Goal: Task Accomplishment & Management: Use online tool/utility

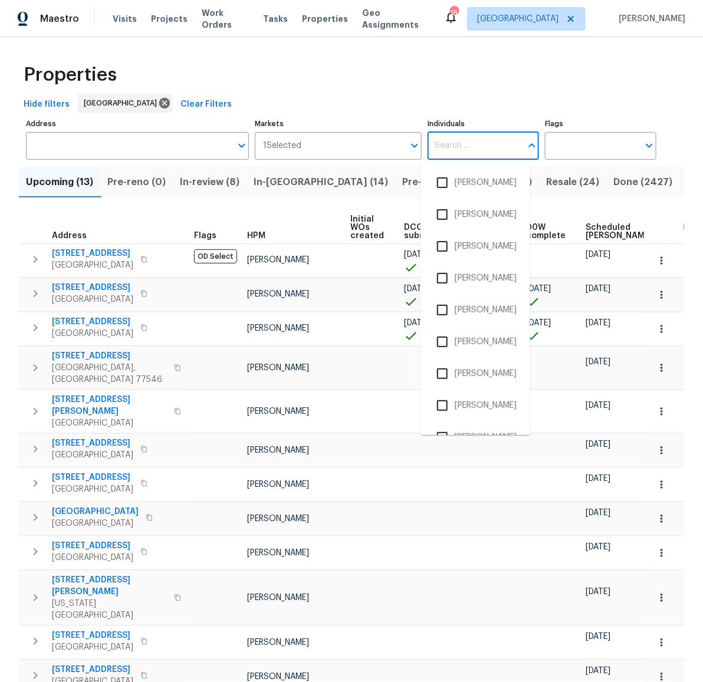
click at [489, 148] on input "Individuals" at bounding box center [474, 146] width 94 height 28
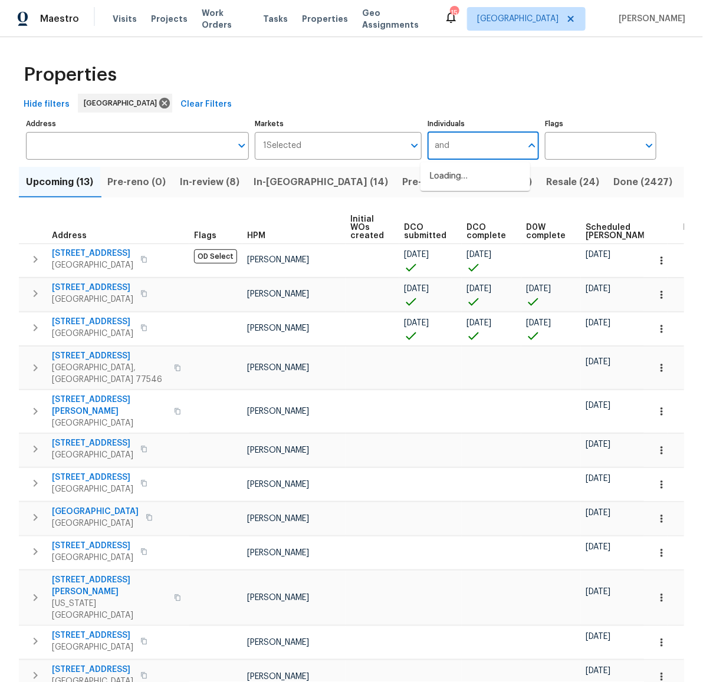
type input "andy"
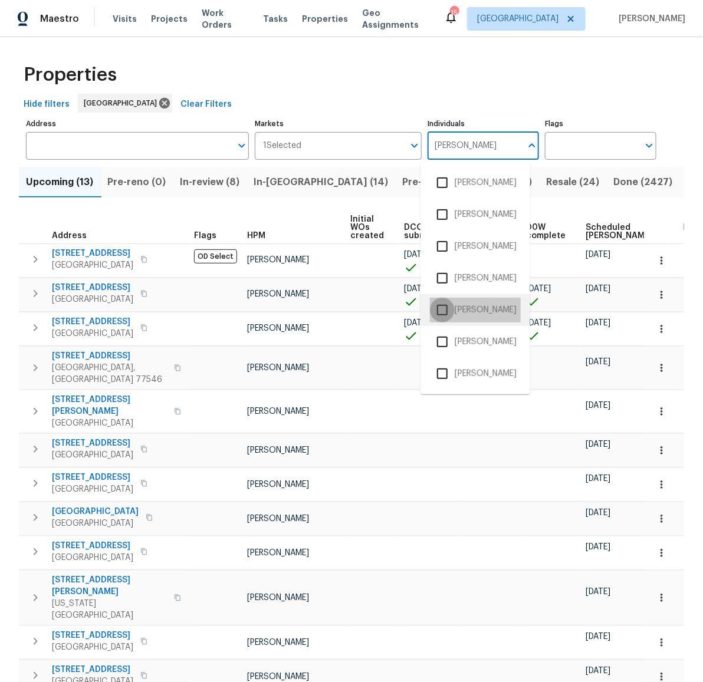
click at [447, 312] on input "checkbox" at bounding box center [442, 310] width 25 height 25
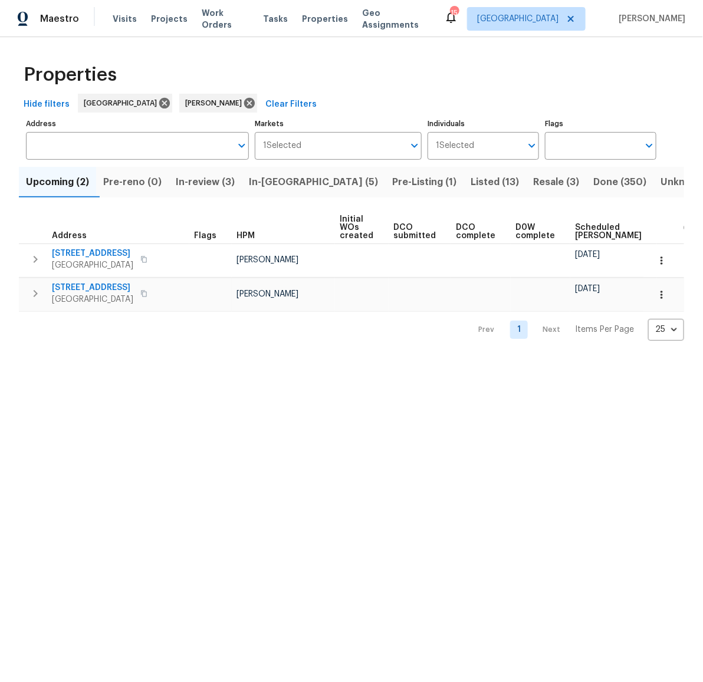
click at [226, 180] on span "In-review (3)" at bounding box center [205, 182] width 59 height 17
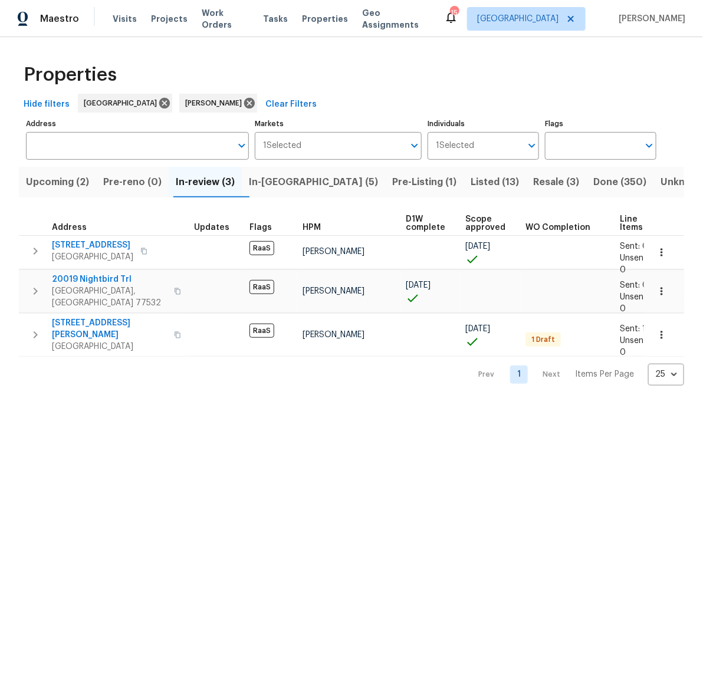
click at [282, 181] on span "In-reno (5)" at bounding box center [313, 182] width 129 height 17
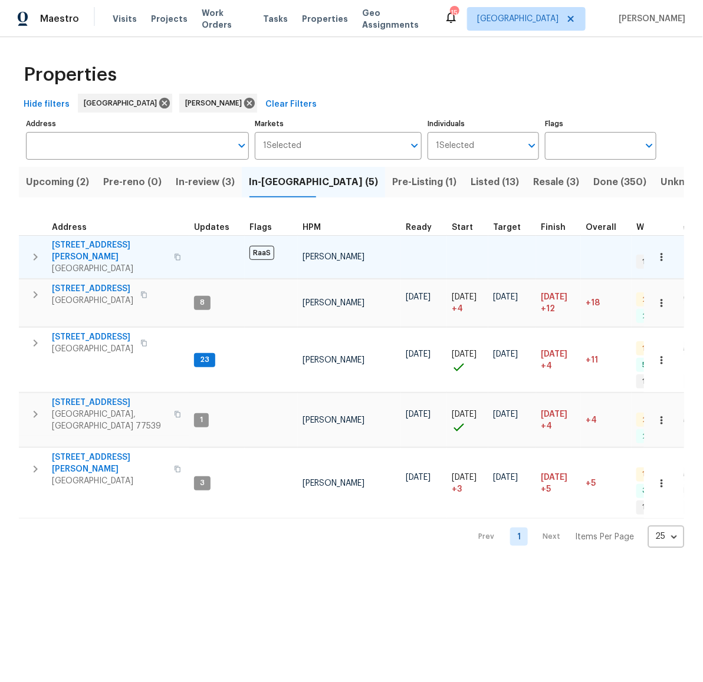
click at [98, 243] on span "2112 Dewberry Ln" at bounding box center [109, 251] width 115 height 24
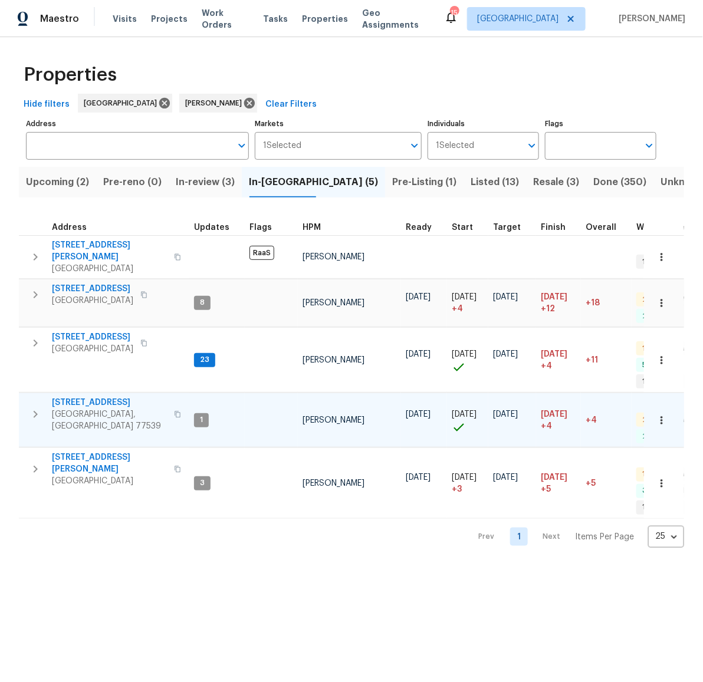
click at [88, 397] on span "440 Folk Crest Ln" at bounding box center [109, 403] width 115 height 12
click at [98, 283] on span "[STREET_ADDRESS]" at bounding box center [92, 289] width 81 height 12
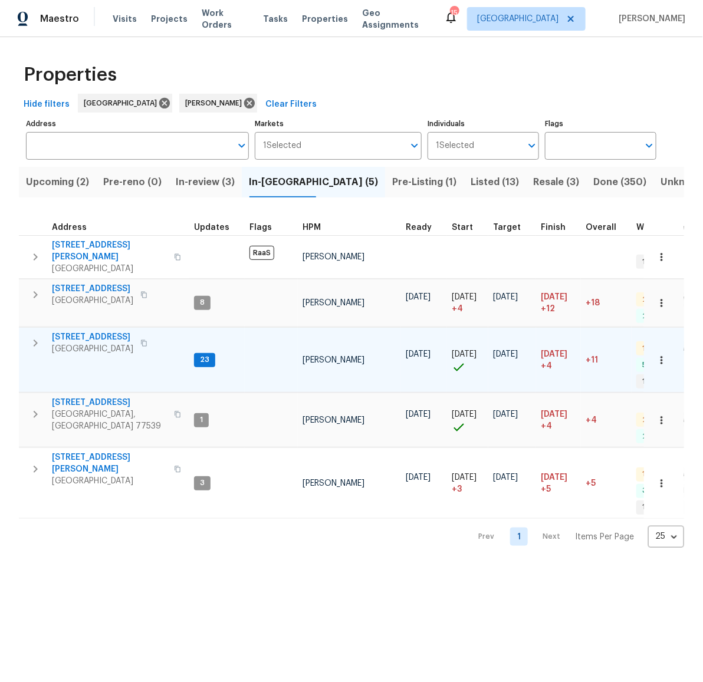
click at [83, 331] on span "[STREET_ADDRESS]" at bounding box center [92, 337] width 81 height 12
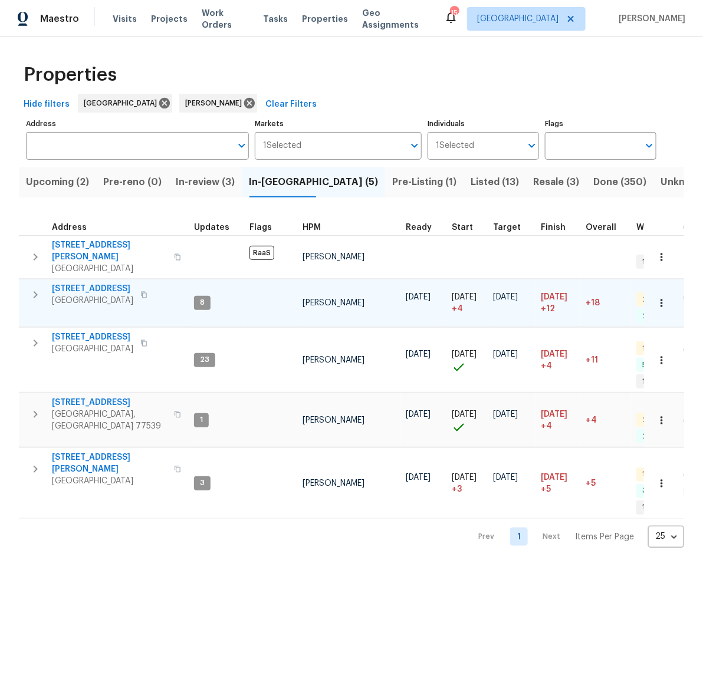
click at [73, 283] on span "6719 Trimstone Dr" at bounding box center [92, 289] width 81 height 12
click at [140, 291] on icon "button" at bounding box center [143, 294] width 7 height 7
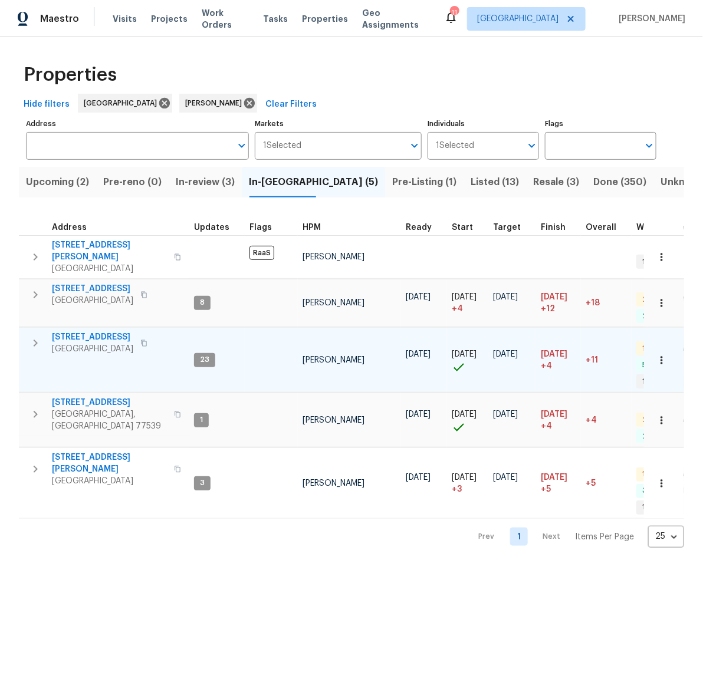
click at [147, 340] on icon "button" at bounding box center [144, 343] width 6 height 6
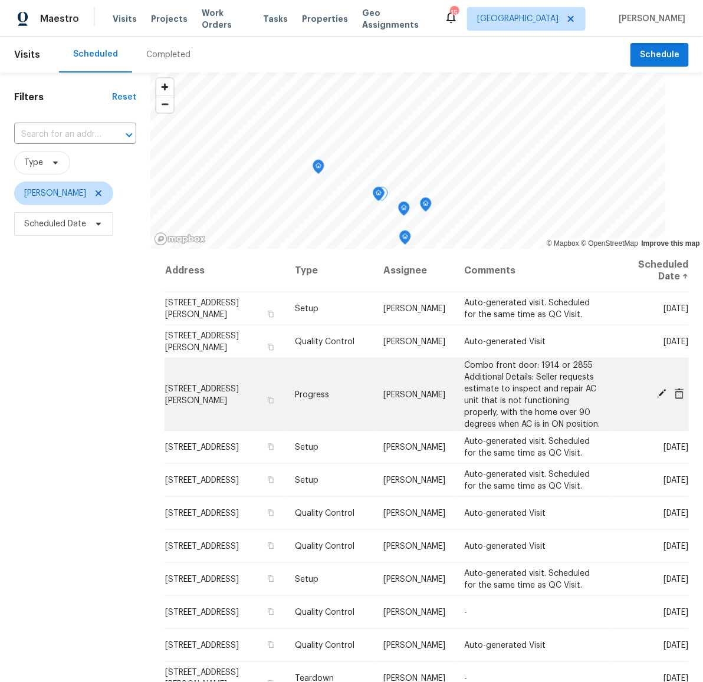
click at [674, 399] on icon at bounding box center [678, 393] width 9 height 11
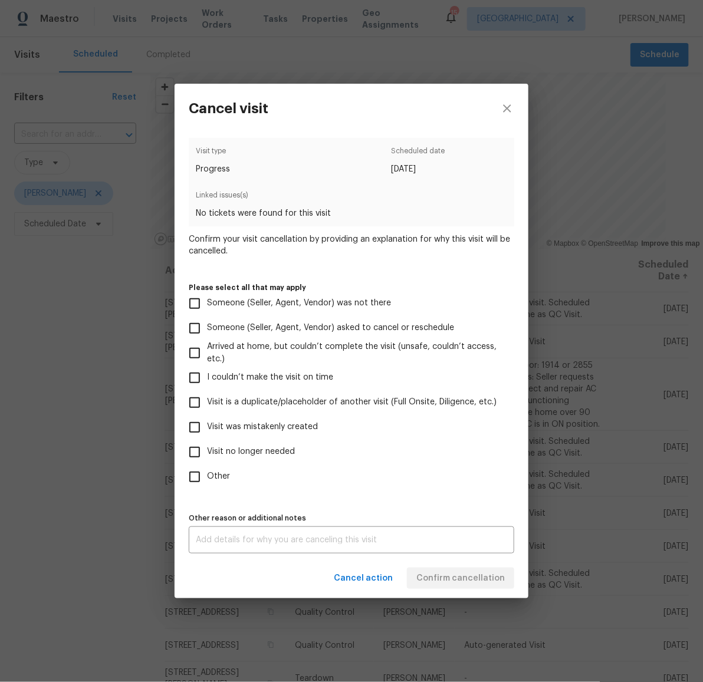
click at [248, 450] on span "Visit no longer needed" at bounding box center [251, 452] width 88 height 12
click at [207, 450] on input "Visit no longer needed" at bounding box center [194, 452] width 25 height 25
checkbox input "true"
click at [418, 527] on div "x Other reason or additional notes" at bounding box center [351, 539] width 325 height 27
type textarea "HVAC vendor sent for quote"
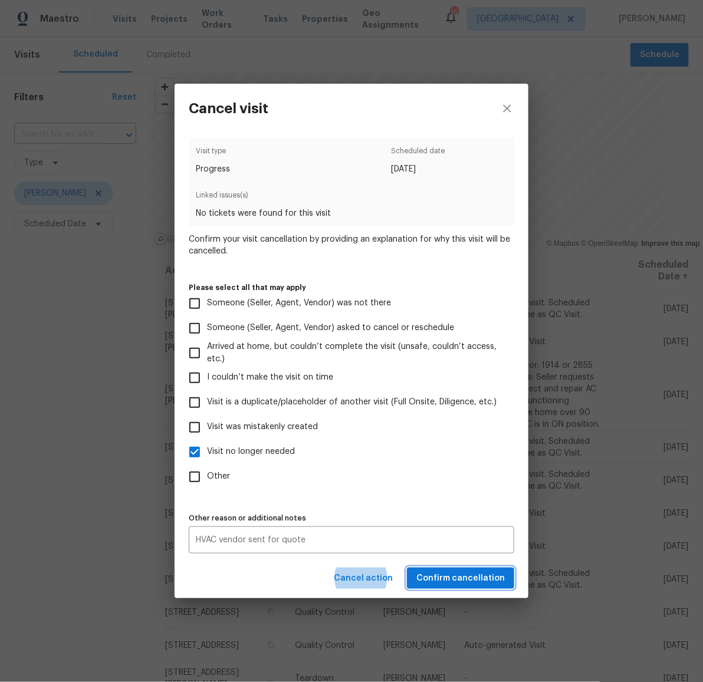
click at [458, 575] on span "Confirm cancellation" at bounding box center [460, 578] width 88 height 15
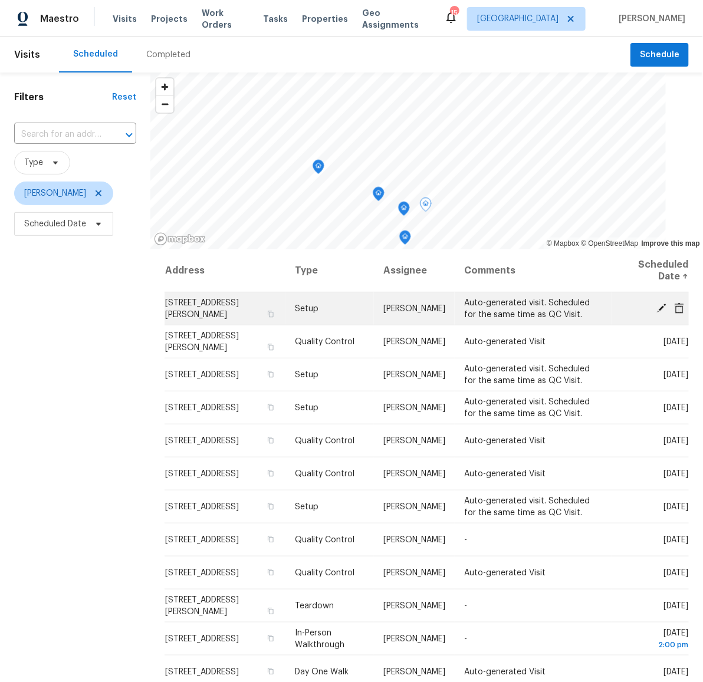
click at [656, 306] on icon at bounding box center [661, 307] width 11 height 11
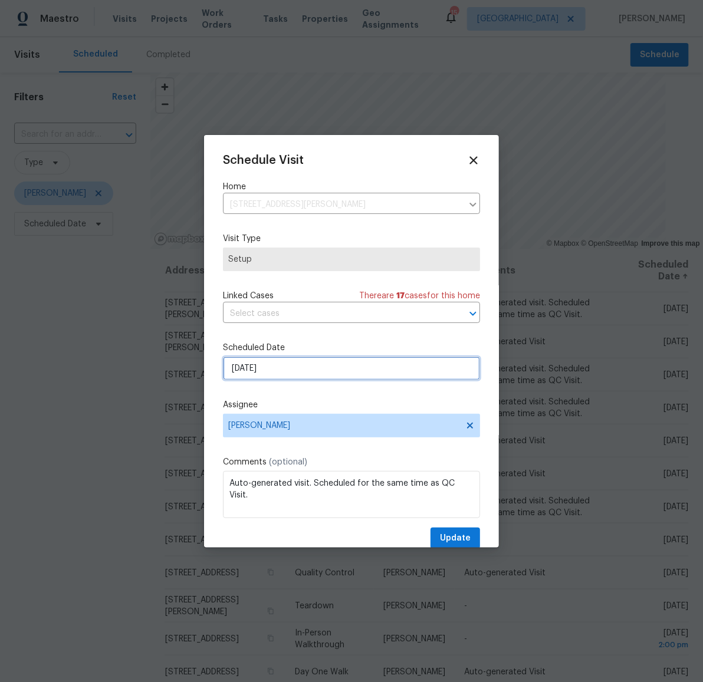
click at [284, 372] on input "[DATE]" at bounding box center [351, 369] width 257 height 24
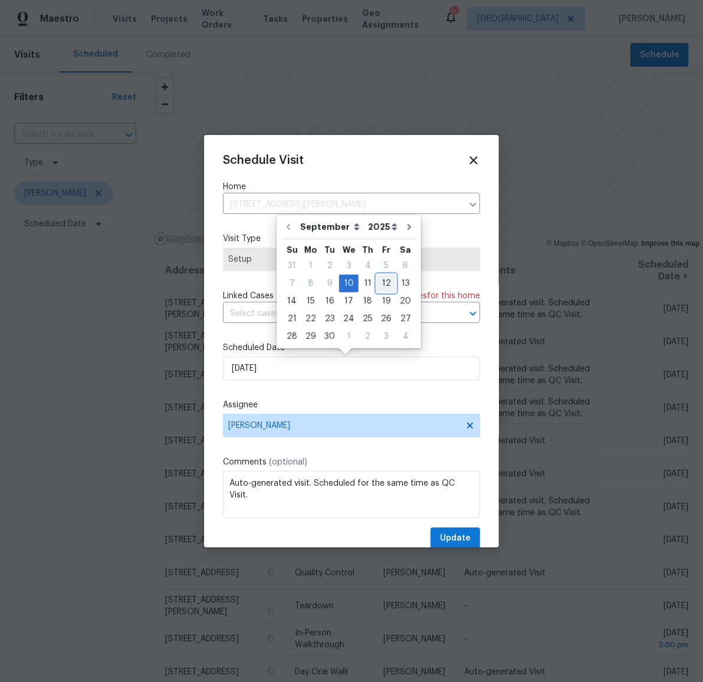
click at [385, 282] on div "12" at bounding box center [386, 283] width 19 height 17
type input "9/12/2025"
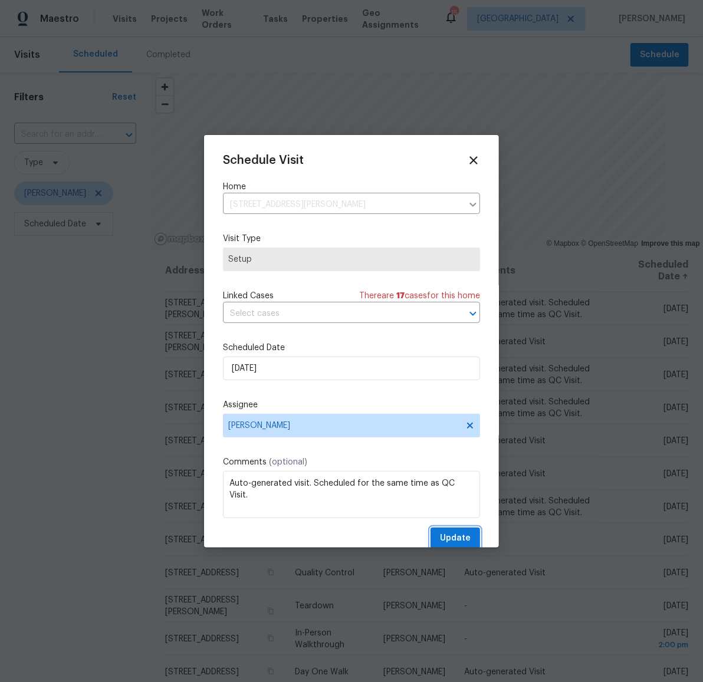
click at [438, 528] on button "Update" at bounding box center [455, 539] width 50 height 22
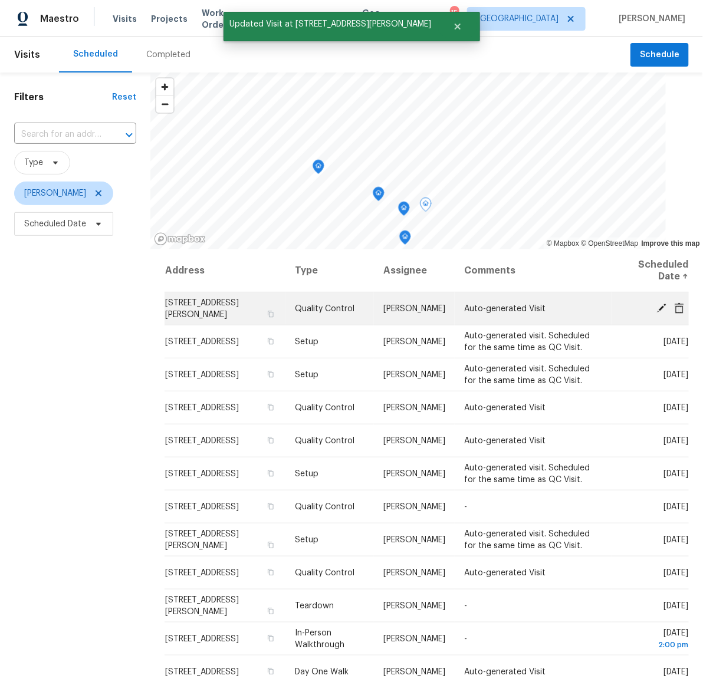
click at [657, 309] on icon at bounding box center [661, 307] width 9 height 9
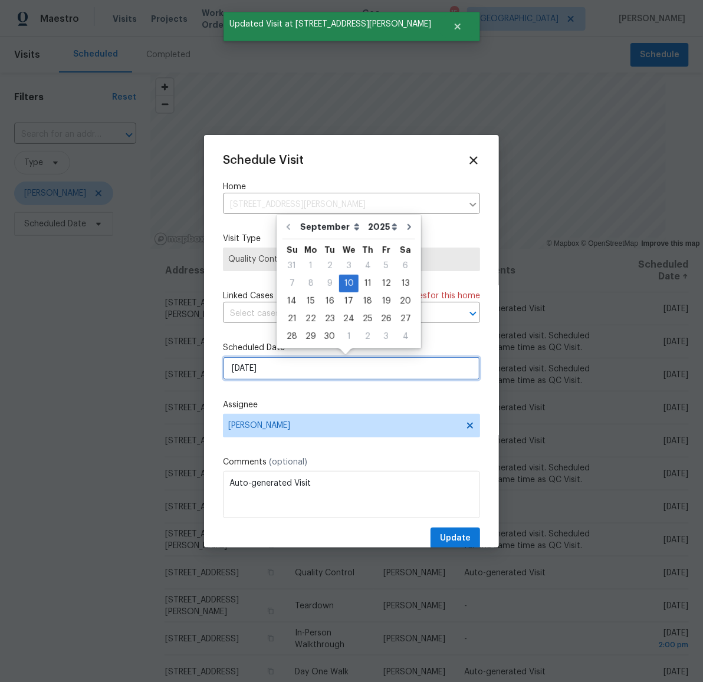
click at [272, 366] on input "[DATE]" at bounding box center [351, 369] width 257 height 24
click at [384, 281] on div "12" at bounding box center [386, 283] width 19 height 17
type input "9/12/2025"
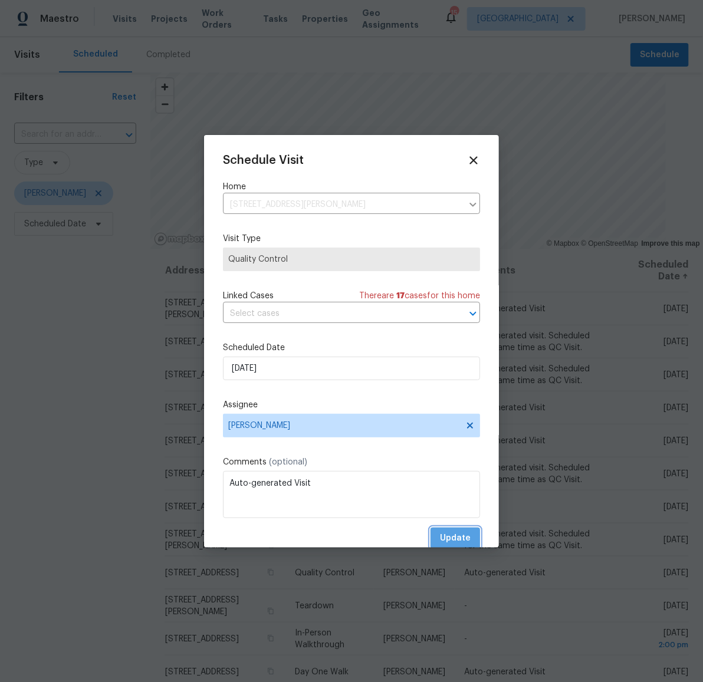
click at [456, 535] on span "Update" at bounding box center [455, 538] width 31 height 15
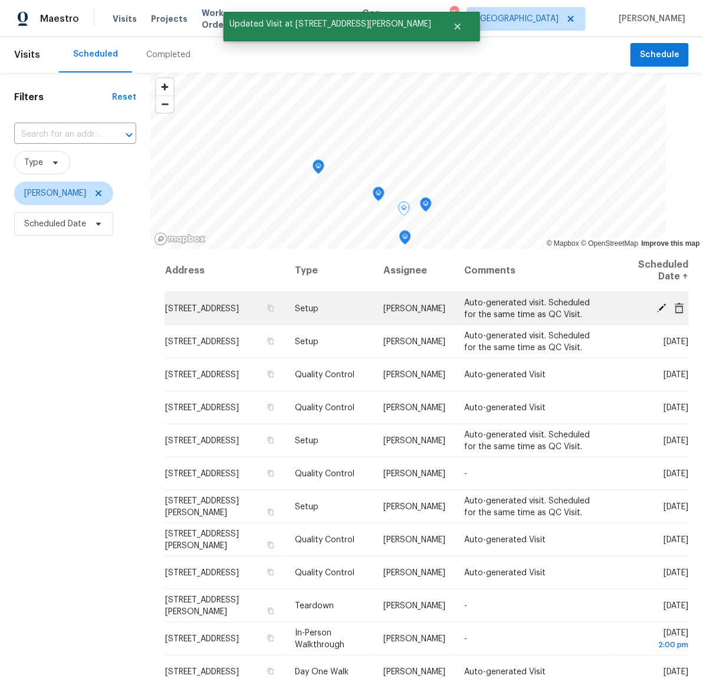
click at [657, 305] on icon at bounding box center [661, 307] width 9 height 9
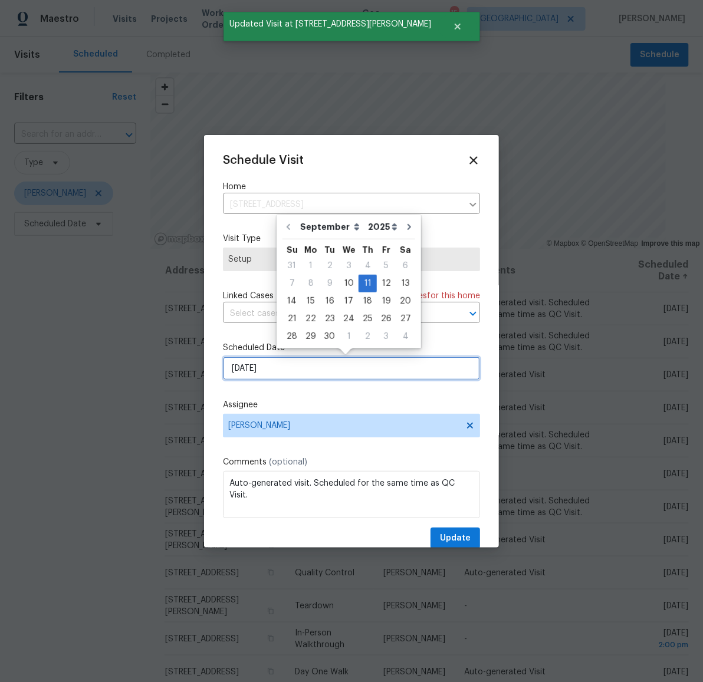
click at [318, 366] on input "[DATE]" at bounding box center [351, 369] width 257 height 24
click at [381, 278] on div "12" at bounding box center [386, 283] width 19 height 17
type input "9/12/2025"
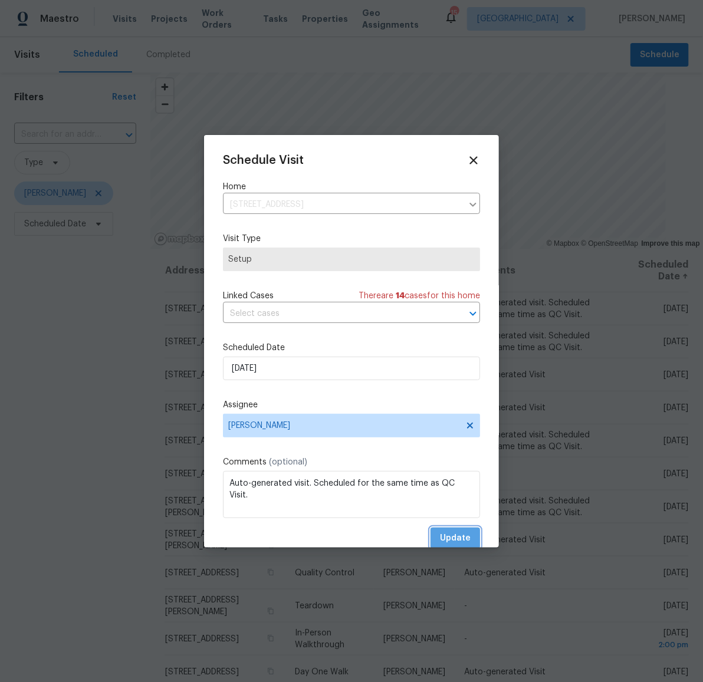
click at [449, 541] on span "Update" at bounding box center [455, 538] width 31 height 15
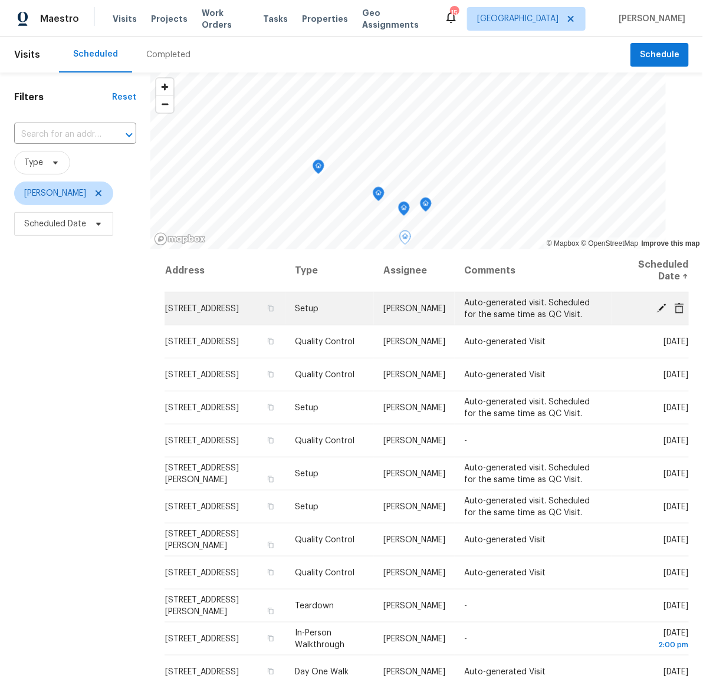
click at [656, 311] on icon at bounding box center [661, 307] width 11 height 11
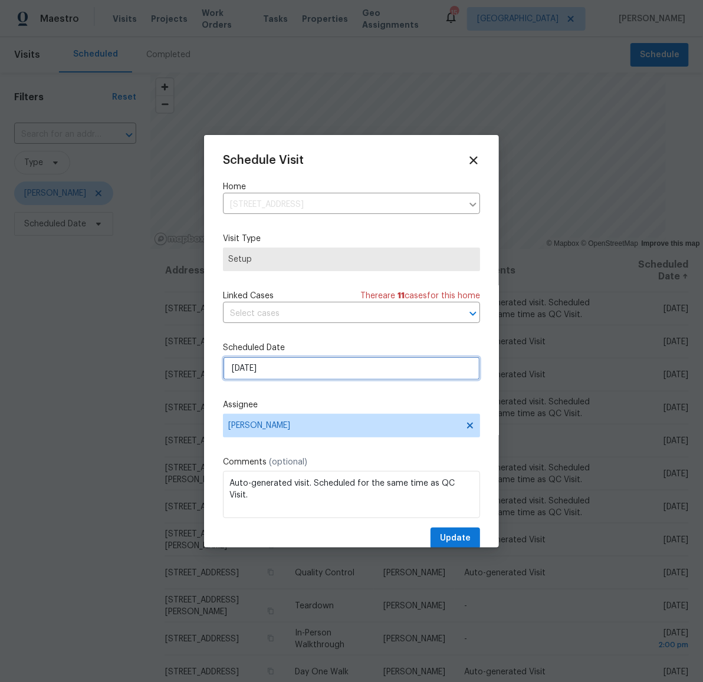
click at [254, 371] on input "[DATE]" at bounding box center [351, 369] width 257 height 24
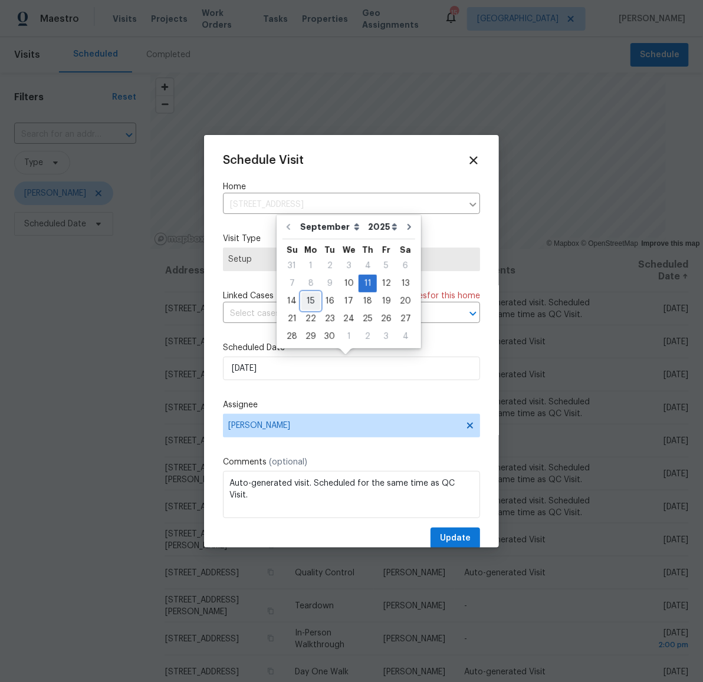
click at [311, 294] on div "15" at bounding box center [310, 301] width 19 height 17
type input "9/15/2025"
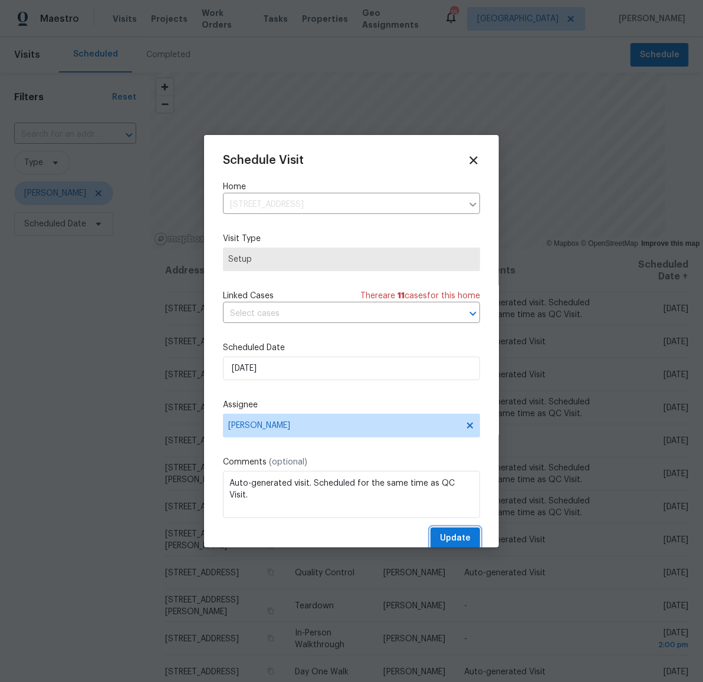
click at [443, 534] on span "Update" at bounding box center [455, 538] width 31 height 15
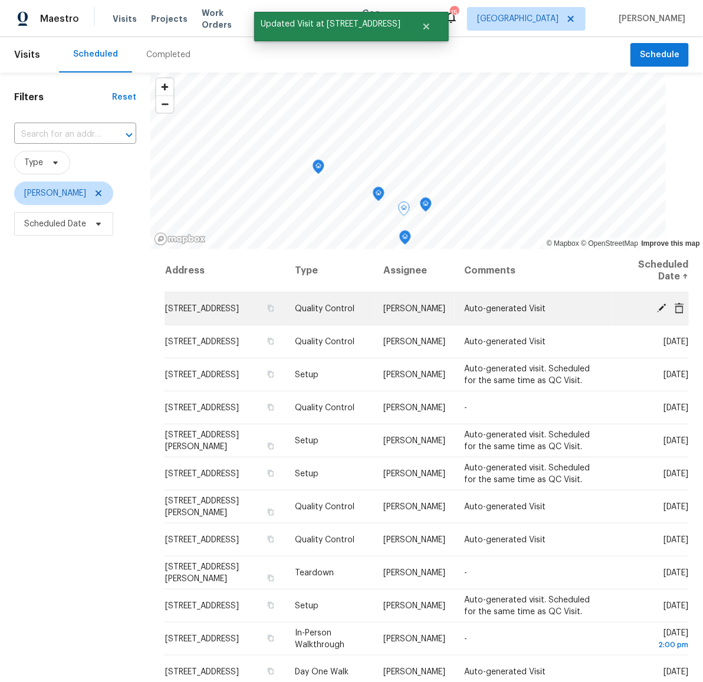
click at [657, 305] on icon at bounding box center [661, 307] width 9 height 9
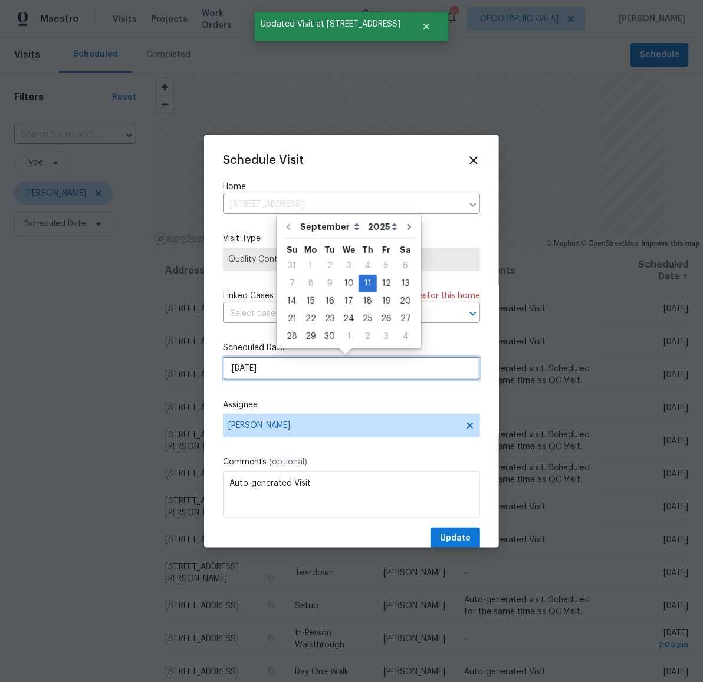
click at [288, 361] on input "[DATE]" at bounding box center [351, 369] width 257 height 24
click at [384, 282] on div "12" at bounding box center [386, 283] width 19 height 17
type input "9/12/2025"
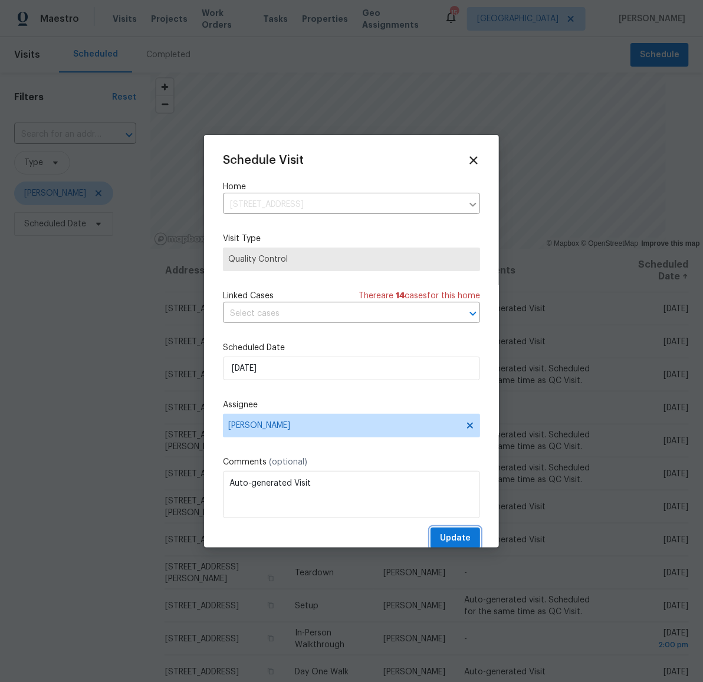
click at [445, 537] on span "Update" at bounding box center [455, 538] width 31 height 15
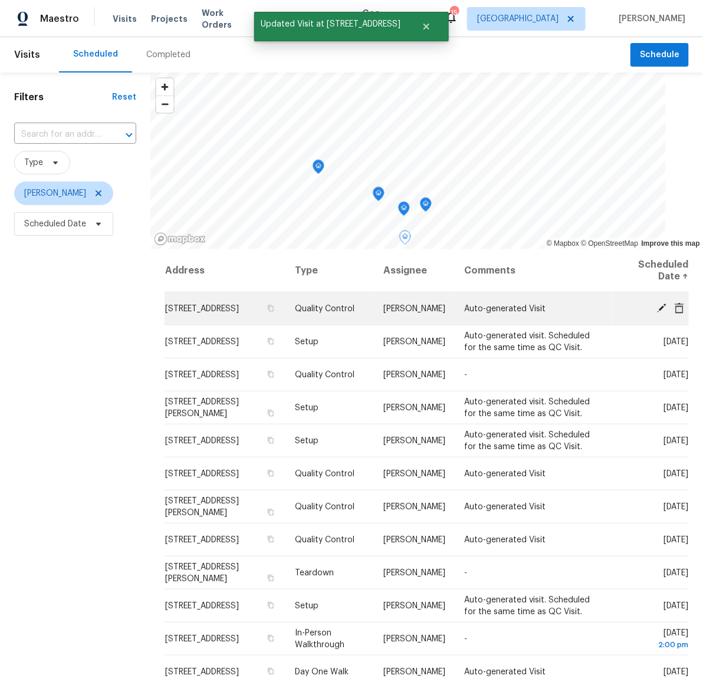
click at [657, 305] on icon at bounding box center [661, 307] width 9 height 9
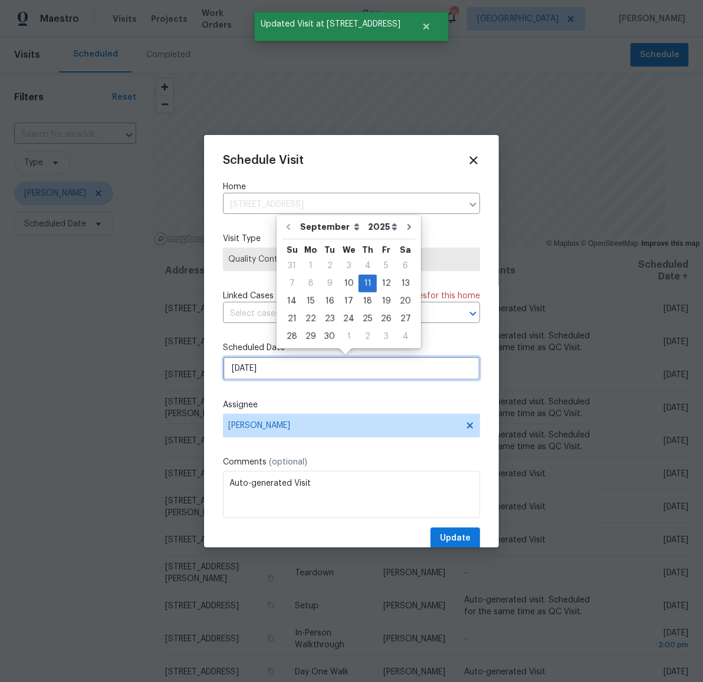
click at [273, 379] on input "[DATE]" at bounding box center [351, 369] width 257 height 24
click at [308, 297] on div "15" at bounding box center [310, 301] width 19 height 17
type input "9/15/2025"
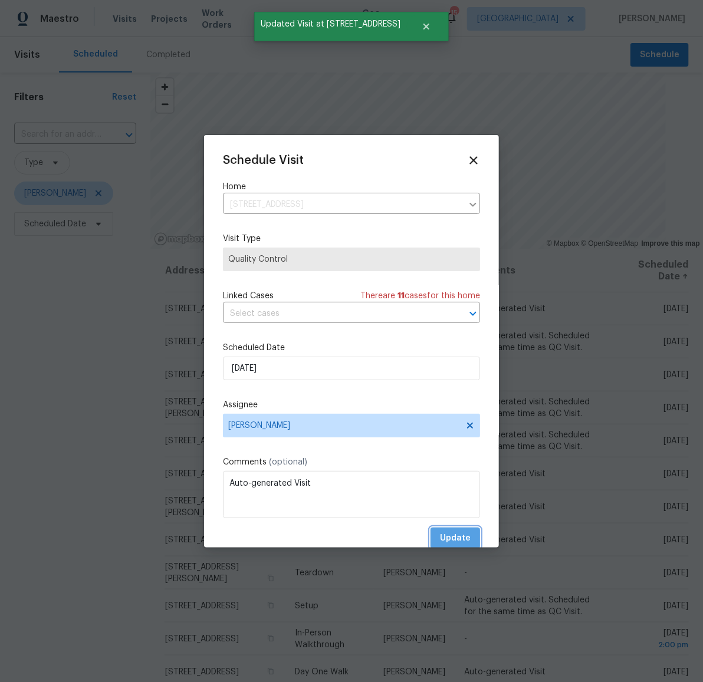
click at [447, 532] on span "Update" at bounding box center [455, 538] width 31 height 15
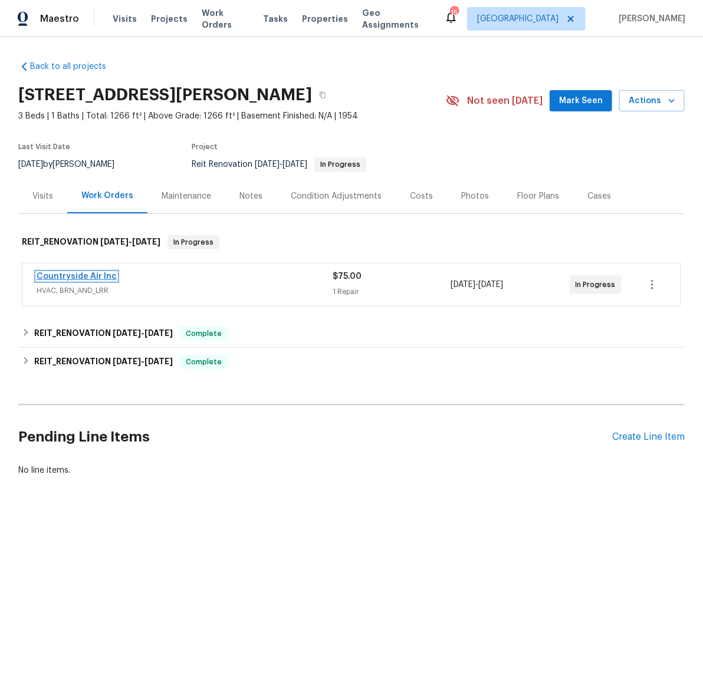
click at [61, 277] on link "Countryside Air Inc" at bounding box center [77, 276] width 80 height 8
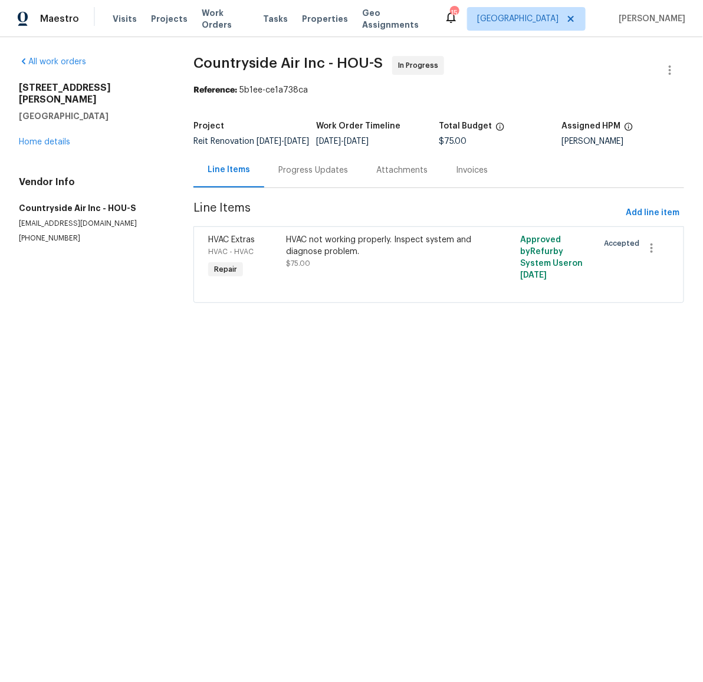
click at [315, 176] on div "Progress Updates" at bounding box center [313, 170] width 70 height 12
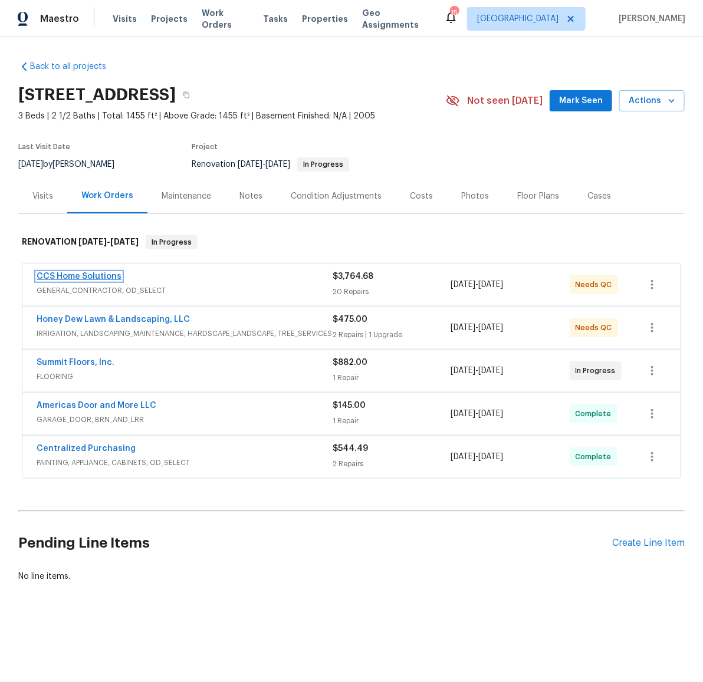
click at [92, 278] on link "CCS Home Solutions" at bounding box center [79, 276] width 85 height 8
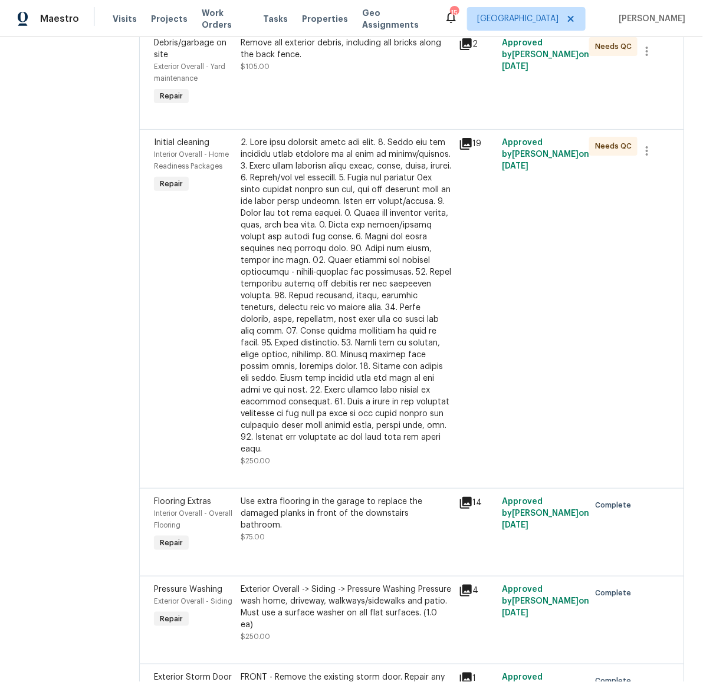
scroll to position [28, 0]
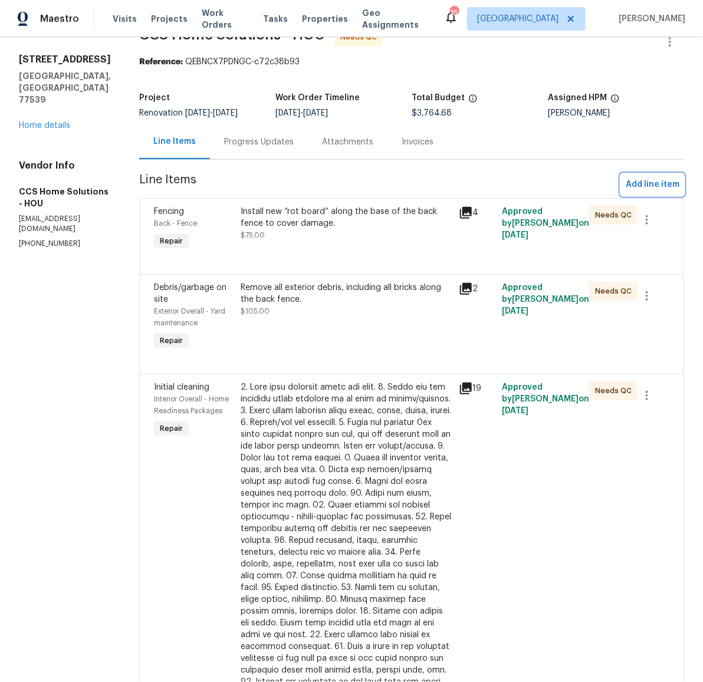
click at [642, 187] on span "Add line item" at bounding box center [653, 184] width 54 height 15
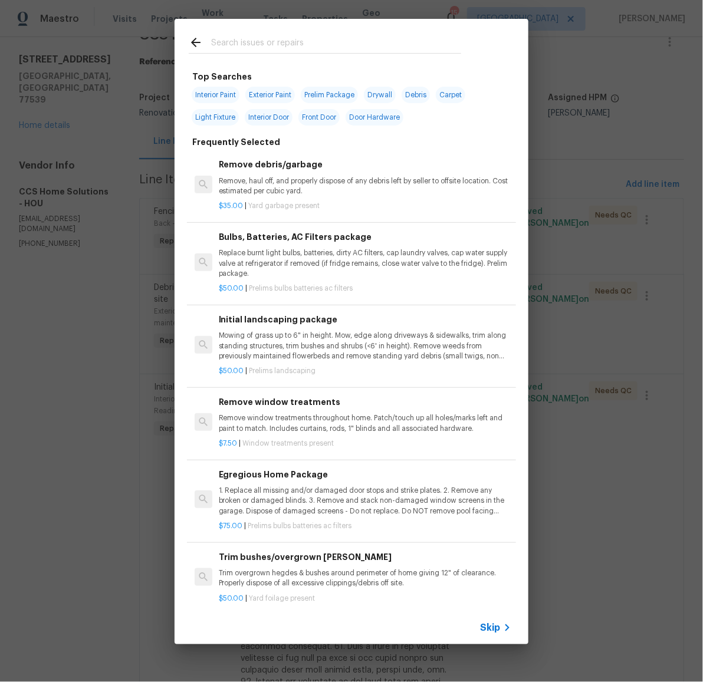
click at [259, 43] on input "text" at bounding box center [336, 44] width 250 height 18
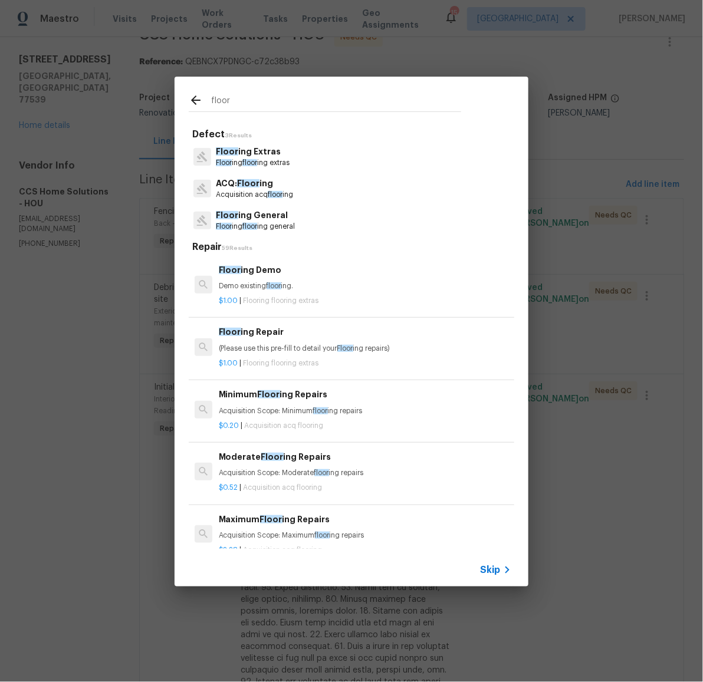
type input "floor"
click at [259, 146] on p "Floor ing Extras" at bounding box center [253, 152] width 74 height 12
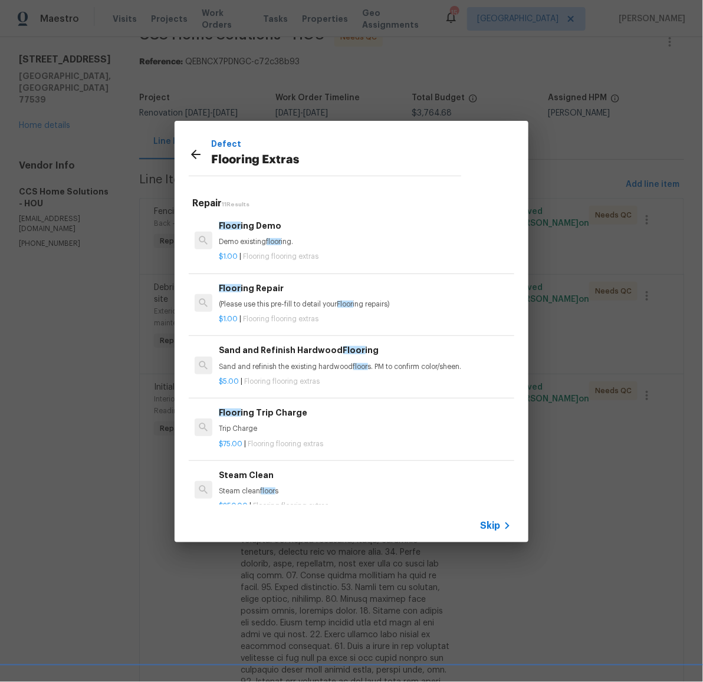
click at [261, 289] on h6 "Floor ing Repair" at bounding box center [365, 288] width 292 height 13
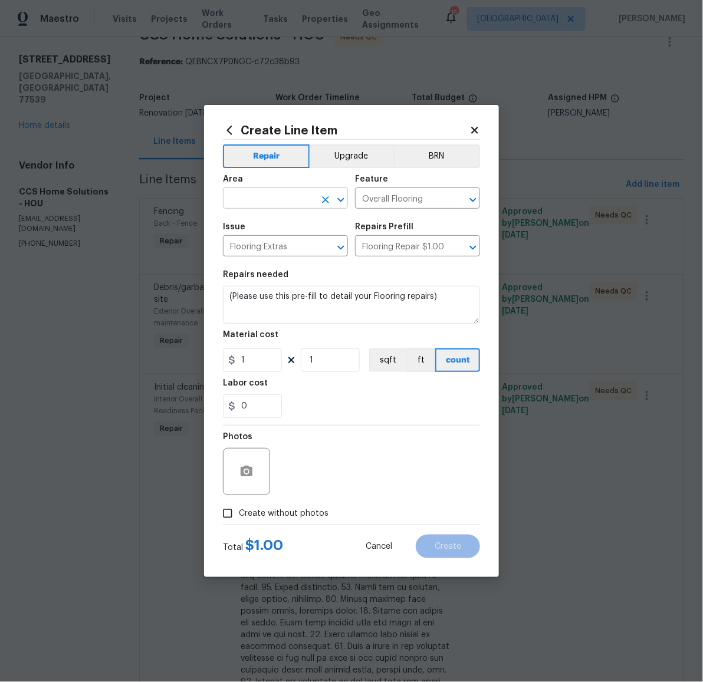
click at [286, 198] on input "text" at bounding box center [269, 199] width 92 height 18
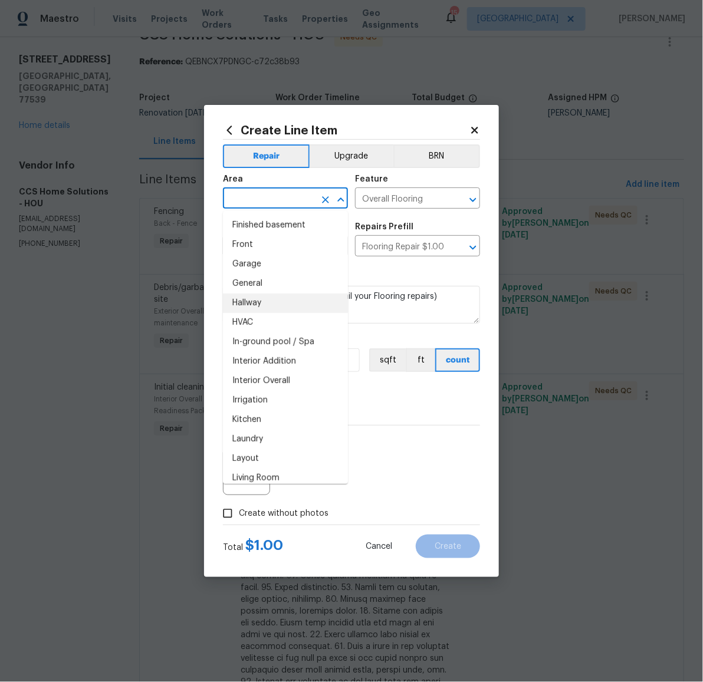
scroll to position [384, 0]
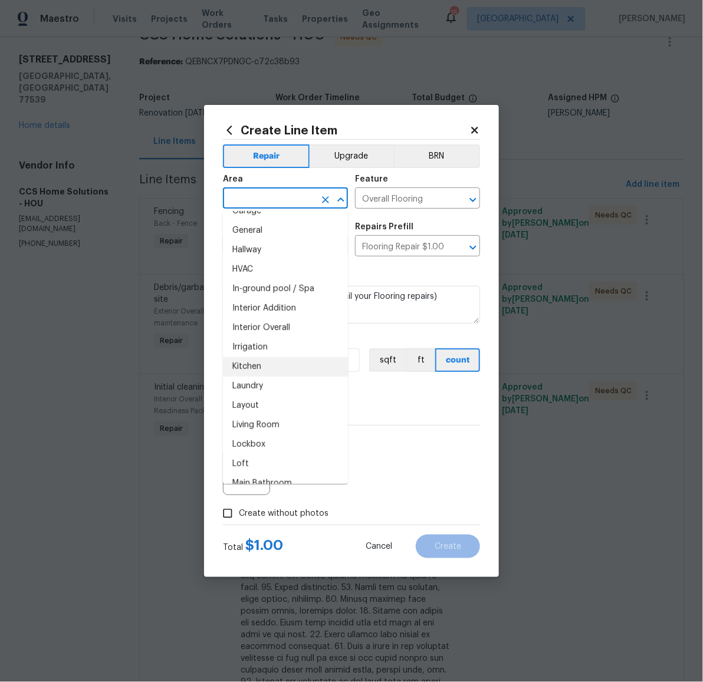
click at [267, 357] on li "Kitchen" at bounding box center [285, 366] width 125 height 19
type input "Kitchen"
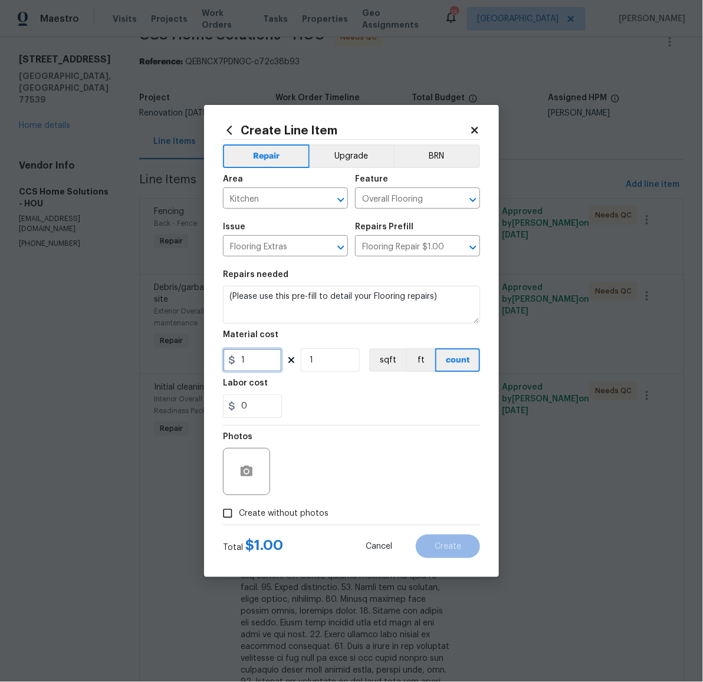
drag, startPoint x: 256, startPoint y: 357, endPoint x: 233, endPoint y: 356, distance: 23.6
click at [233, 356] on div "1" at bounding box center [252, 360] width 59 height 24
type input "450"
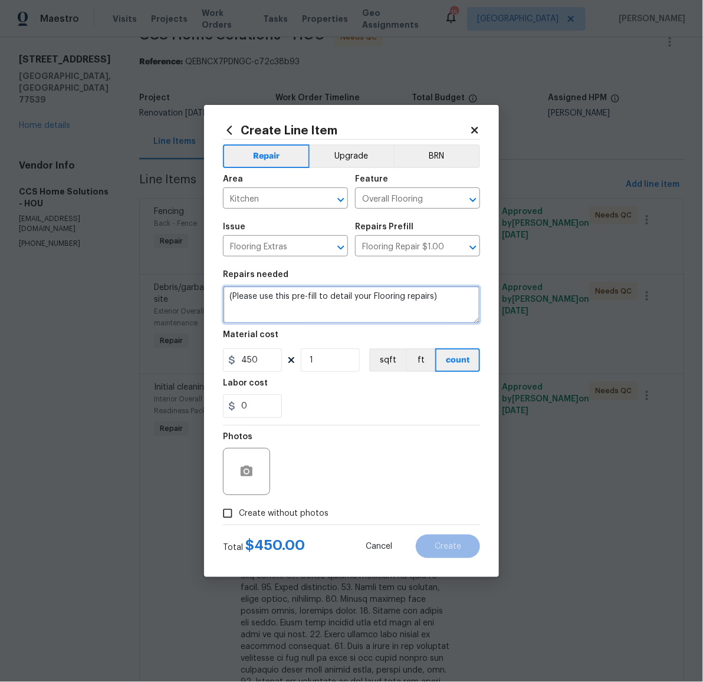
drag, startPoint x: 438, startPoint y: 299, endPoint x: 193, endPoint y: 280, distance: 245.4
click at [193, 280] on div "Create Line Item Repair Upgrade BRN Area Kitchen ​ Feature Overall Flooring ​ I…" at bounding box center [351, 341] width 703 height 682
type textarea "Laminate flooring and trim repairs in kitchen / entry / living area"
click at [275, 514] on span "Create without photos" at bounding box center [284, 514] width 90 height 12
click at [266, 508] on span "Create without photos" at bounding box center [284, 514] width 90 height 12
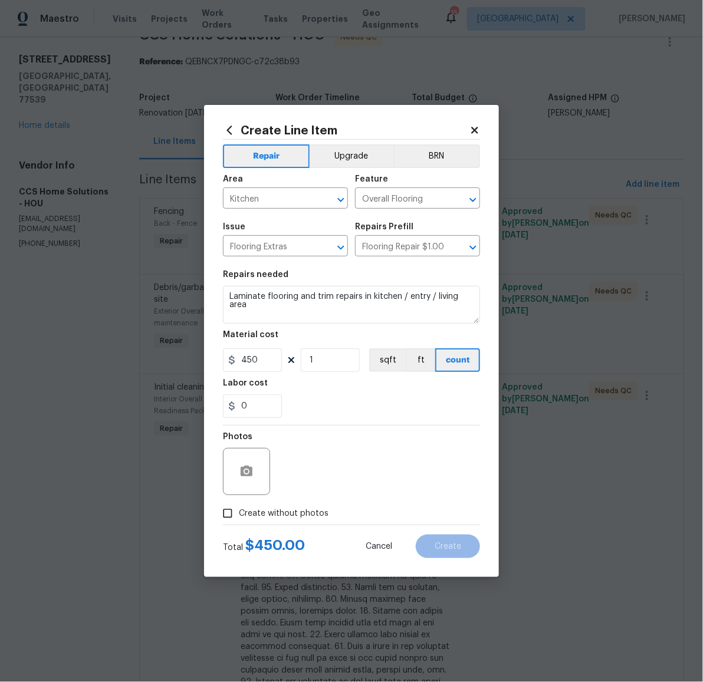
click at [239, 508] on input "Create without photos" at bounding box center [227, 513] width 22 height 22
checkbox input "true"
click at [360, 474] on textarea at bounding box center [379, 471] width 200 height 47
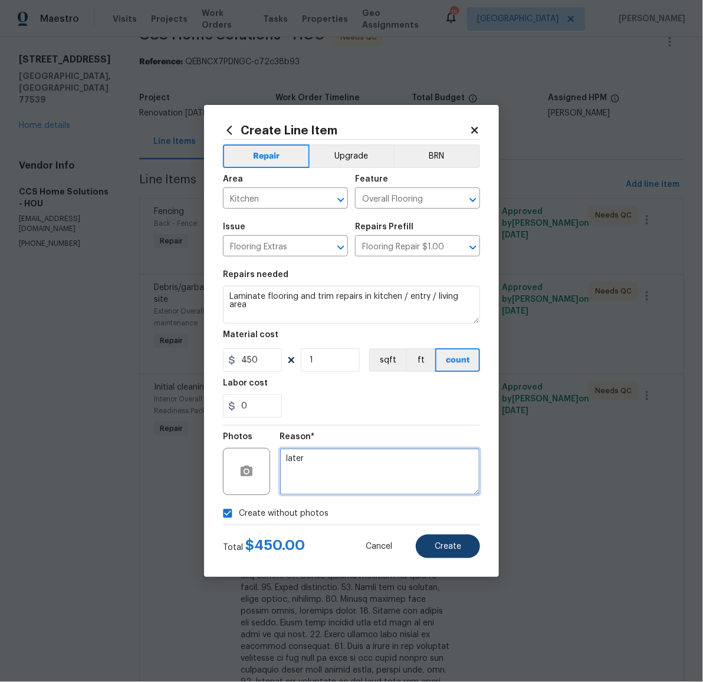
type textarea "later"
click at [463, 550] on button "Create" at bounding box center [448, 547] width 64 height 24
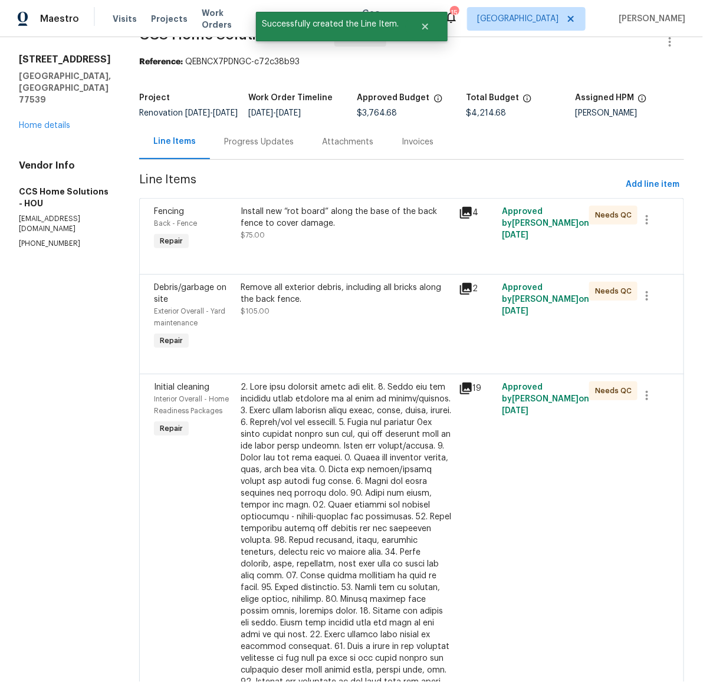
scroll to position [0, 0]
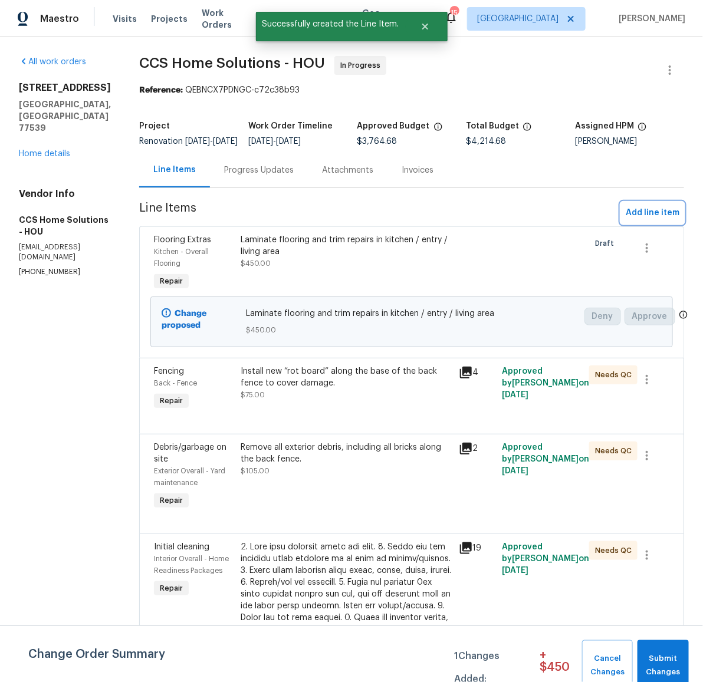
click at [638, 219] on span "Add line item" at bounding box center [653, 213] width 54 height 15
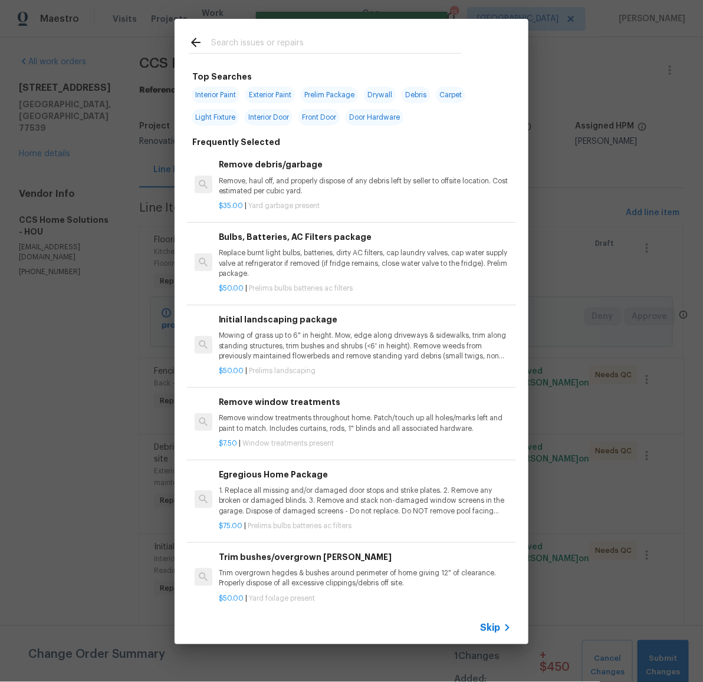
click at [313, 44] on input "text" at bounding box center [336, 44] width 250 height 18
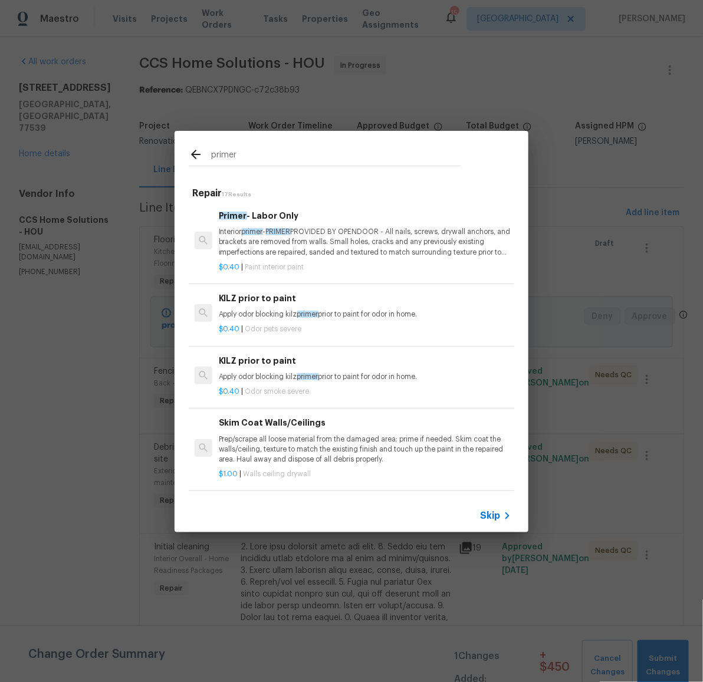
type input "primer"
click at [333, 241] on p "Interior primer - PRIMER PROVIDED BY OPENDOOR - All nails, screws, drywall anch…" at bounding box center [365, 242] width 292 height 30
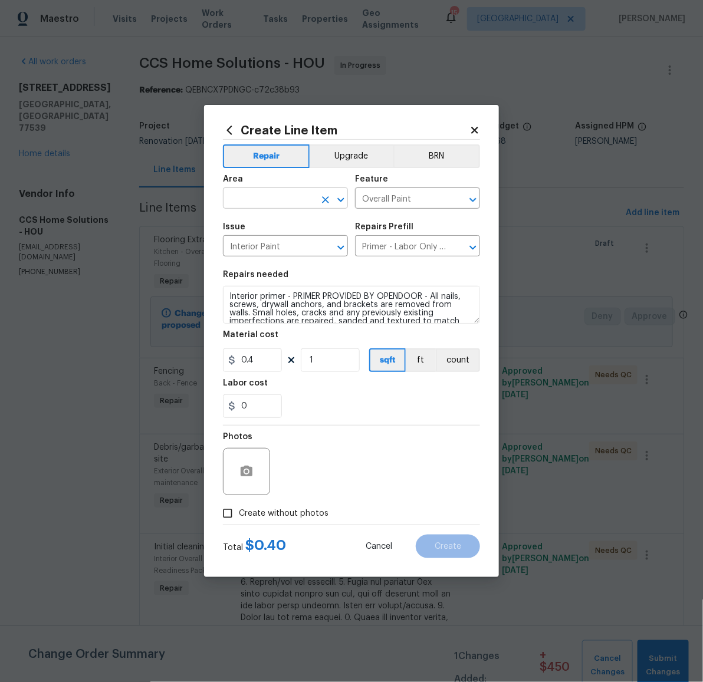
click at [284, 196] on input "text" at bounding box center [269, 199] width 92 height 18
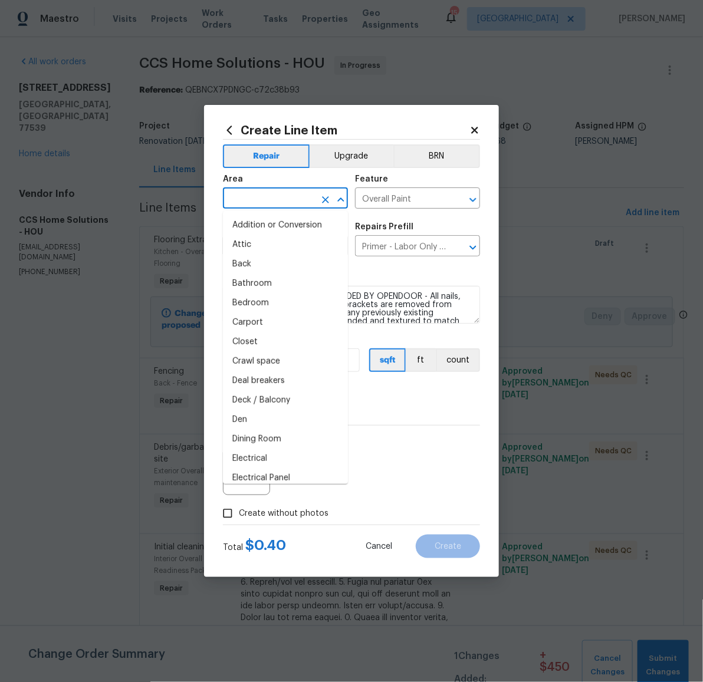
scroll to position [379, 0]
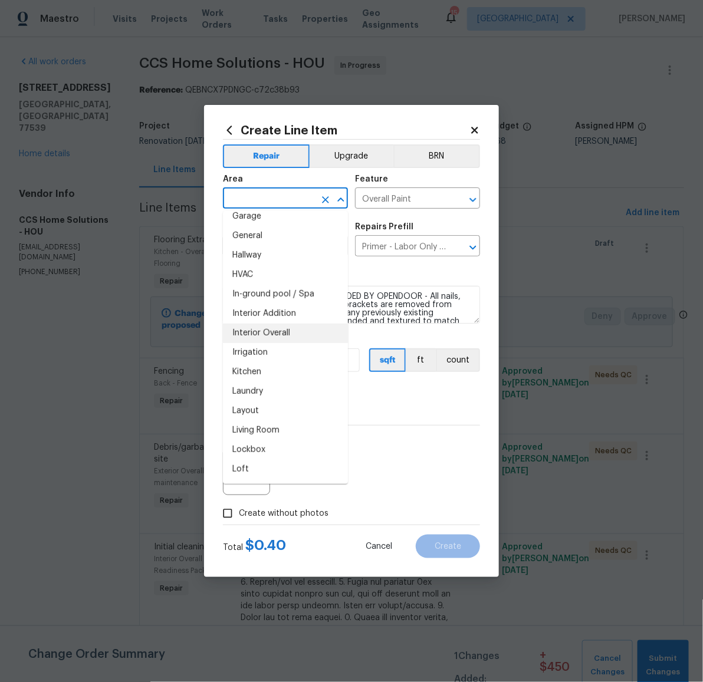
click at [282, 327] on li "Interior Overall" at bounding box center [285, 333] width 125 height 19
type input "Interior Overall"
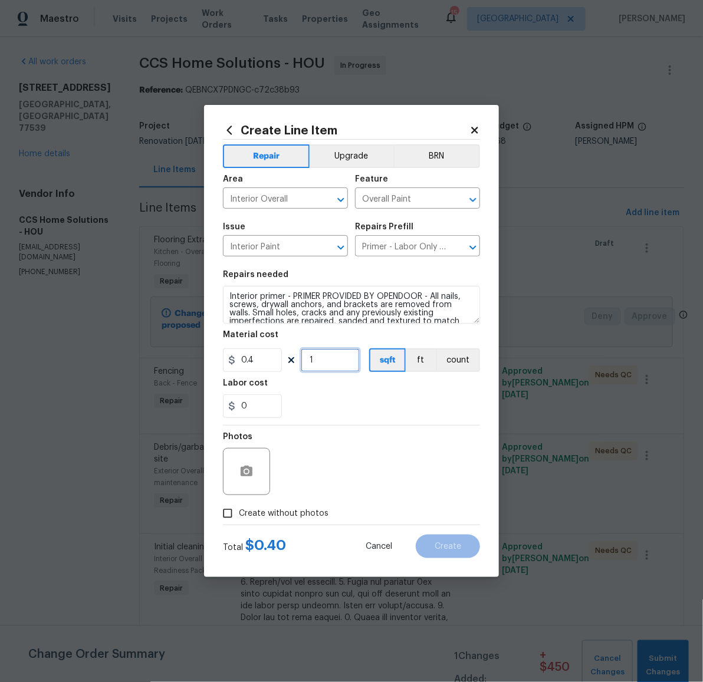
click at [345, 364] on input "1" at bounding box center [330, 360] width 59 height 24
type input "1250"
click at [282, 508] on span "Create without photos" at bounding box center [284, 514] width 90 height 12
click at [239, 508] on input "Create without photos" at bounding box center [227, 513] width 22 height 22
checkbox input "true"
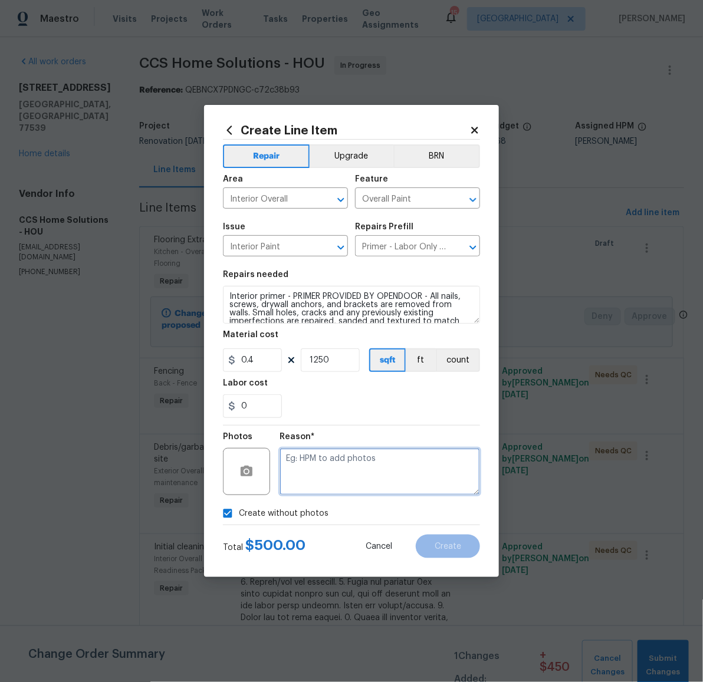
click at [322, 477] on textarea at bounding box center [379, 471] width 200 height 47
type textarea "later"
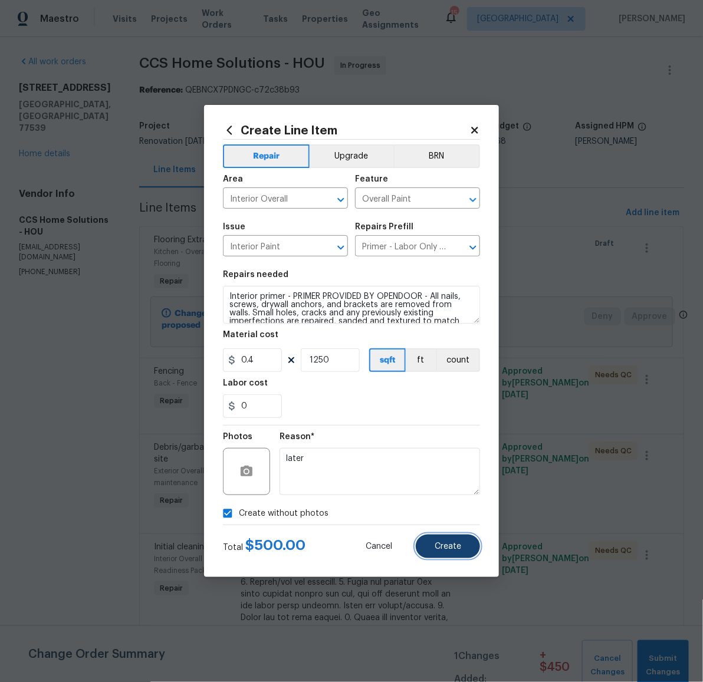
click at [443, 551] on span "Create" at bounding box center [448, 546] width 27 height 9
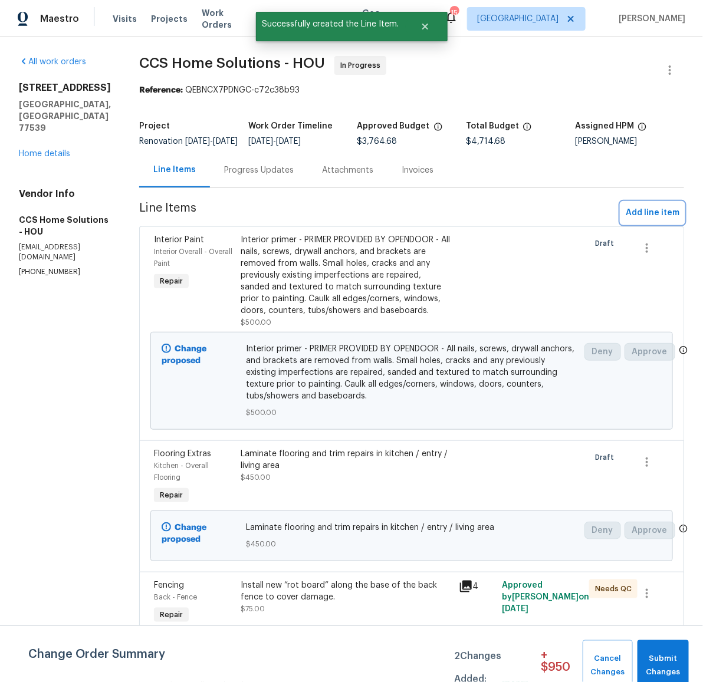
click at [634, 221] on span "Add line item" at bounding box center [653, 213] width 54 height 15
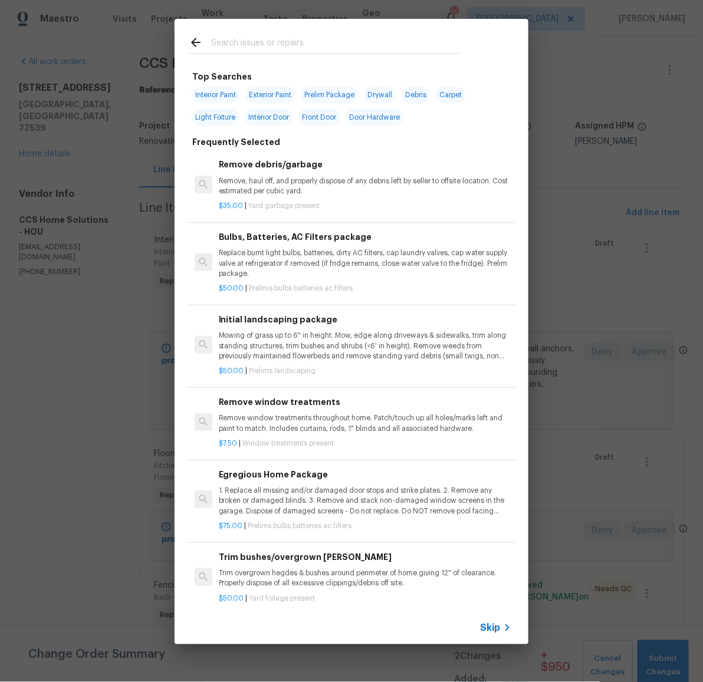
click at [292, 41] on input "text" at bounding box center [336, 44] width 250 height 18
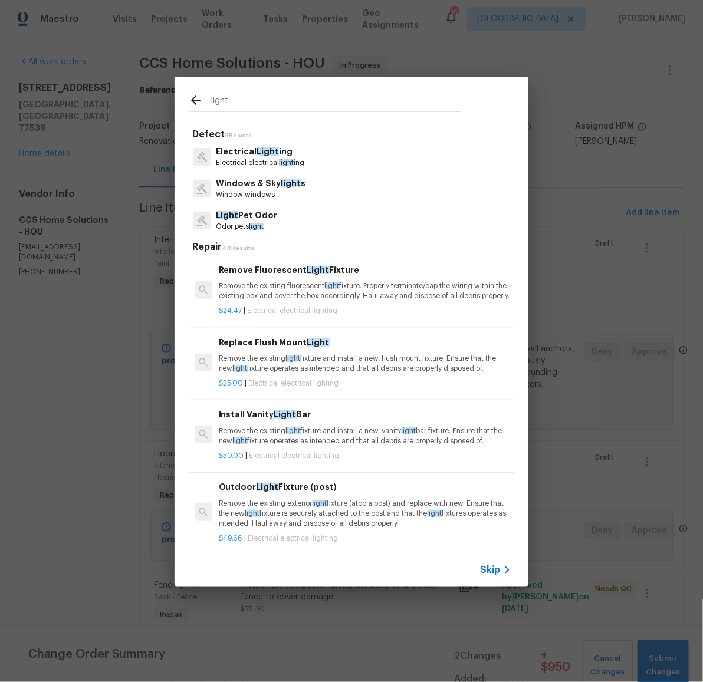
type input "light"
click at [265, 150] on span "Light" at bounding box center [267, 151] width 22 height 8
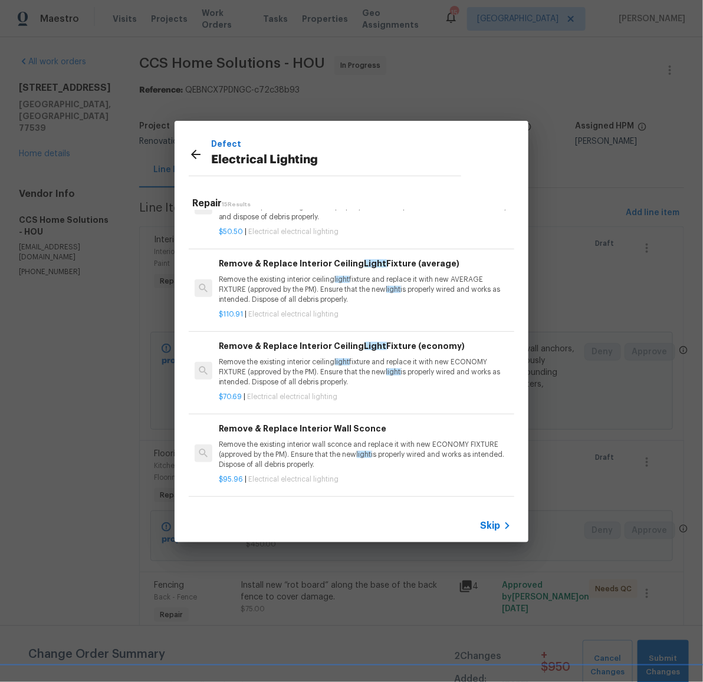
scroll to position [938, 0]
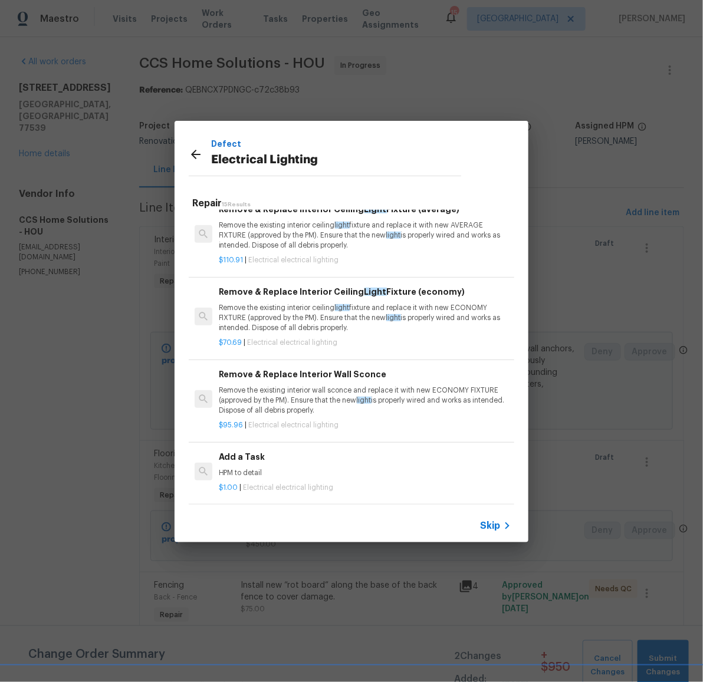
click at [237, 450] on h6 "Add a Task" at bounding box center [365, 456] width 292 height 13
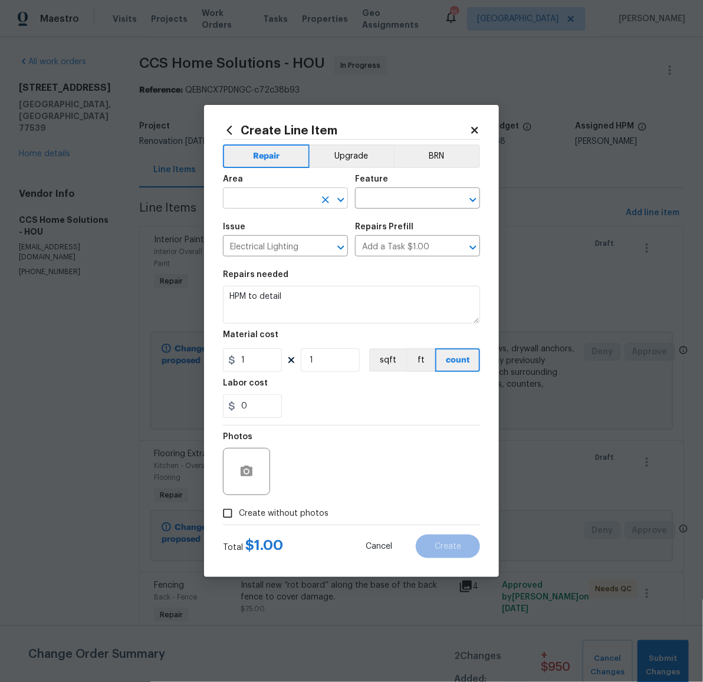
click at [270, 200] on input "text" at bounding box center [269, 199] width 92 height 18
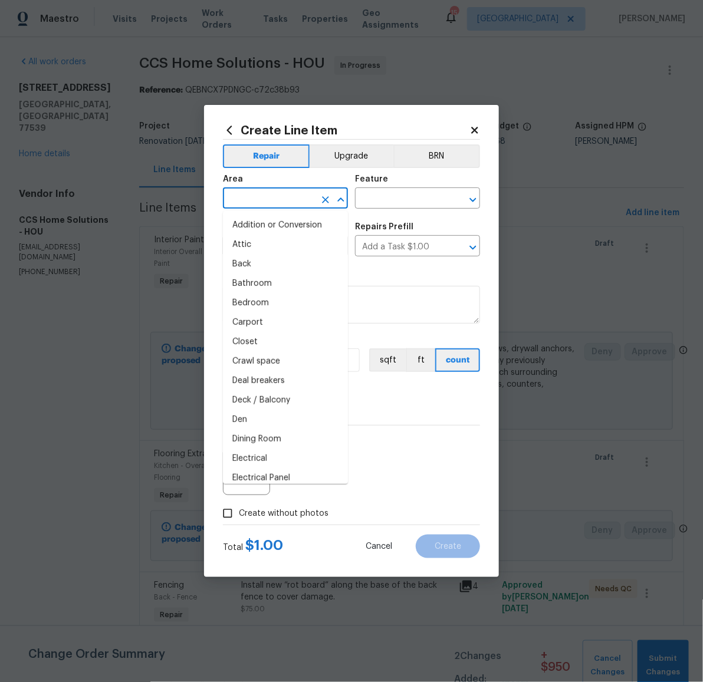
scroll to position [532, 0]
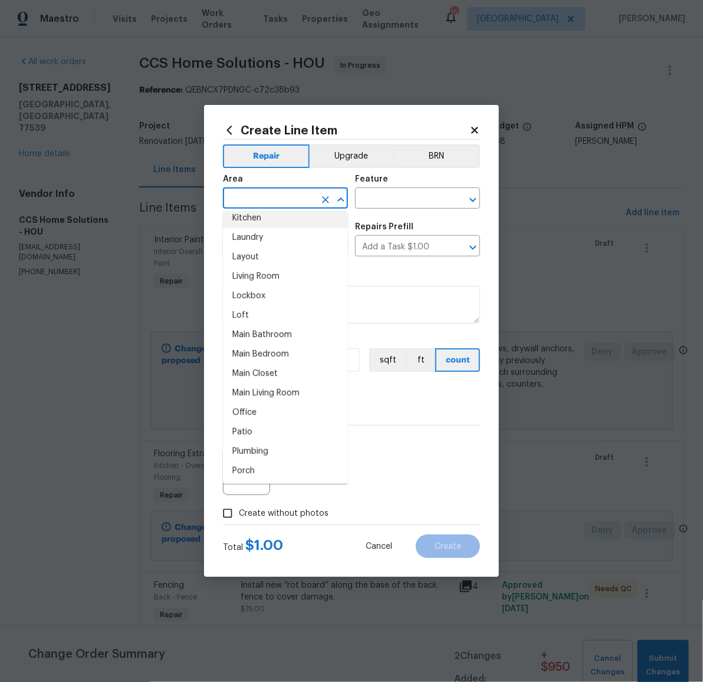
click at [266, 221] on li "Kitchen" at bounding box center [285, 218] width 125 height 19
type input "Kitchen"
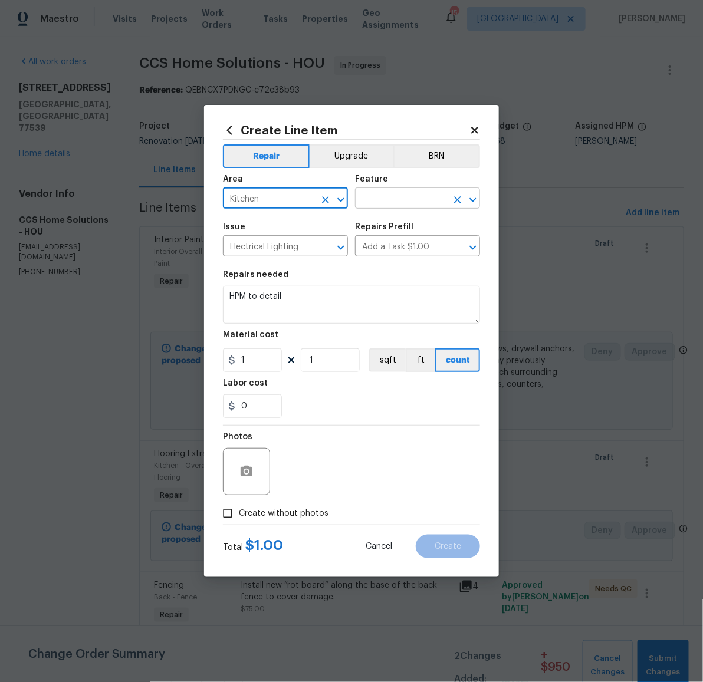
click at [397, 202] on input "text" at bounding box center [401, 199] width 92 height 18
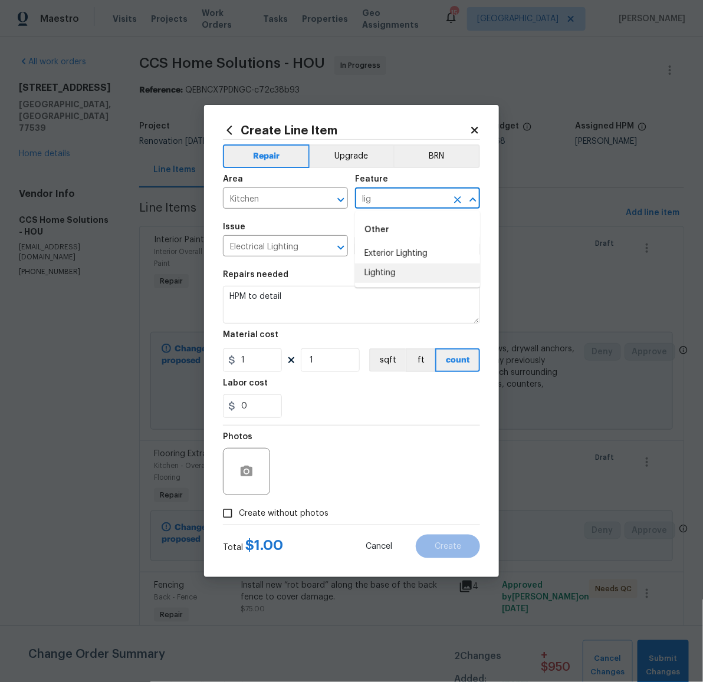
click at [393, 273] on li "Lighting" at bounding box center [417, 273] width 125 height 19
type input "Lighting"
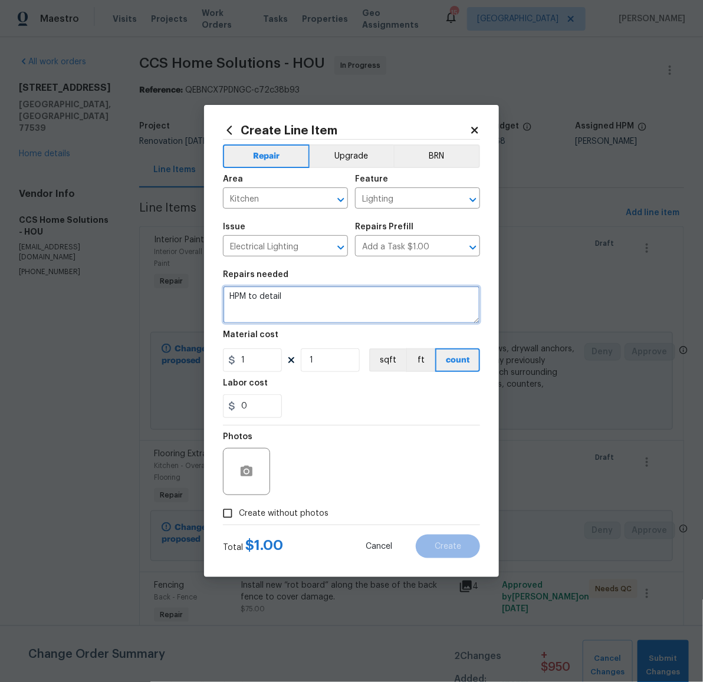
drag, startPoint x: 305, startPoint y: 302, endPoint x: 184, endPoint y: 275, distance: 123.9
click at [183, 275] on div "Create Line Item Repair Upgrade BRN Area Kitchen ​ Feature Lighting ​ Issue Ele…" at bounding box center [351, 341] width 703 height 682
type textarea "Replace fluorescent fixture in kitchen"
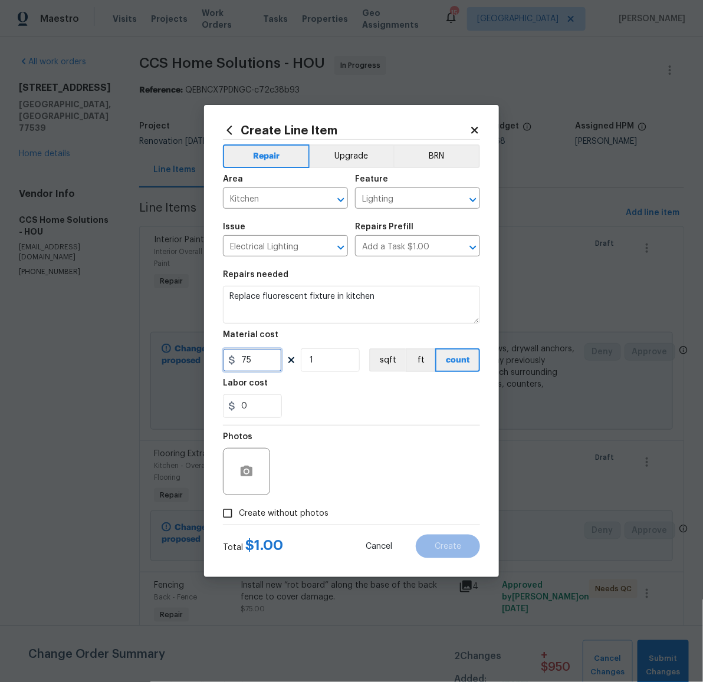
type input "75"
click at [282, 506] on label "Create without photos" at bounding box center [272, 513] width 112 height 22
click at [239, 506] on input "Create without photos" at bounding box center [227, 513] width 22 height 22
checkbox input "true"
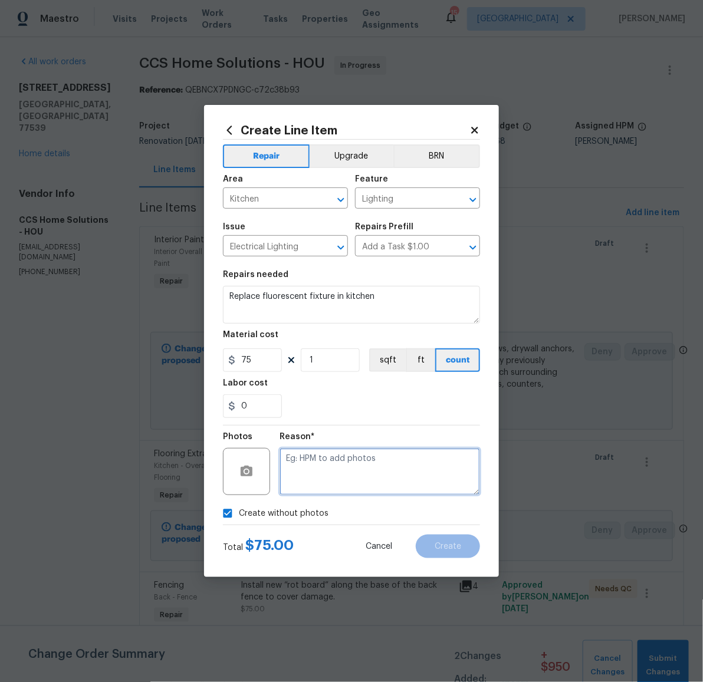
click at [345, 485] on textarea at bounding box center [379, 471] width 200 height 47
type textarea "later"
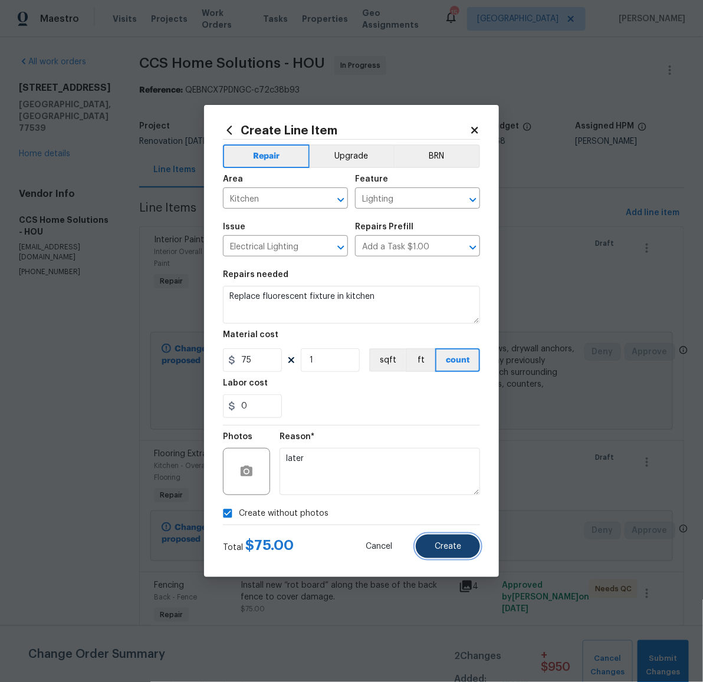
click at [453, 537] on button "Create" at bounding box center [448, 547] width 64 height 24
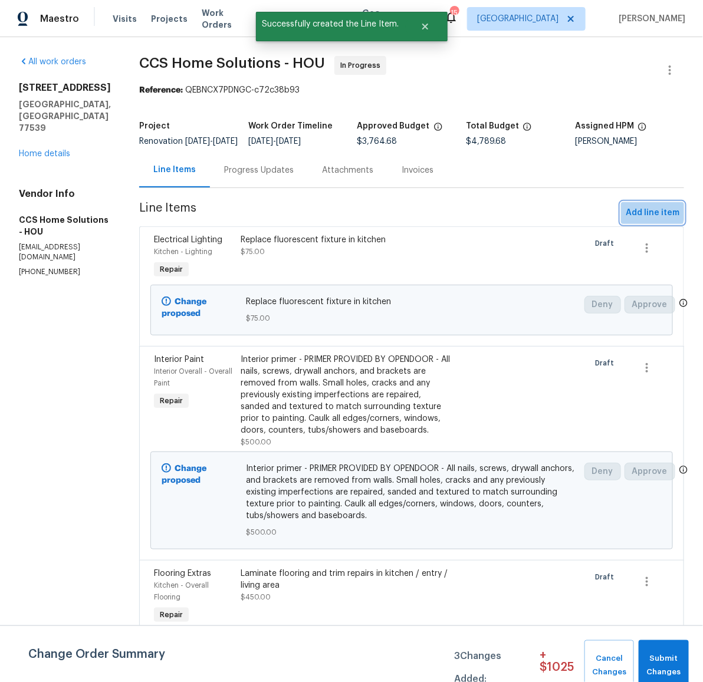
click at [639, 220] on span "Add line item" at bounding box center [653, 213] width 54 height 15
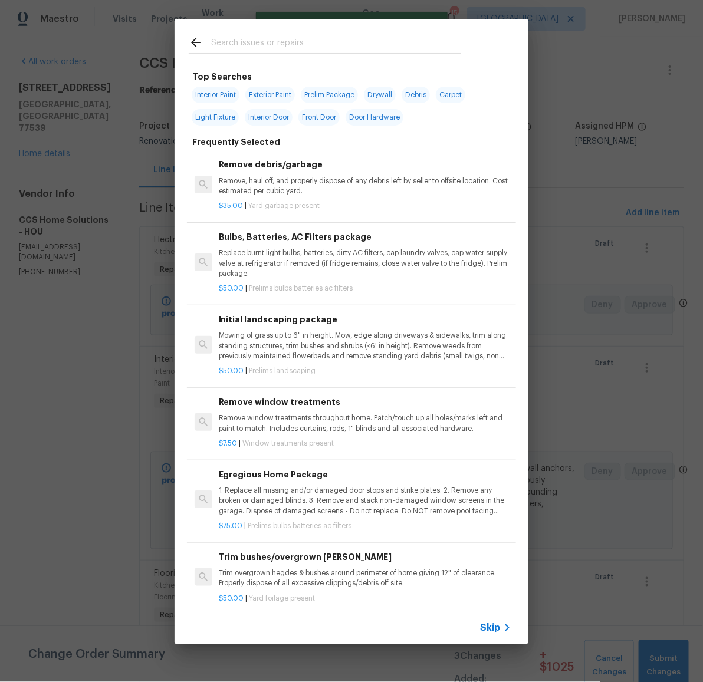
click at [285, 47] on input "text" at bounding box center [336, 44] width 250 height 18
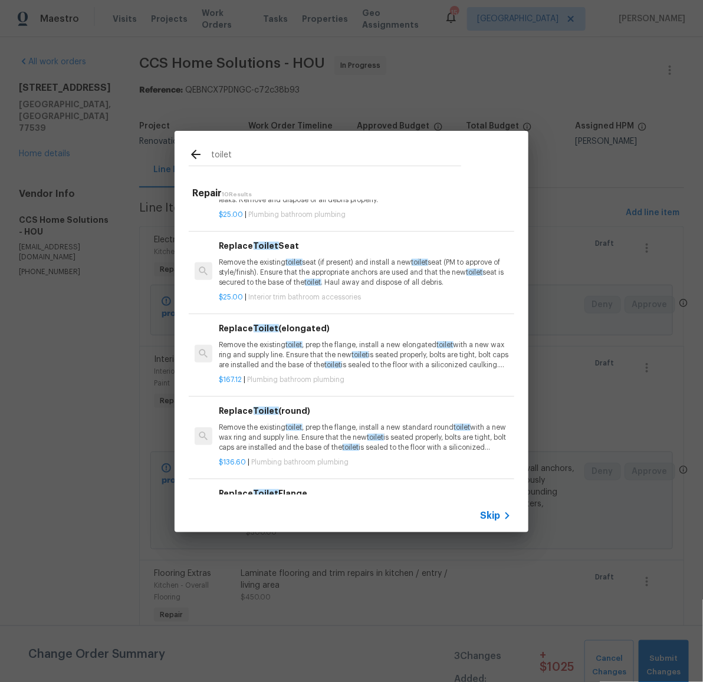
scroll to position [0, 0]
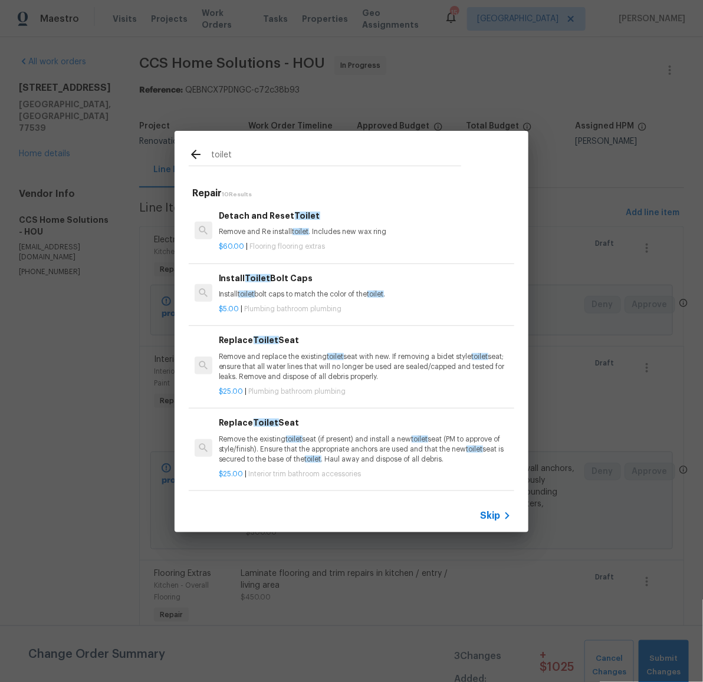
drag, startPoint x: 218, startPoint y: 154, endPoint x: 178, endPoint y: 149, distance: 40.5
click at [178, 149] on div "toilet" at bounding box center [325, 154] width 301 height 47
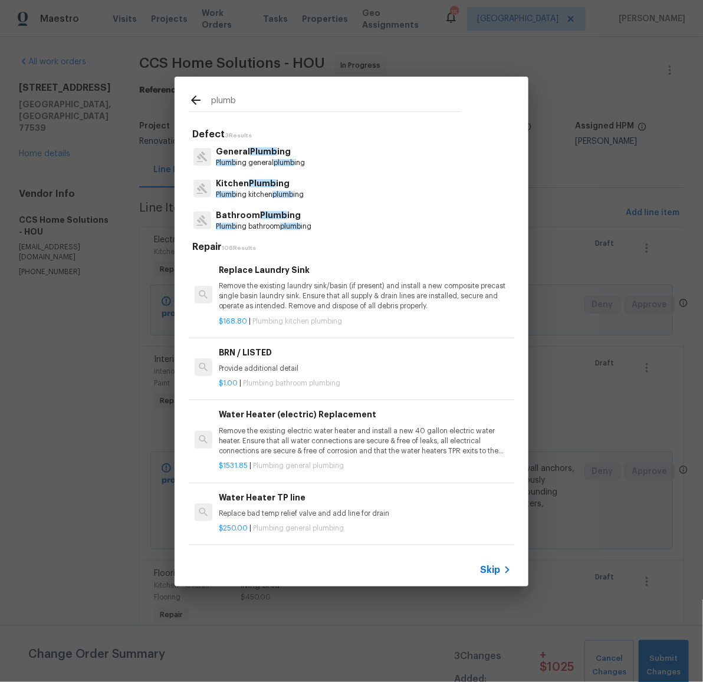
type input "plumb"
click at [274, 226] on p "Plumb ing bathroom plumb ing" at bounding box center [264, 227] width 96 height 10
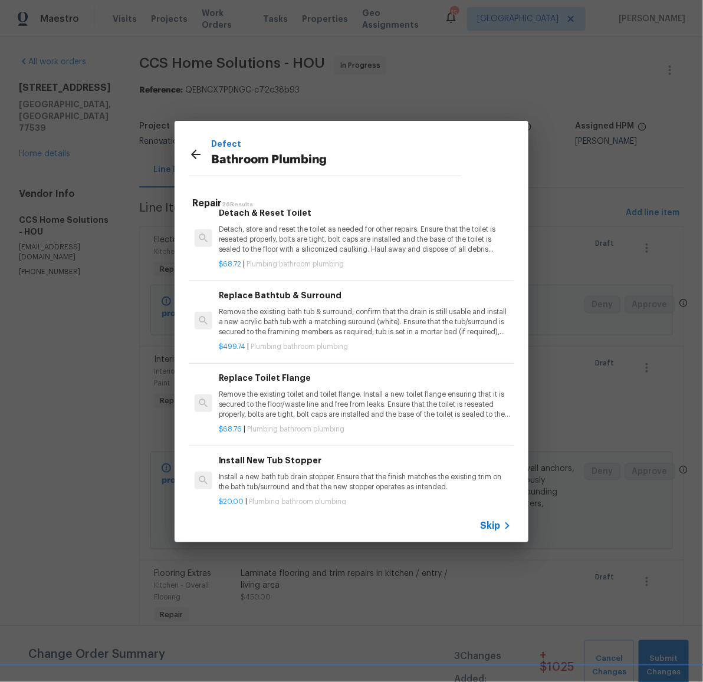
scroll to position [725, 0]
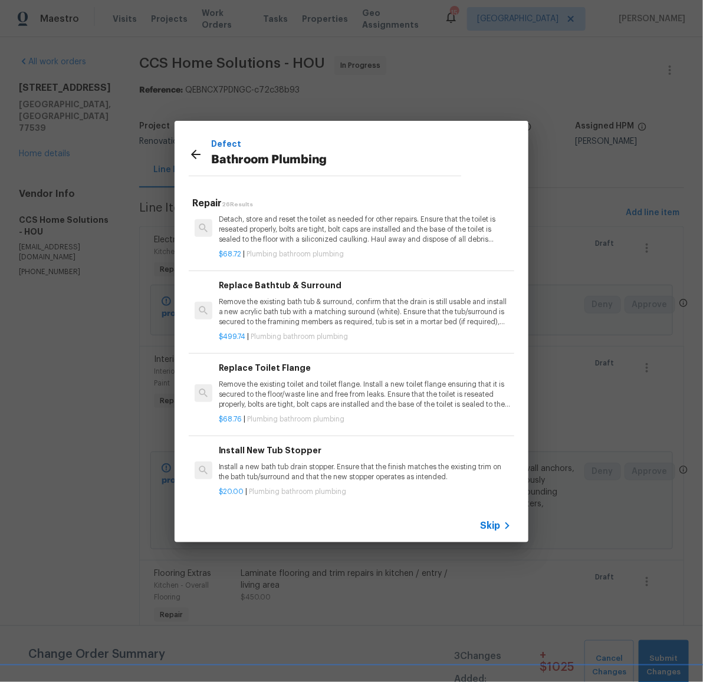
click at [313, 388] on p "Remove the existing toilet and toilet flange. Install a new toilet flange ensur…" at bounding box center [365, 395] width 292 height 30
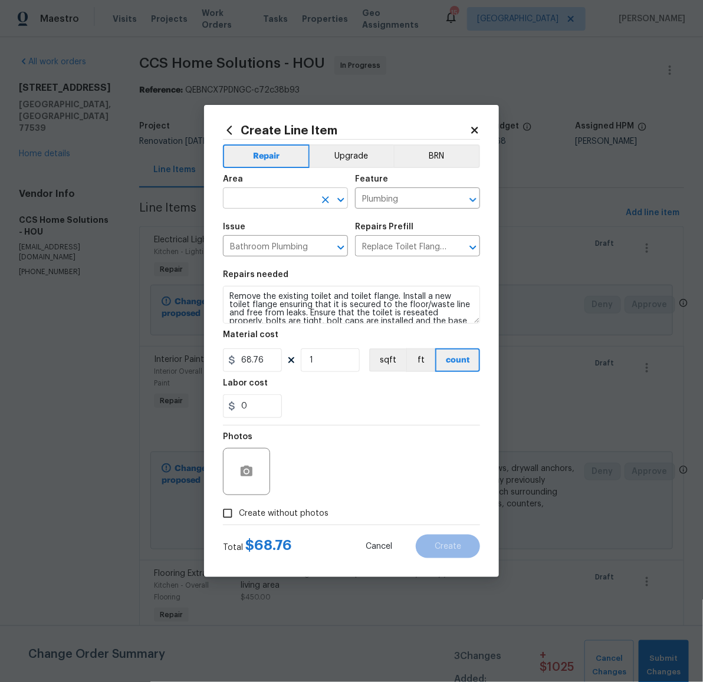
click at [291, 206] on input "text" at bounding box center [269, 199] width 92 height 18
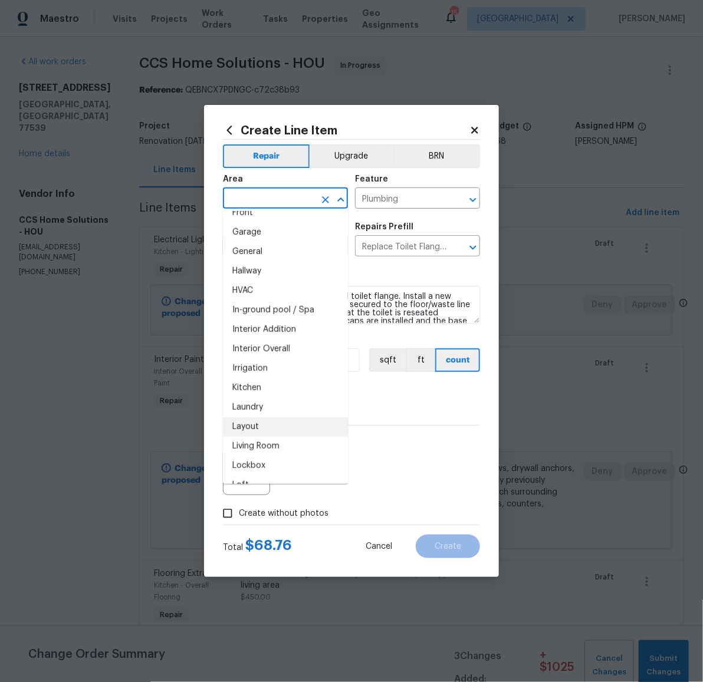
scroll to position [476, 0]
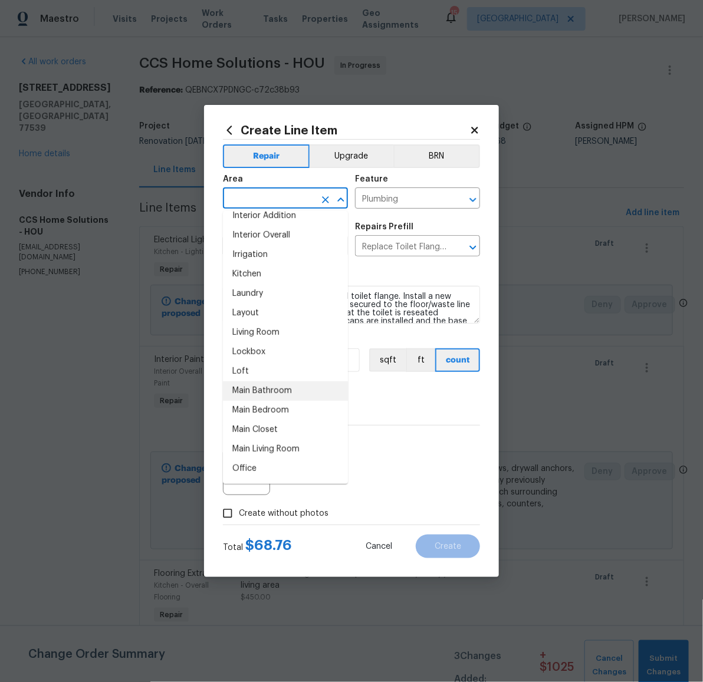
click at [280, 388] on li "Main Bathroom" at bounding box center [285, 390] width 125 height 19
type input "Main Bathroom"
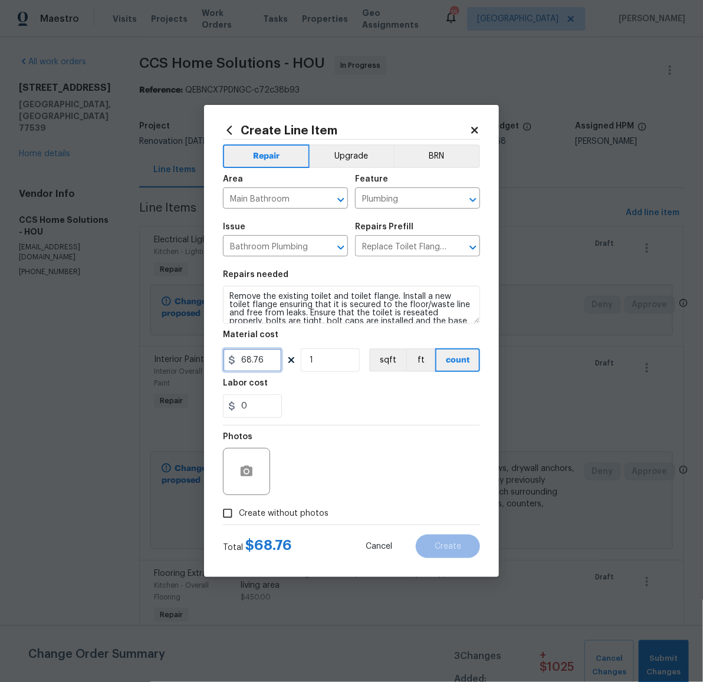
drag, startPoint x: 259, startPoint y: 358, endPoint x: 196, endPoint y: 344, distance: 65.4
click at [196, 344] on div "Create Line Item Repair Upgrade BRN Area Main Bathroom ​ Feature Plumbing ​ Iss…" at bounding box center [351, 341] width 703 height 682
type input "25"
click at [305, 508] on span "Create without photos" at bounding box center [284, 514] width 90 height 12
click at [239, 508] on input "Create without photos" at bounding box center [227, 513] width 22 height 22
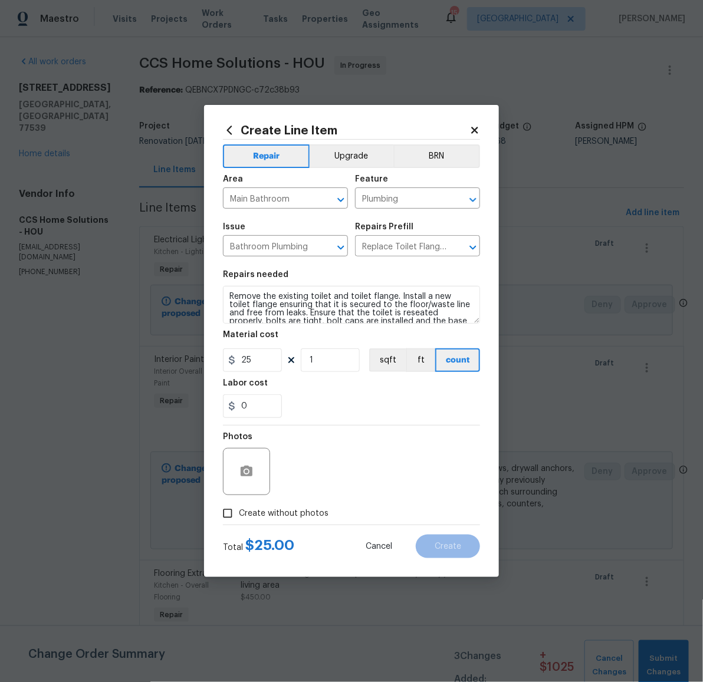
checkbox input "true"
click at [320, 456] on textarea at bounding box center [379, 471] width 200 height 47
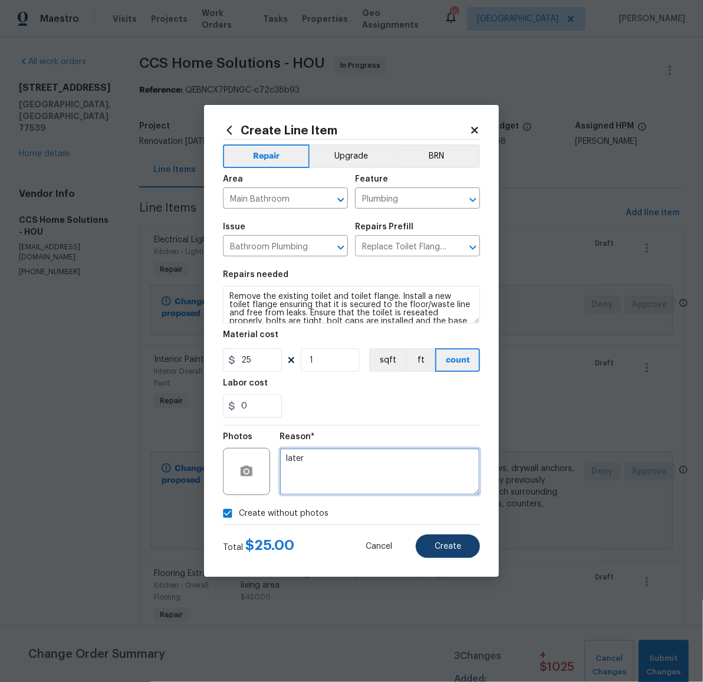
type textarea "later"
click at [447, 552] on button "Create" at bounding box center [448, 547] width 64 height 24
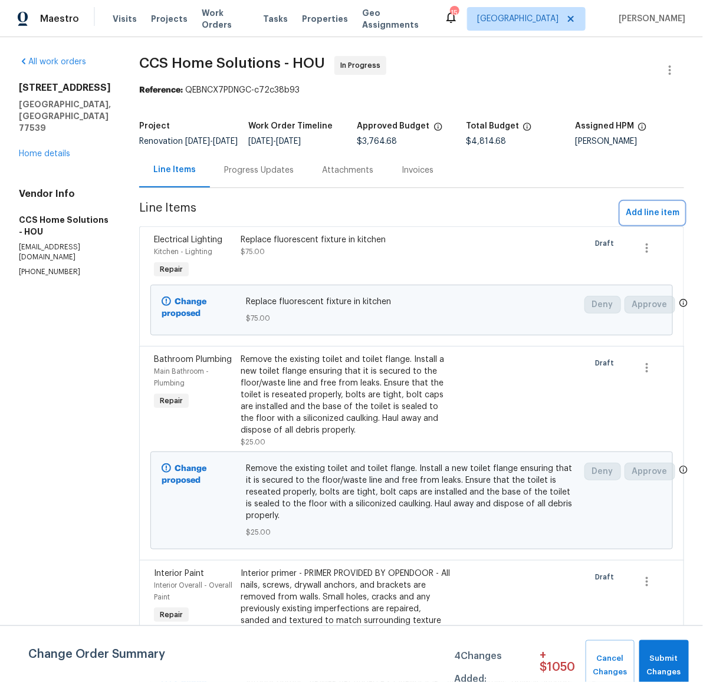
click at [633, 221] on span "Add line item" at bounding box center [653, 213] width 54 height 15
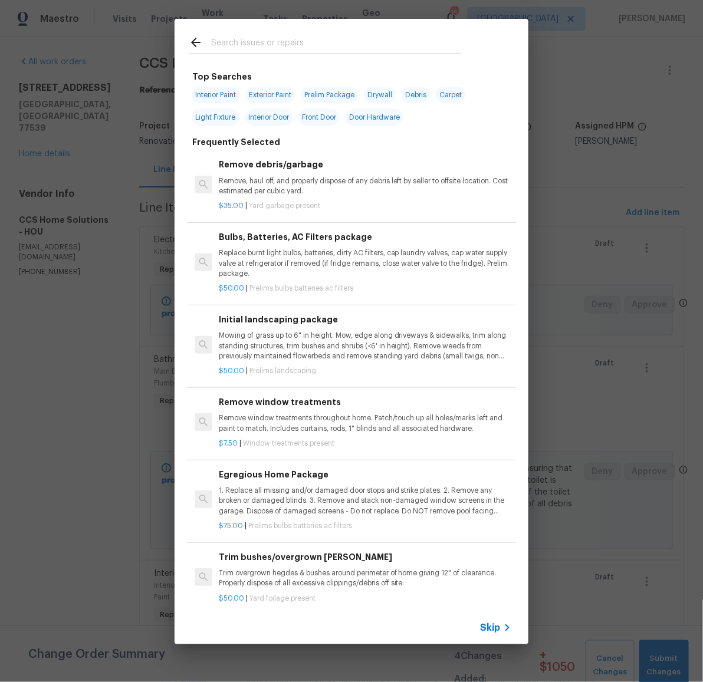
click at [285, 40] on input "text" at bounding box center [336, 44] width 250 height 18
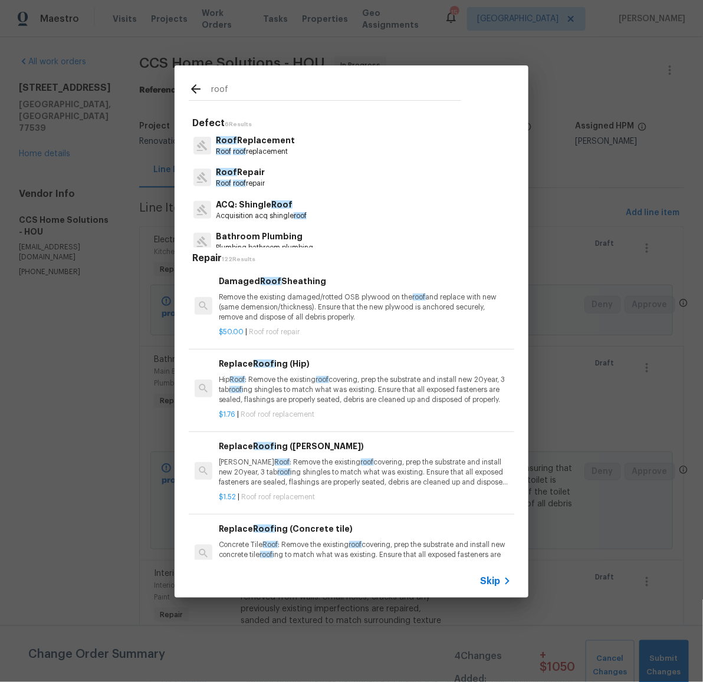
type input "roof"
click at [245, 166] on p "Roof Repair" at bounding box center [240, 172] width 49 height 12
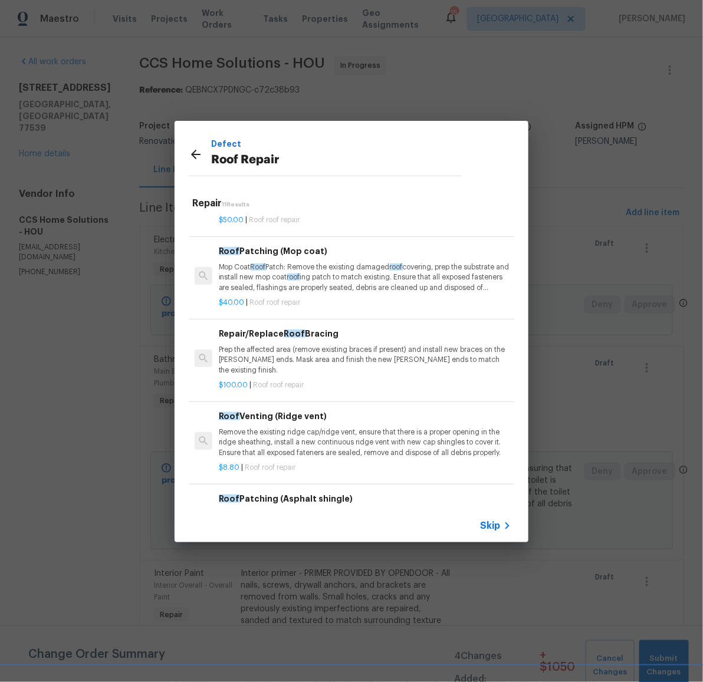
scroll to position [67, 0]
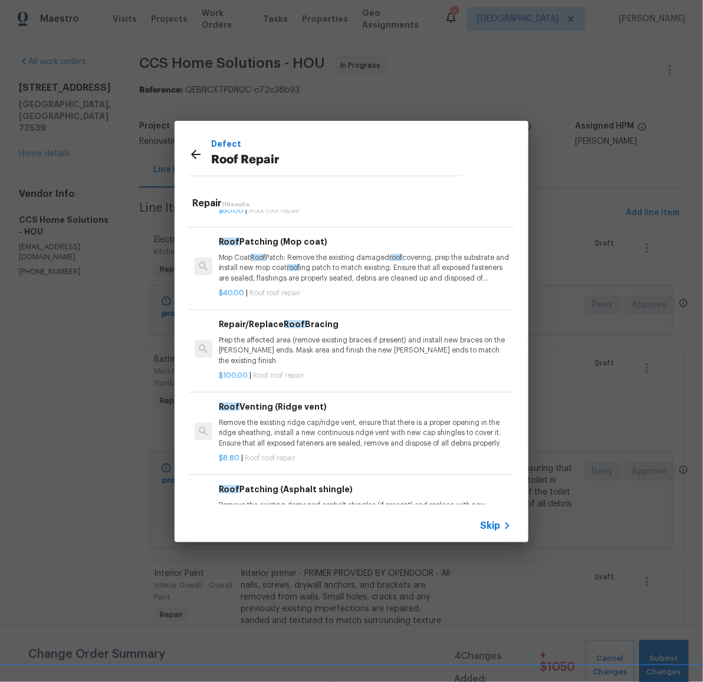
click at [302, 272] on p "Mop Coat Roof Patch: Remove the existing damaged roof covering, prep the substr…" at bounding box center [365, 268] width 292 height 30
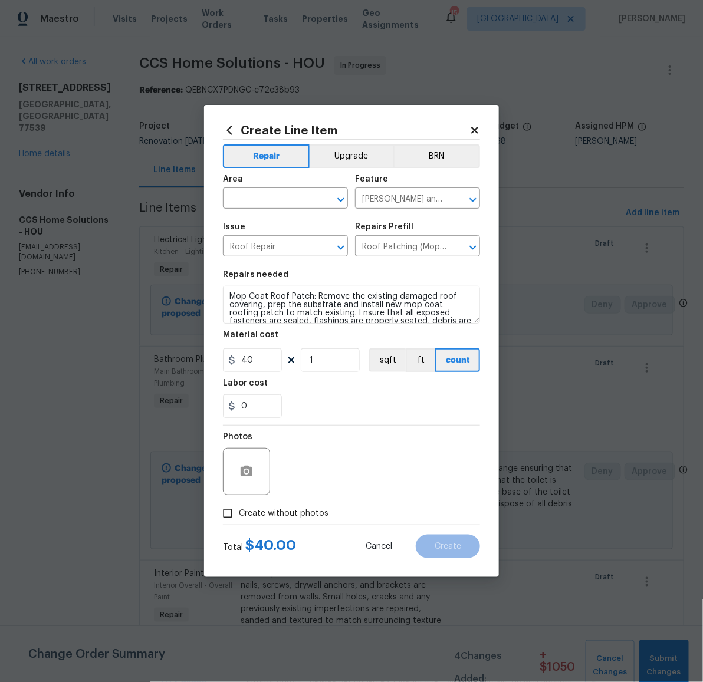
click at [262, 209] on span "Area ​" at bounding box center [285, 192] width 125 height 48
click at [265, 199] on input "text" at bounding box center [269, 199] width 92 height 18
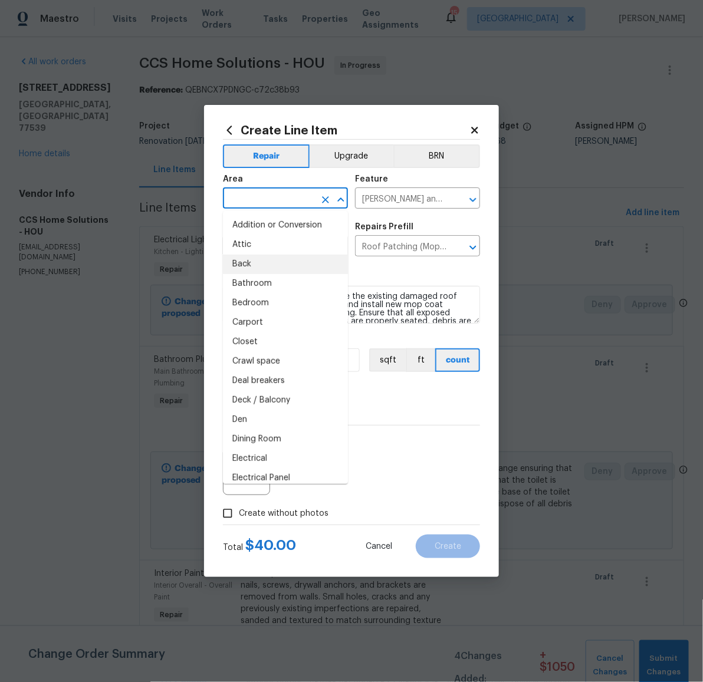
click at [282, 255] on li "Back" at bounding box center [285, 264] width 125 height 19
type input "Back"
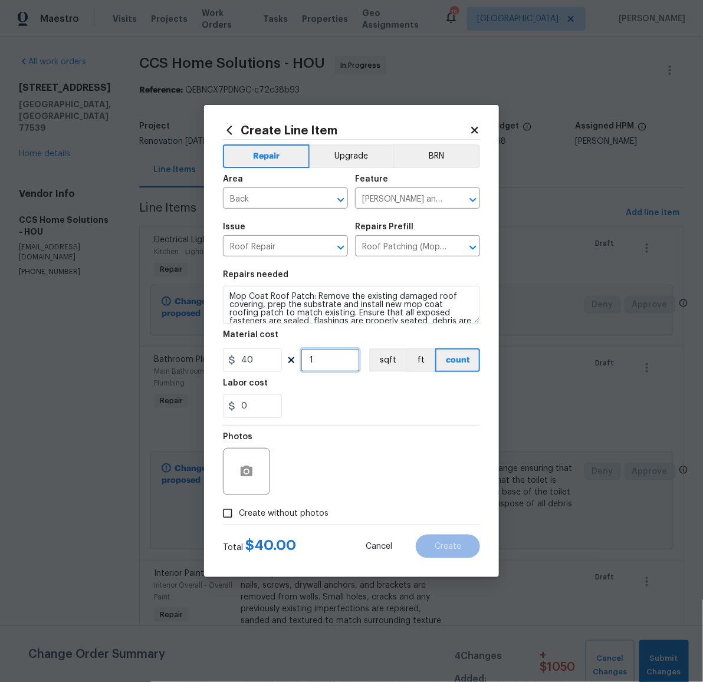
drag, startPoint x: 331, startPoint y: 351, endPoint x: 299, endPoint y: 363, distance: 34.2
click at [299, 363] on div "40 1 sqft ft count" at bounding box center [351, 360] width 257 height 24
type input "2"
click at [282, 517] on span "Create without photos" at bounding box center [284, 514] width 90 height 12
click at [239, 517] on input "Create without photos" at bounding box center [227, 513] width 22 height 22
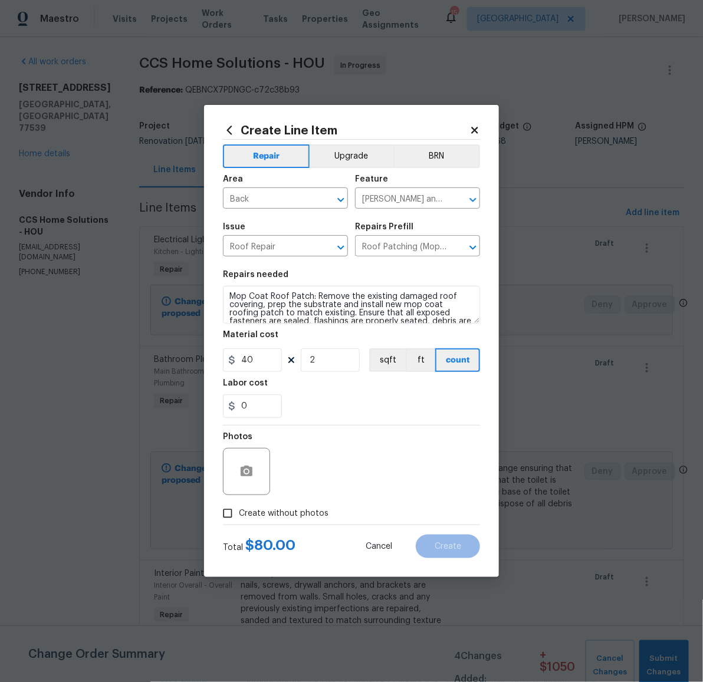
checkbox input "true"
click at [373, 478] on textarea at bounding box center [379, 471] width 200 height 47
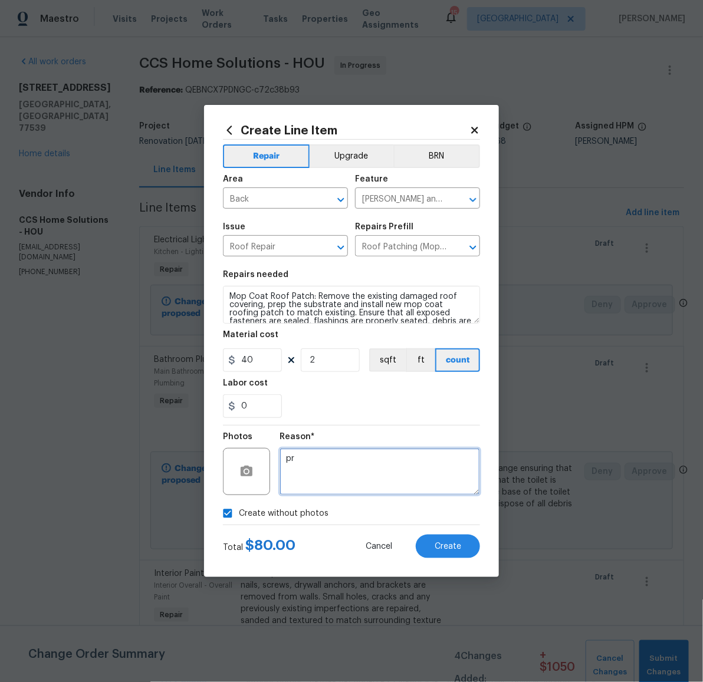
type textarea "p"
type textarea "later"
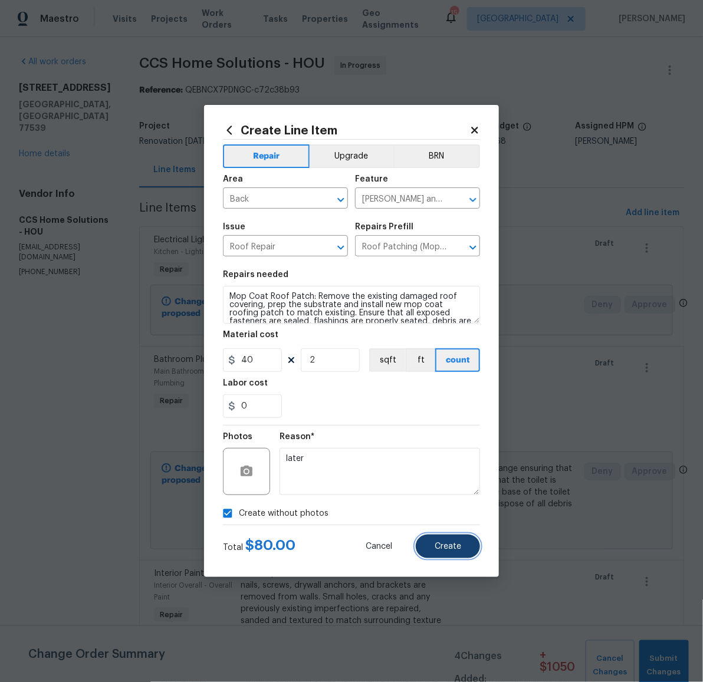
click at [462, 551] on button "Create" at bounding box center [448, 547] width 64 height 24
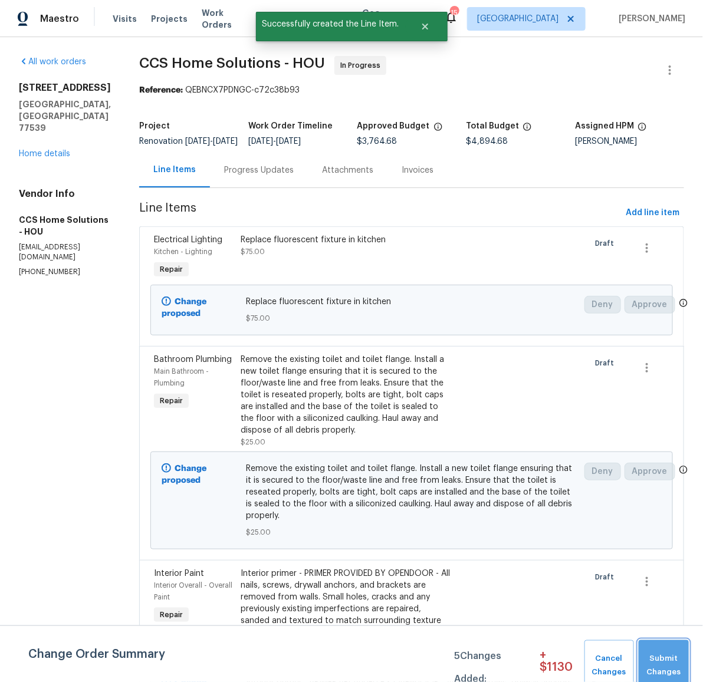
click at [663, 661] on span "Submit Changes" at bounding box center [663, 665] width 38 height 27
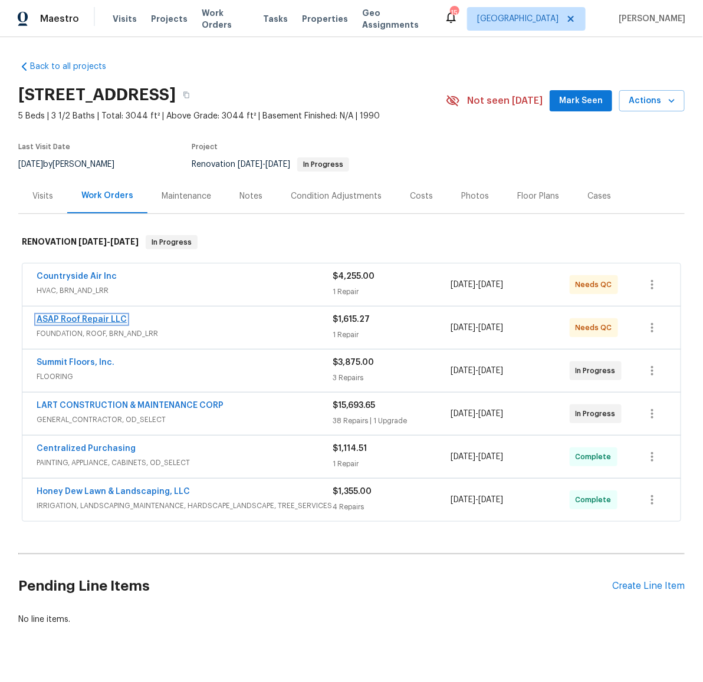
click at [73, 319] on link "ASAP Roof Repair LLC" at bounding box center [82, 319] width 90 height 8
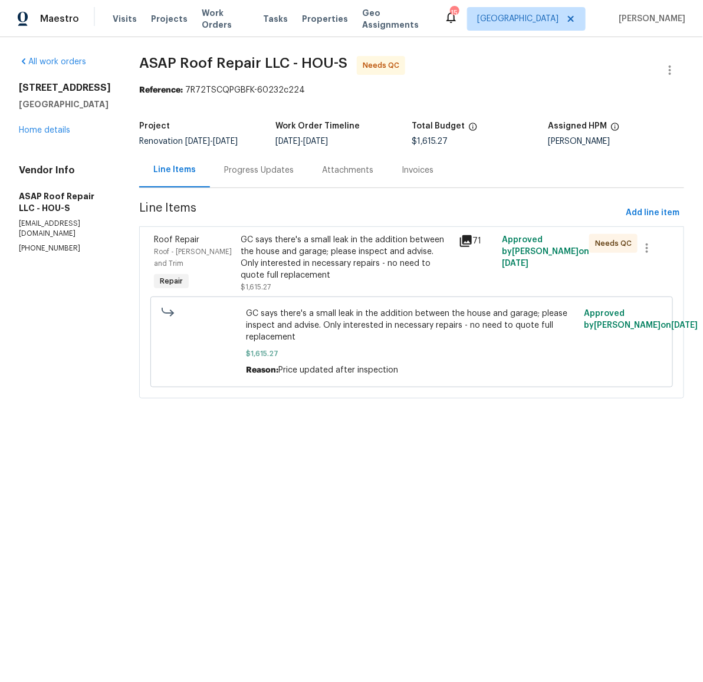
click at [393, 252] on div "GC says there's a small leak in the addition between the house and garage; plea…" at bounding box center [346, 257] width 210 height 47
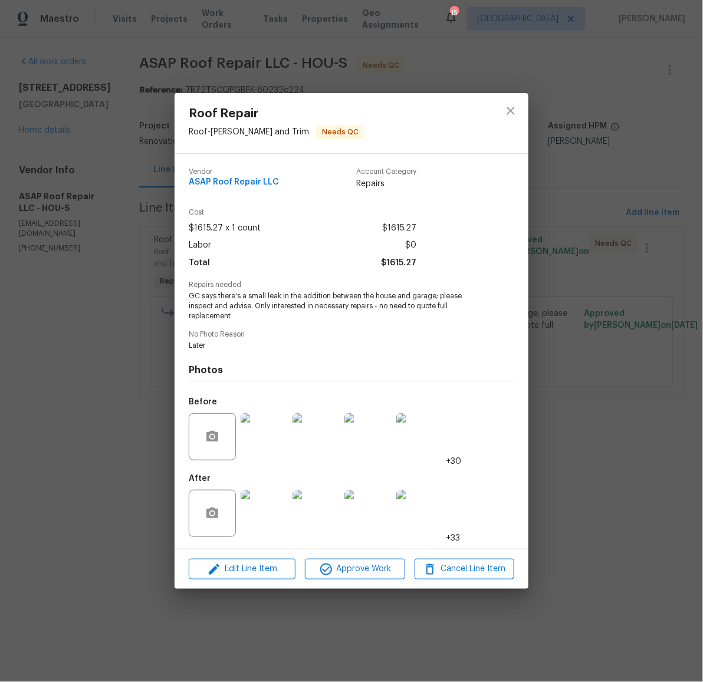
click at [267, 509] on img at bounding box center [264, 513] width 47 height 47
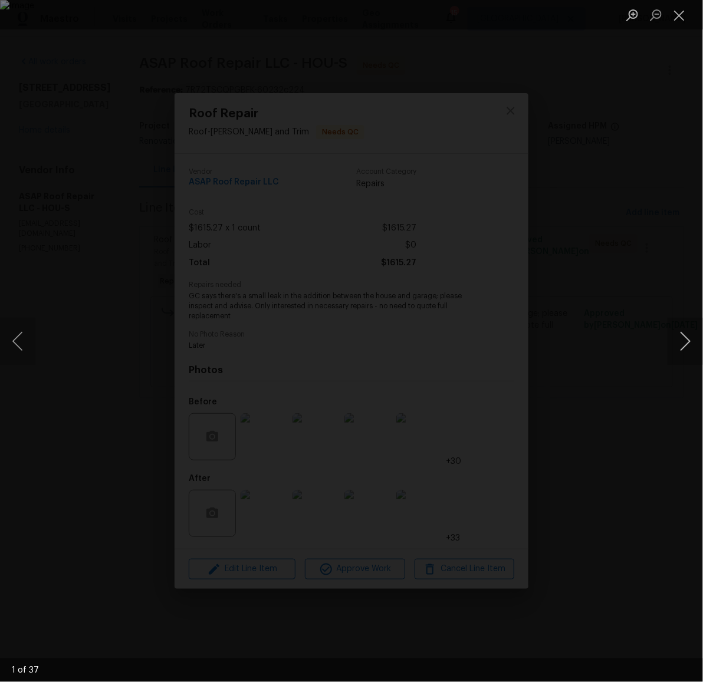
click at [688, 344] on button "Next image" at bounding box center [684, 341] width 35 height 47
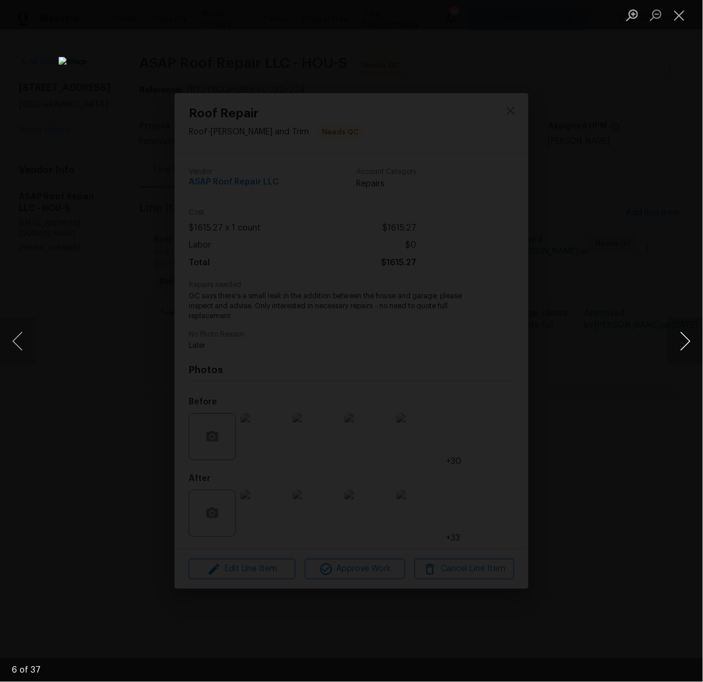
click at [688, 344] on button "Next image" at bounding box center [684, 341] width 35 height 47
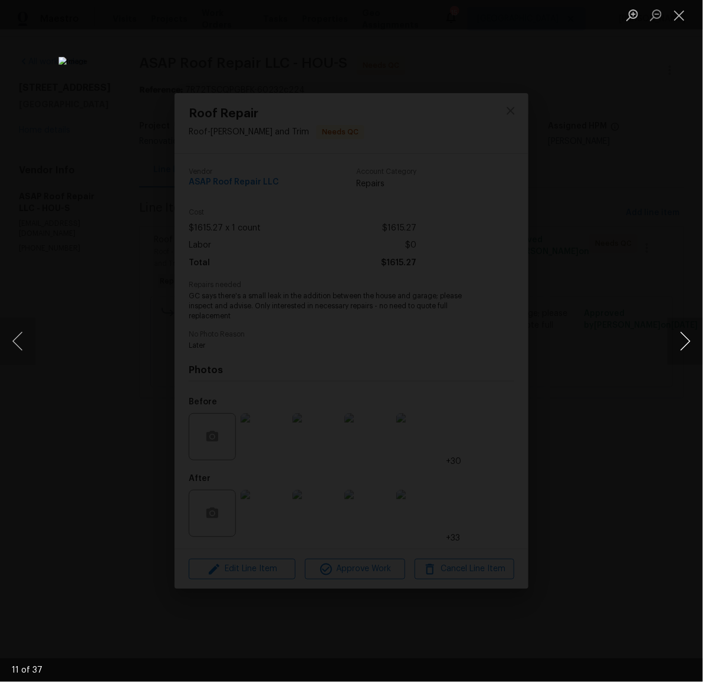
click at [688, 344] on button "Next image" at bounding box center [684, 341] width 35 height 47
click at [680, 21] on button "Close lightbox" at bounding box center [679, 15] width 24 height 21
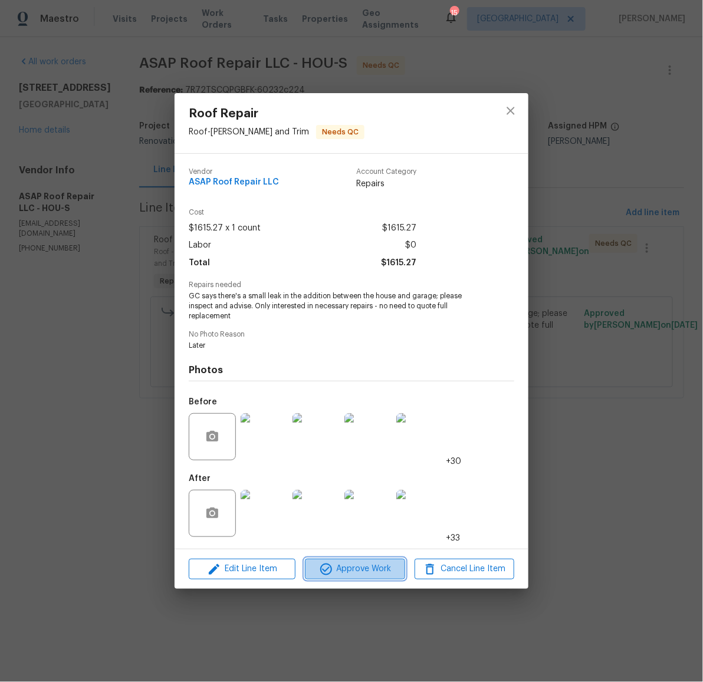
click at [358, 571] on span "Approve Work" at bounding box center [354, 569] width 93 height 15
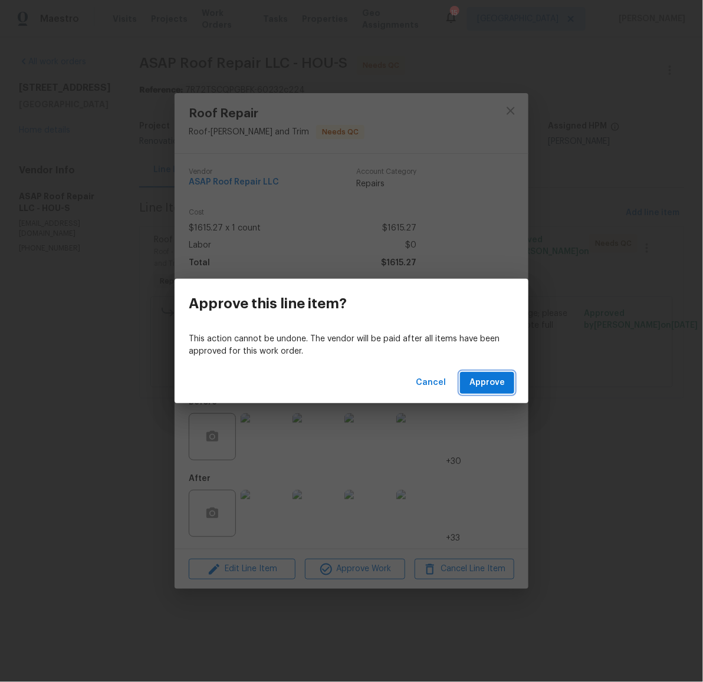
click at [496, 379] on span "Approve" at bounding box center [486, 383] width 35 height 15
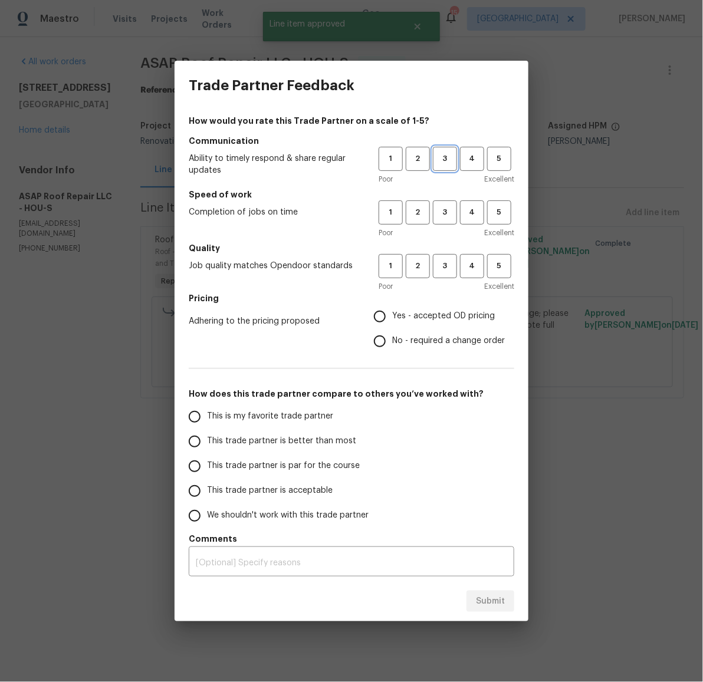
click at [450, 162] on span "3" at bounding box center [445, 159] width 22 height 14
click at [449, 216] on span "3" at bounding box center [445, 213] width 22 height 14
click at [441, 265] on span "3" at bounding box center [445, 266] width 22 height 14
click at [439, 311] on span "Yes - accepted OD pricing" at bounding box center [443, 316] width 103 height 12
click at [392, 311] on input "Yes - accepted OD pricing" at bounding box center [379, 316] width 25 height 25
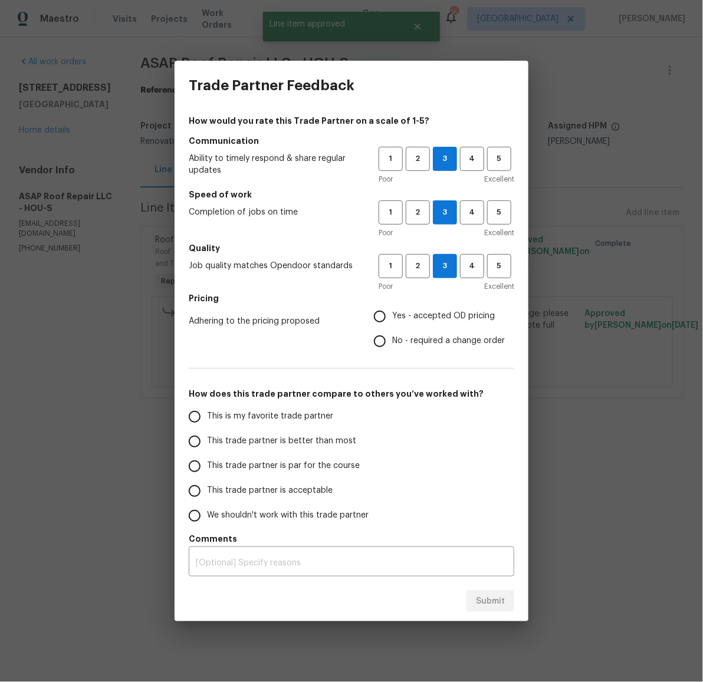
radio input "true"
click at [310, 456] on label "This trade partner is par for the course" at bounding box center [275, 466] width 186 height 25
click at [207, 456] on input "This trade partner is par for the course" at bounding box center [194, 466] width 25 height 25
click at [497, 605] on span "Submit" at bounding box center [490, 601] width 29 height 15
radio input "true"
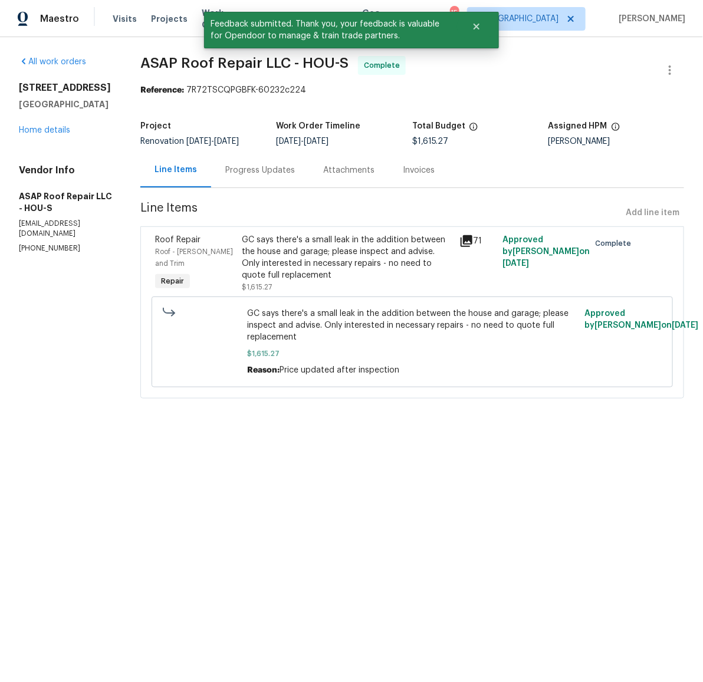
click at [34, 136] on div "[STREET_ADDRESS] Home details" at bounding box center [65, 109] width 93 height 54
click at [35, 132] on link "Home details" at bounding box center [44, 130] width 51 height 8
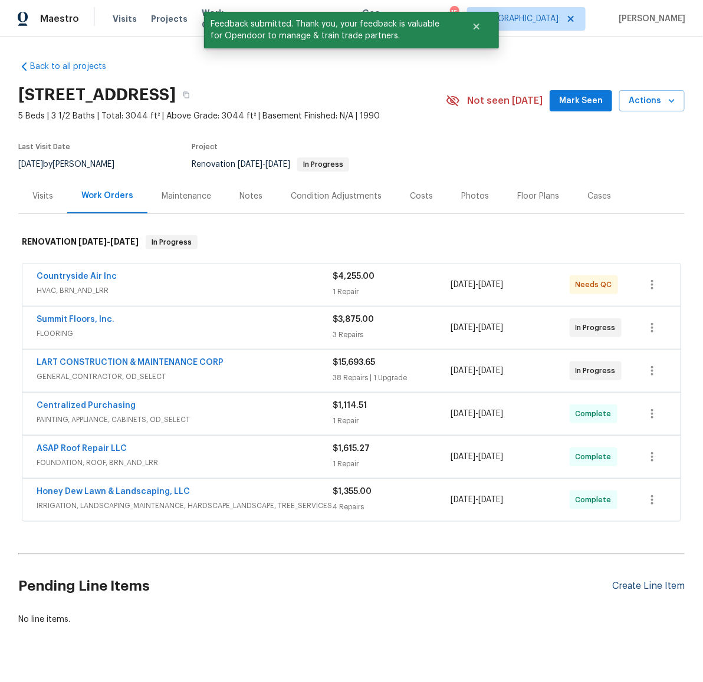
click at [637, 583] on div "Create Line Item" at bounding box center [648, 586] width 73 height 11
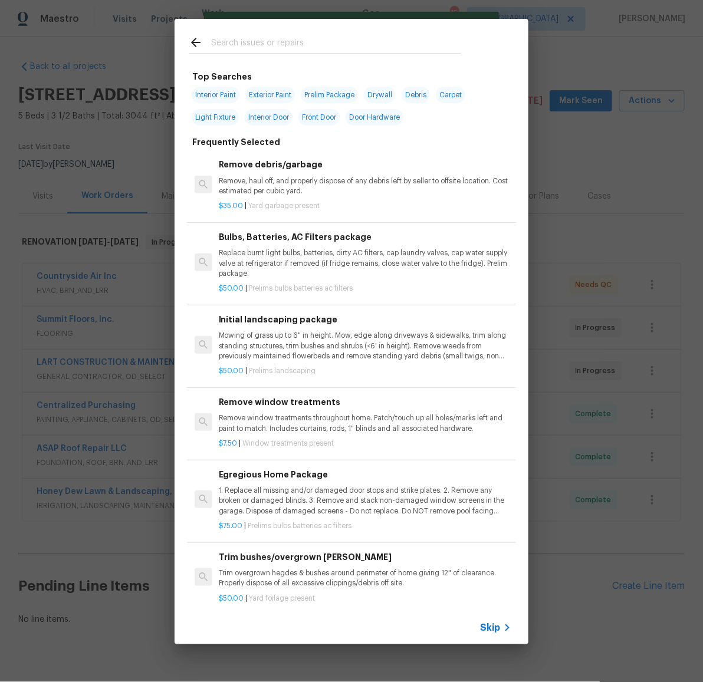
click at [284, 39] on input "text" at bounding box center [336, 44] width 250 height 18
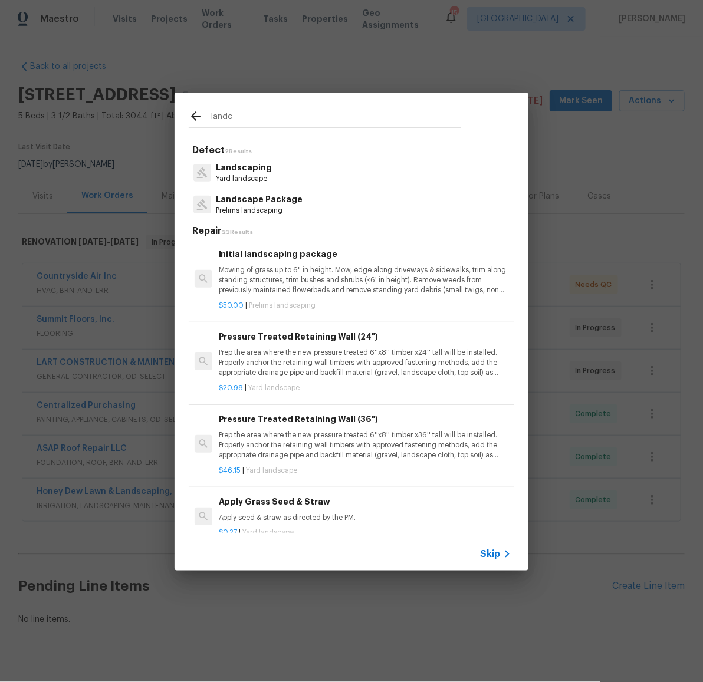
type input "landc"
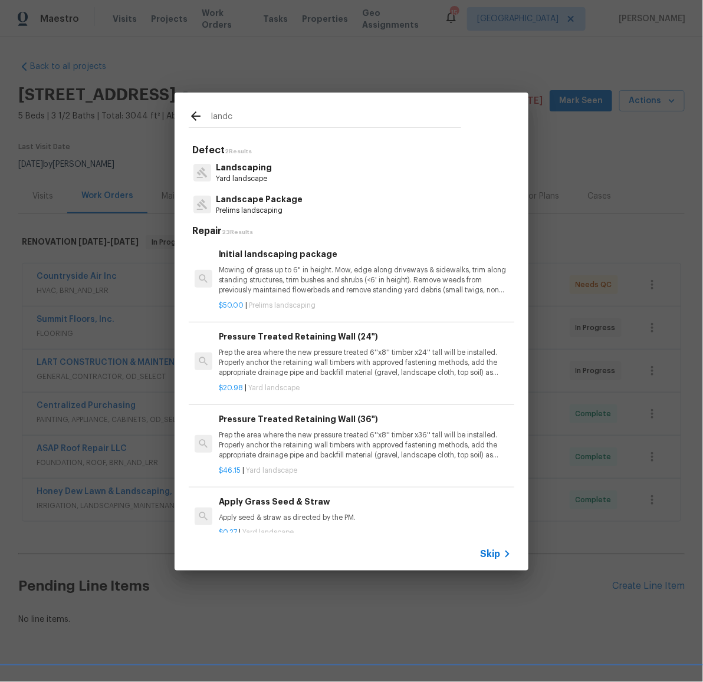
click at [252, 200] on p "Landscape Package" at bounding box center [259, 199] width 87 height 12
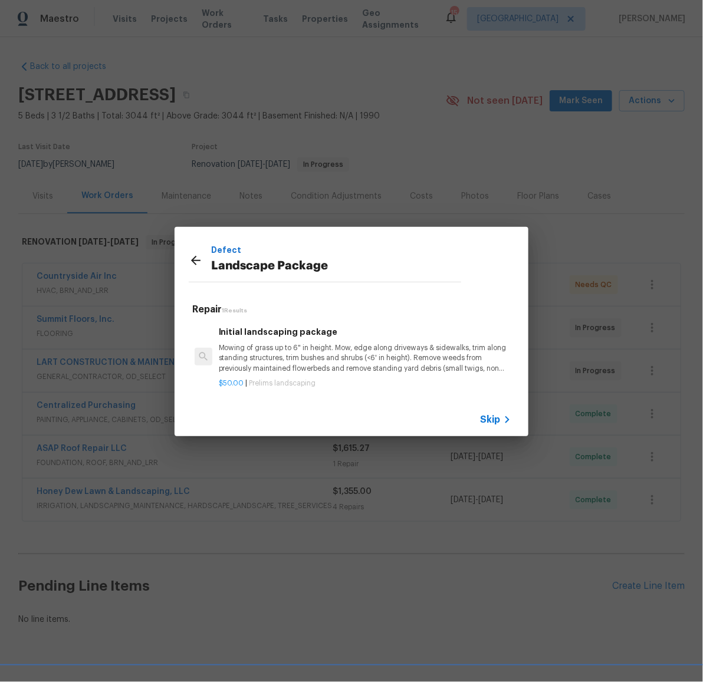
click at [372, 358] on p "Mowing of grass up to 6" in height. Mow, edge along driveways & sidewalks, trim…" at bounding box center [365, 358] width 292 height 30
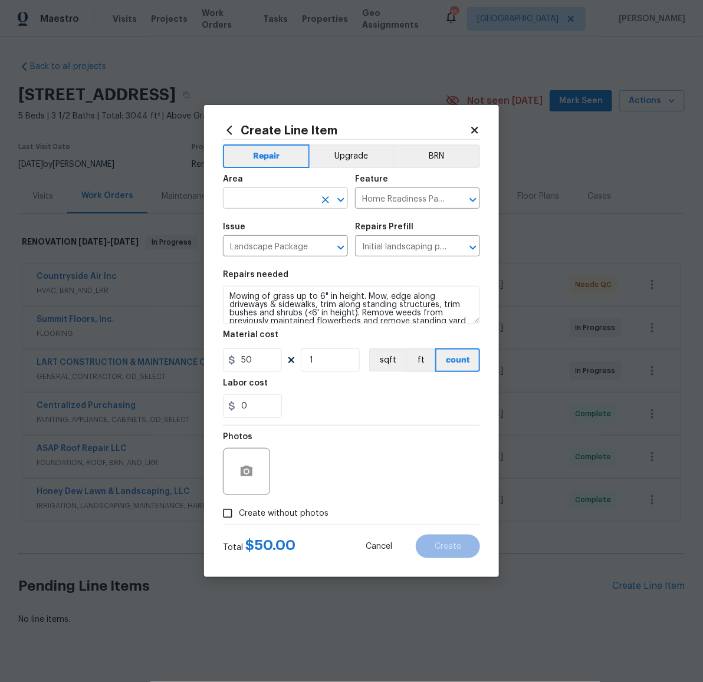
click at [282, 206] on input "text" at bounding box center [269, 199] width 92 height 18
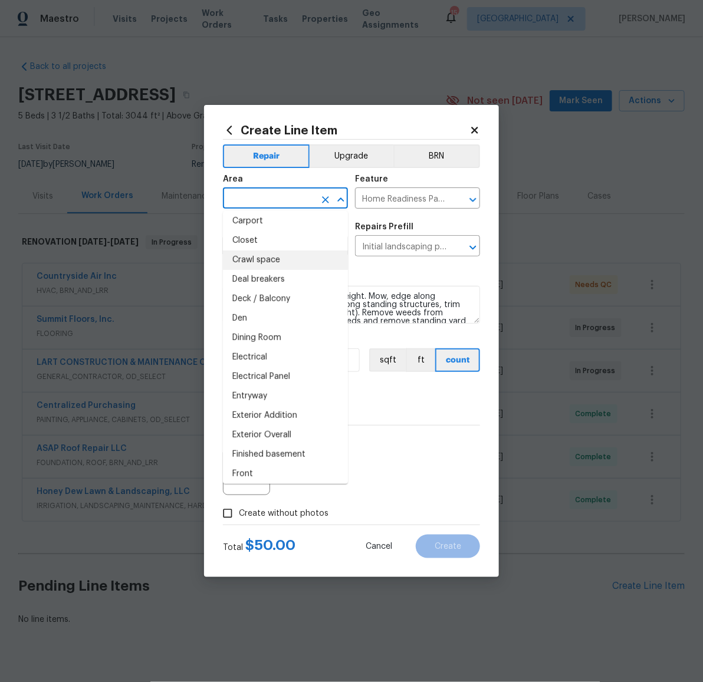
scroll to position [111, 0]
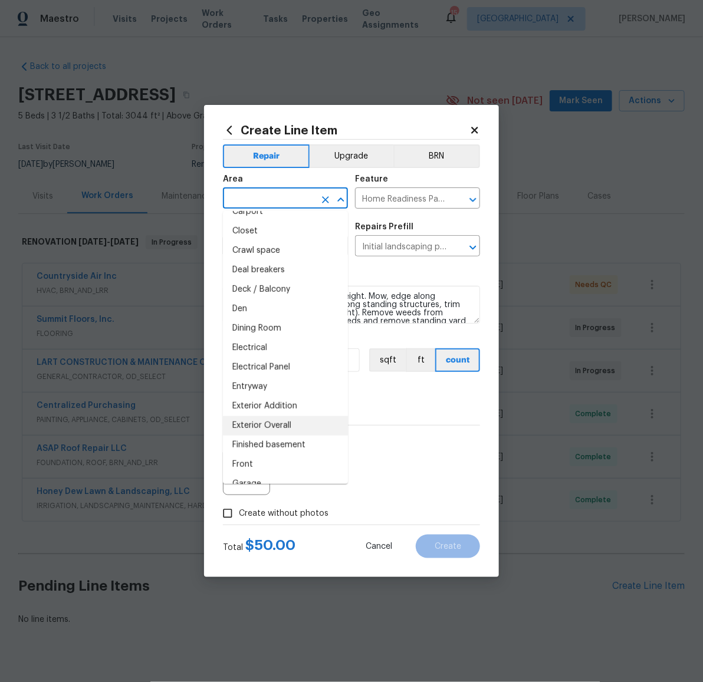
click at [278, 423] on li "Exterior Overall" at bounding box center [285, 425] width 125 height 19
type input "Exterior Overall"
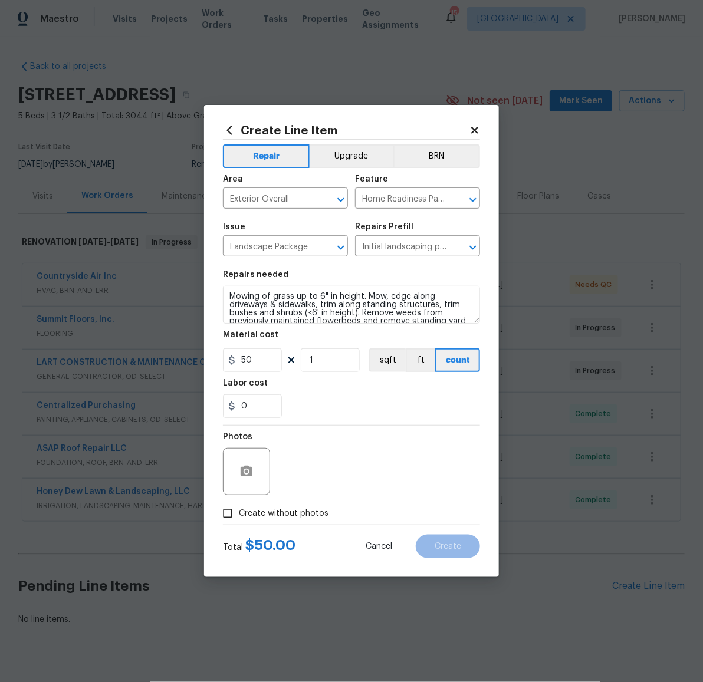
click at [280, 503] on label "Create without photos" at bounding box center [272, 513] width 112 height 22
click at [239, 503] on input "Create without photos" at bounding box center [227, 513] width 22 height 22
checkbox input "true"
click at [368, 470] on textarea at bounding box center [379, 471] width 200 height 47
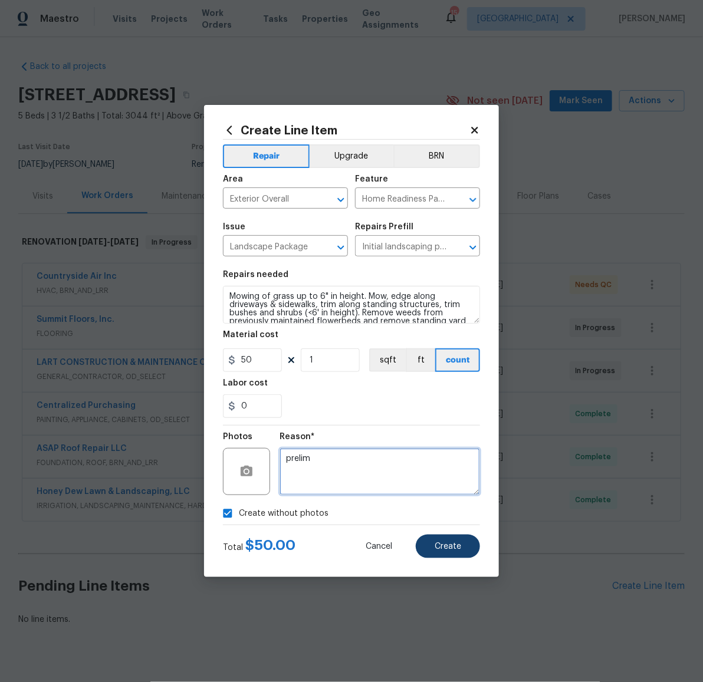
type textarea "prelim"
click at [446, 555] on button "Create" at bounding box center [448, 547] width 64 height 24
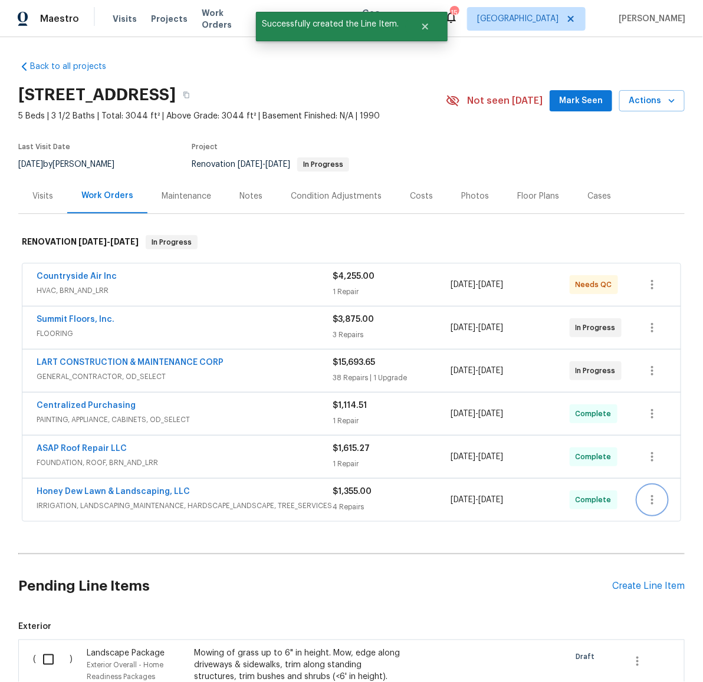
click at [649, 500] on icon "button" at bounding box center [652, 500] width 14 height 14
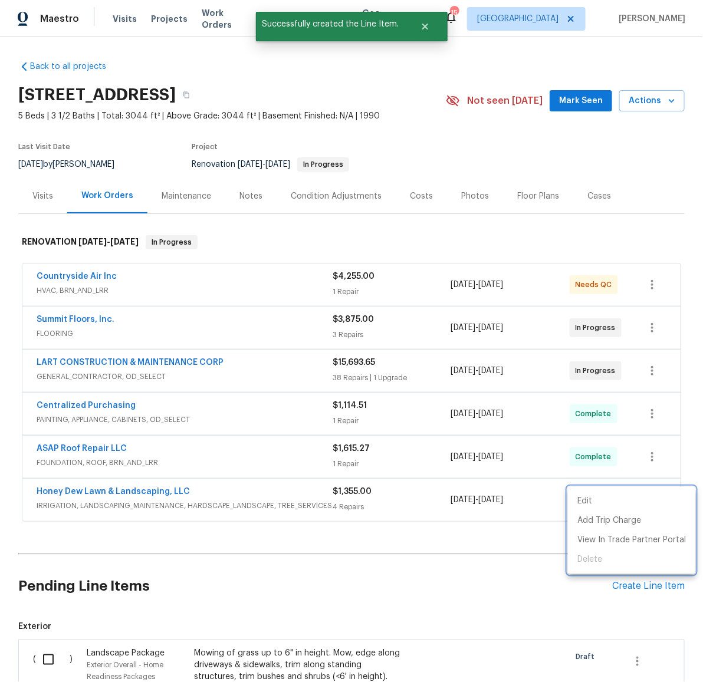
click at [521, 540] on div at bounding box center [351, 341] width 703 height 682
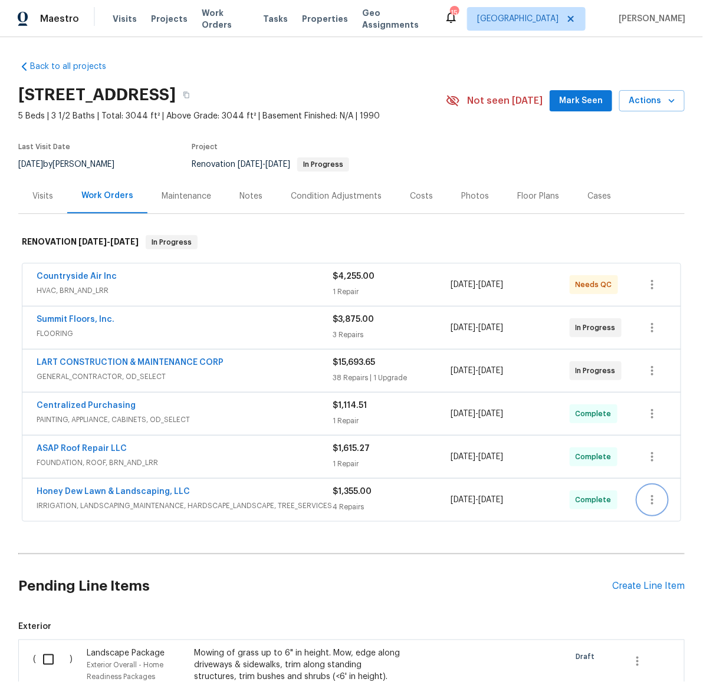
scroll to position [187, 0]
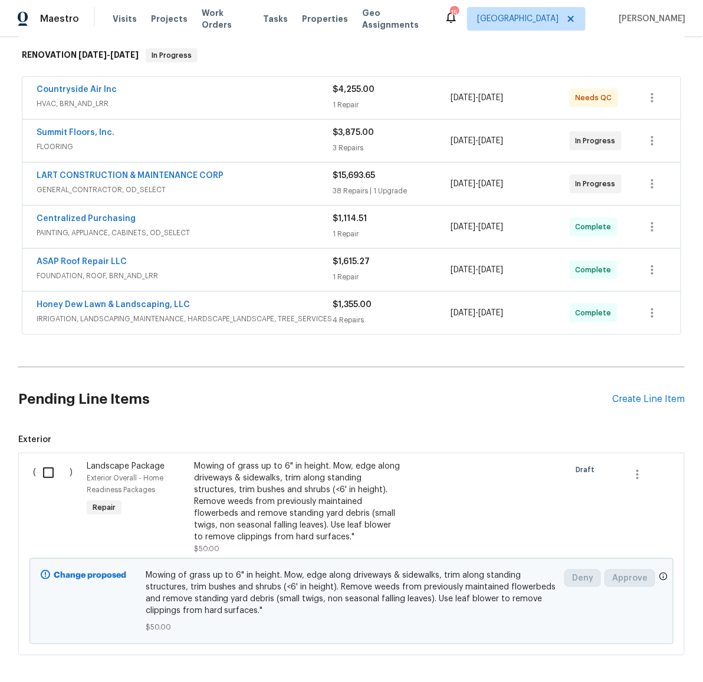
click at [41, 476] on input "checkbox" at bounding box center [53, 472] width 34 height 25
checkbox input "true"
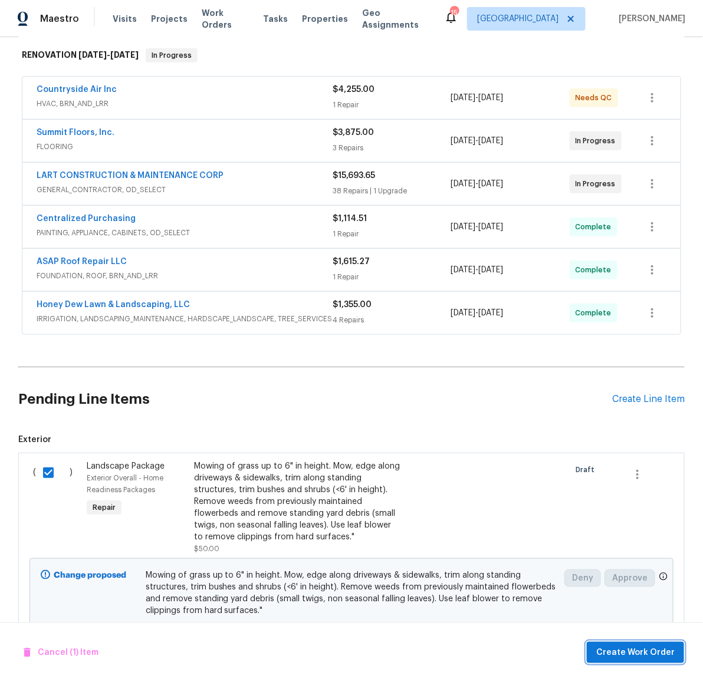
click at [623, 655] on span "Create Work Order" at bounding box center [635, 653] width 78 height 15
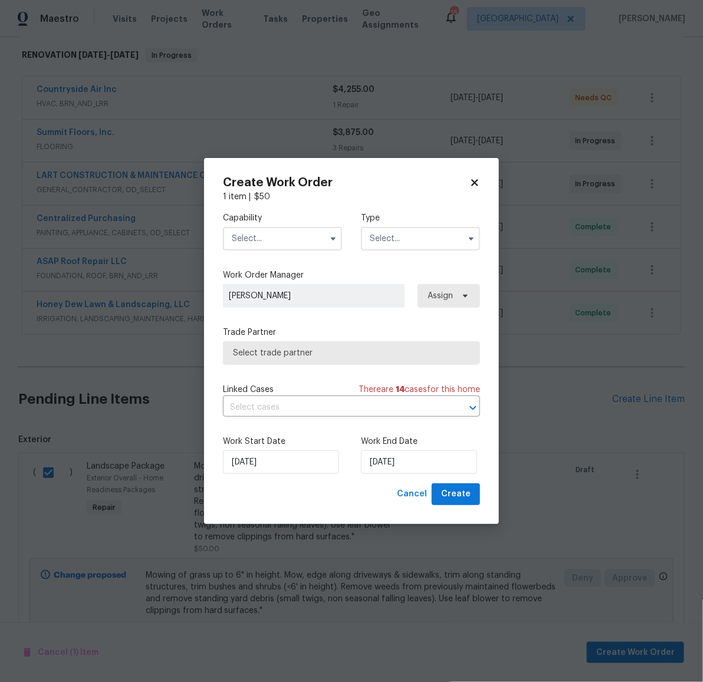
click at [278, 237] on input "text" at bounding box center [282, 239] width 119 height 24
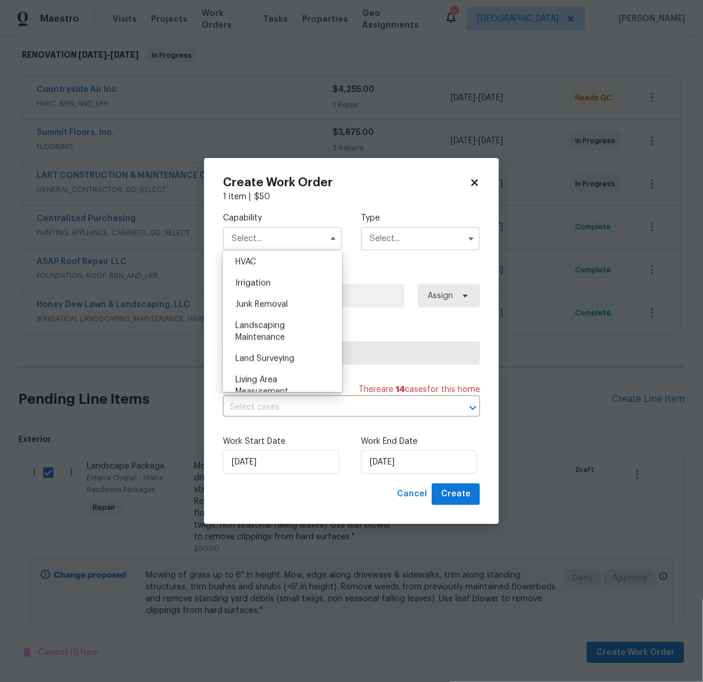
scroll to position [798, 0]
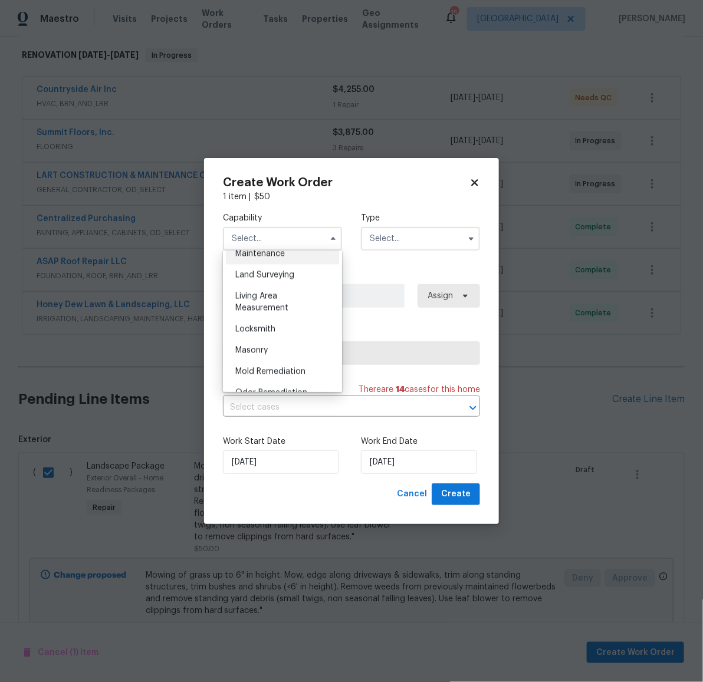
click at [268, 258] on span "Landscaping Maintenance" at bounding box center [260, 248] width 50 height 20
type input "Landscaping Maintenance"
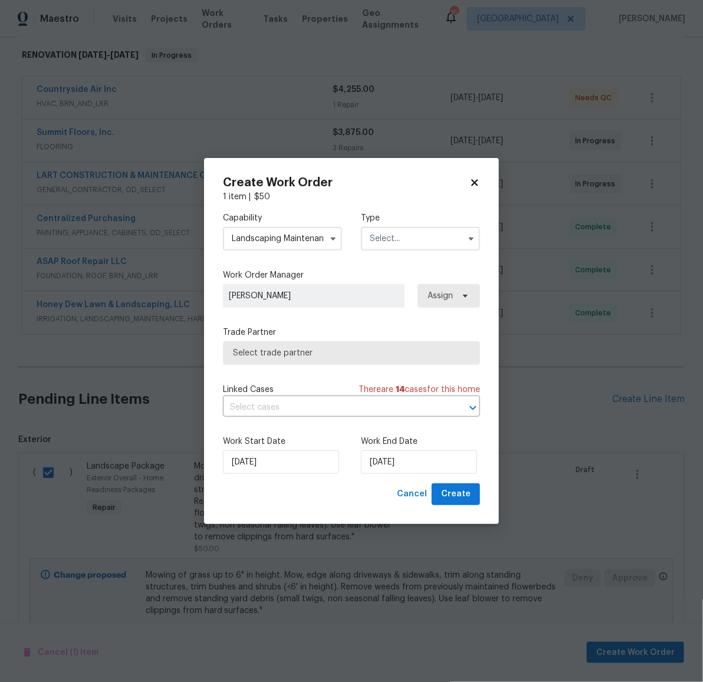
click at [396, 244] on input "text" at bounding box center [420, 239] width 119 height 24
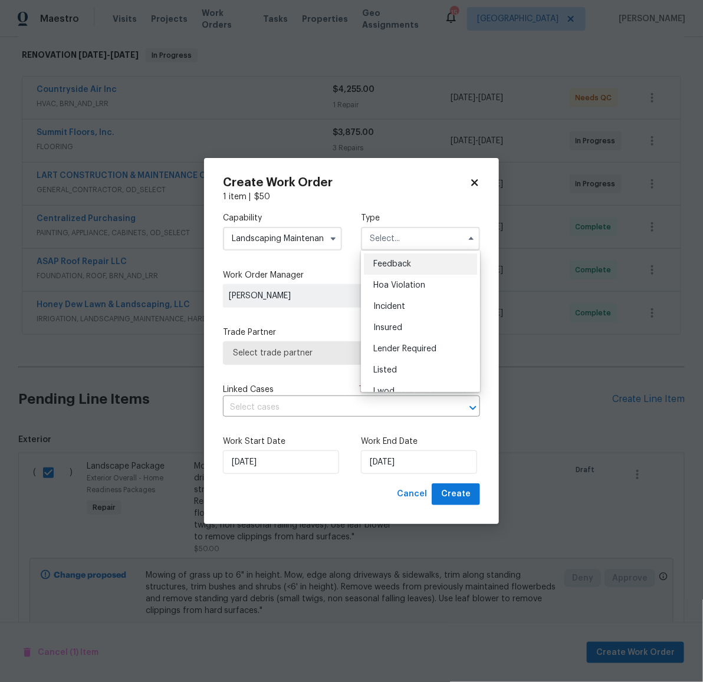
scroll to position [140, 0]
click at [404, 315] on span "Renovation" at bounding box center [395, 315] width 44 height 8
type input "Renovation"
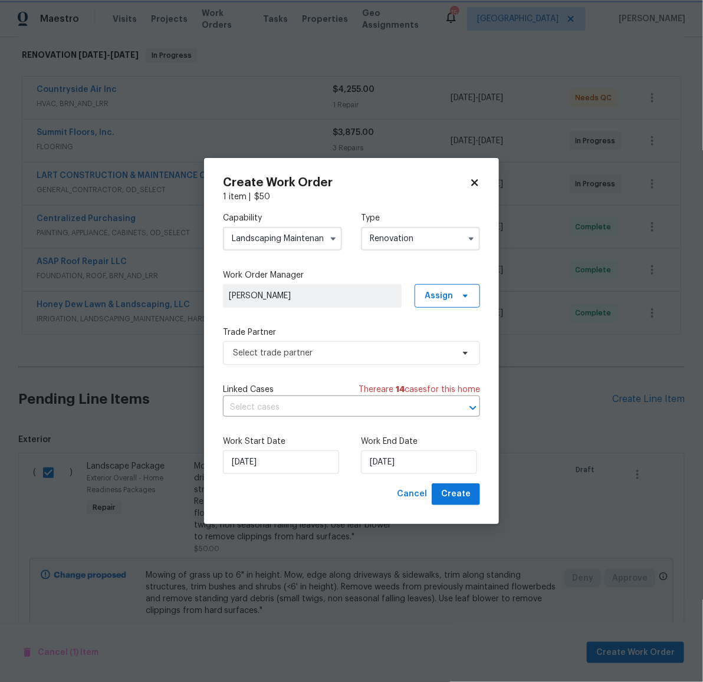
scroll to position [0, 0]
click at [300, 354] on span "Select trade partner" at bounding box center [343, 353] width 220 height 12
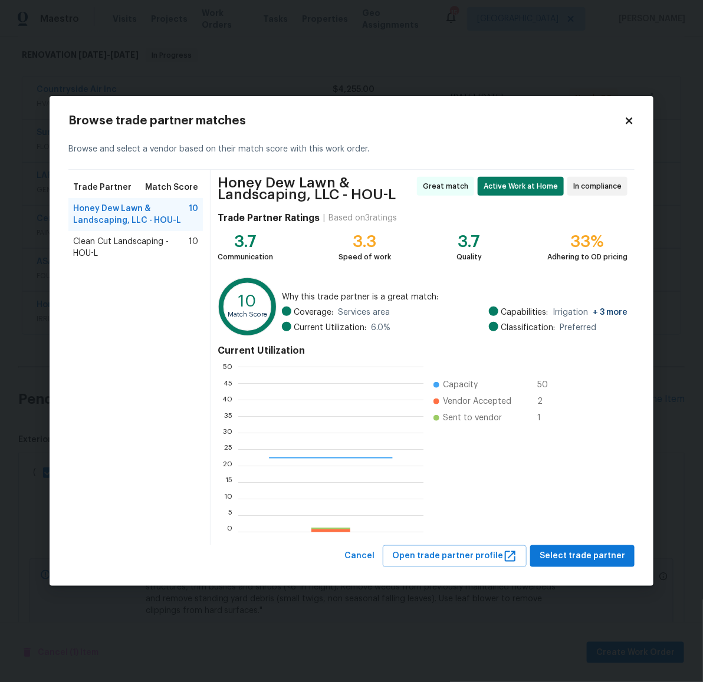
scroll to position [154, 174]
click at [580, 547] on button "Select trade partner" at bounding box center [582, 556] width 104 height 22
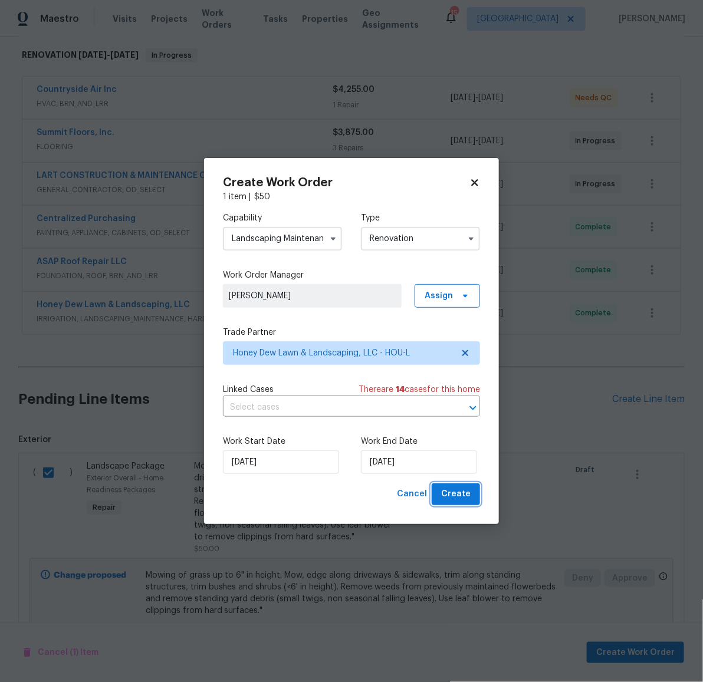
click at [456, 495] on span "Create" at bounding box center [455, 494] width 29 height 15
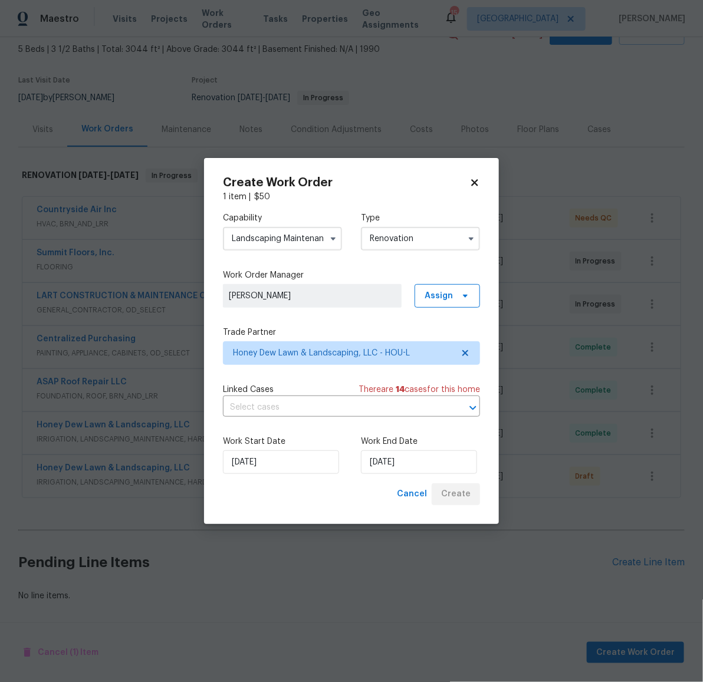
scroll to position [80, 0]
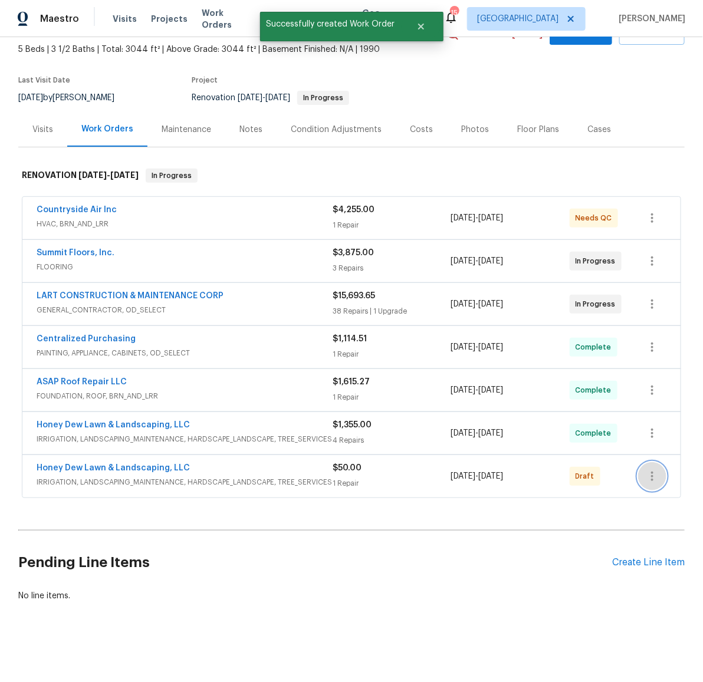
click at [651, 472] on icon "button" at bounding box center [652, 476] width 2 height 9
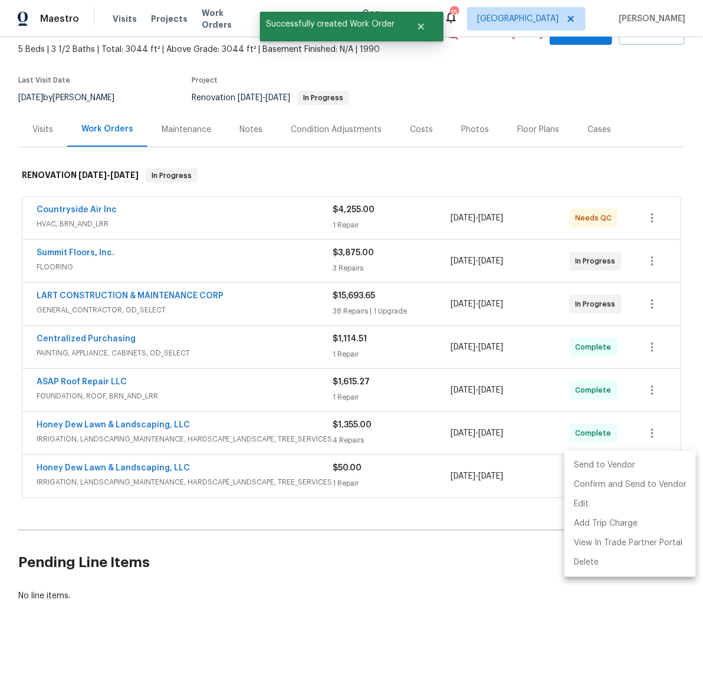
click at [622, 466] on li "Send to Vendor" at bounding box center [629, 465] width 131 height 19
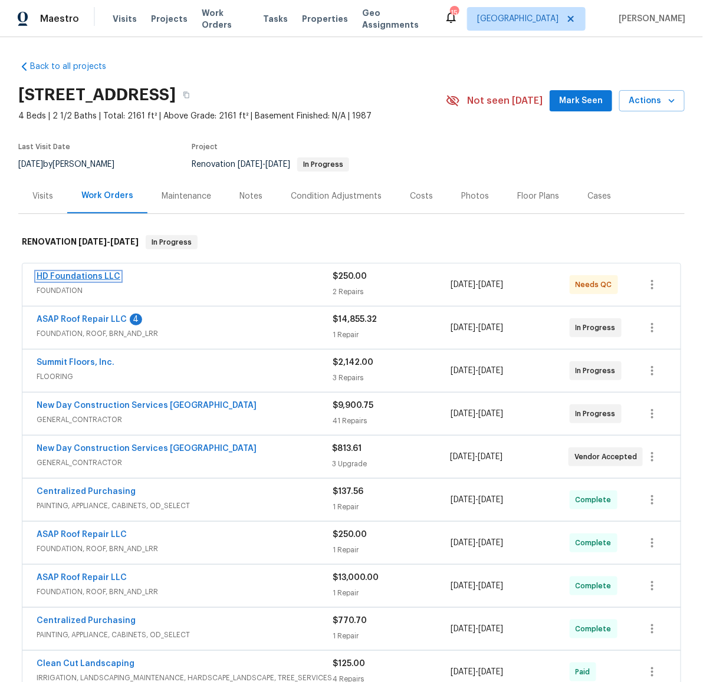
click at [86, 274] on link "HD Foundations LLC" at bounding box center [79, 276] width 84 height 8
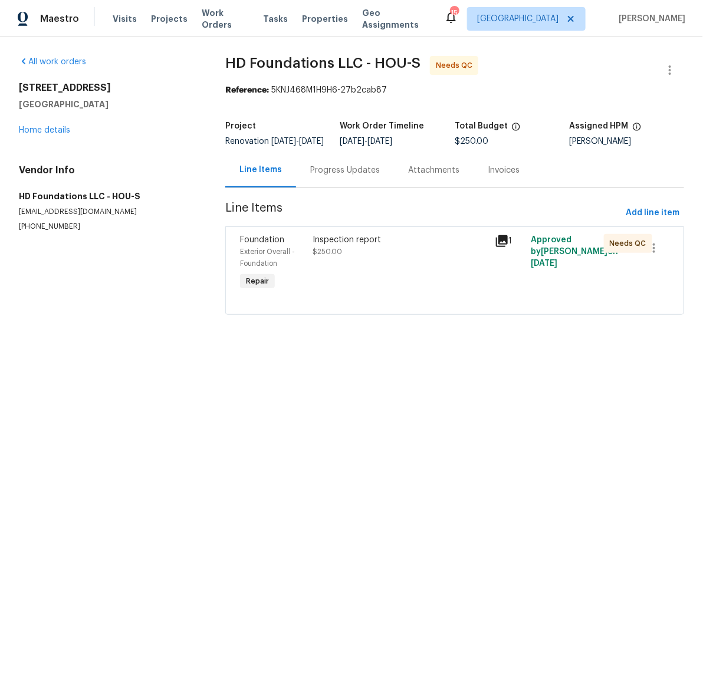
click at [339, 245] on div "Inspection report" at bounding box center [400, 240] width 175 height 12
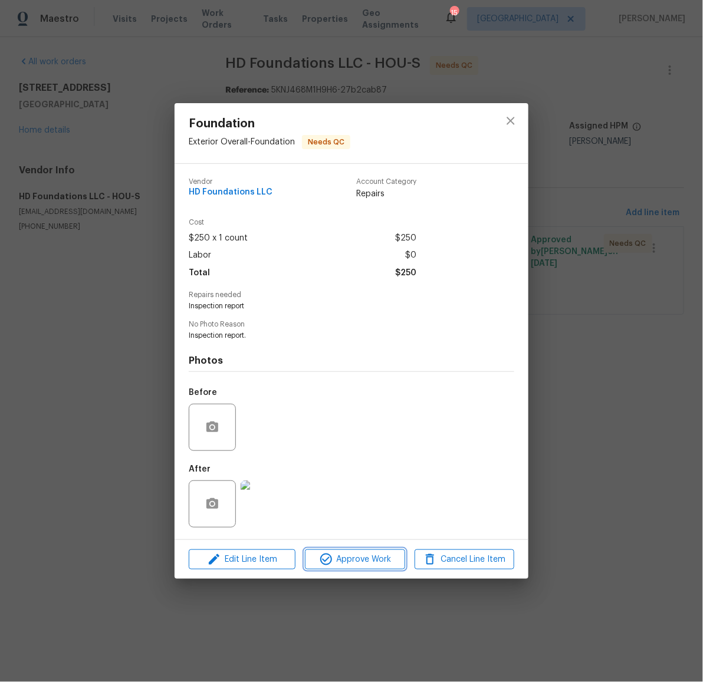
click at [370, 565] on span "Approve Work" at bounding box center [354, 559] width 93 height 15
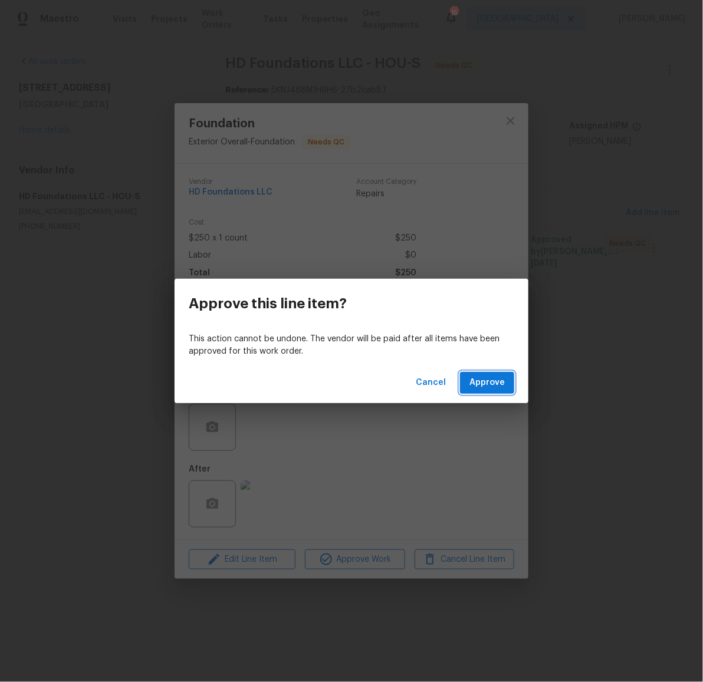
click at [483, 387] on span "Approve" at bounding box center [486, 383] width 35 height 15
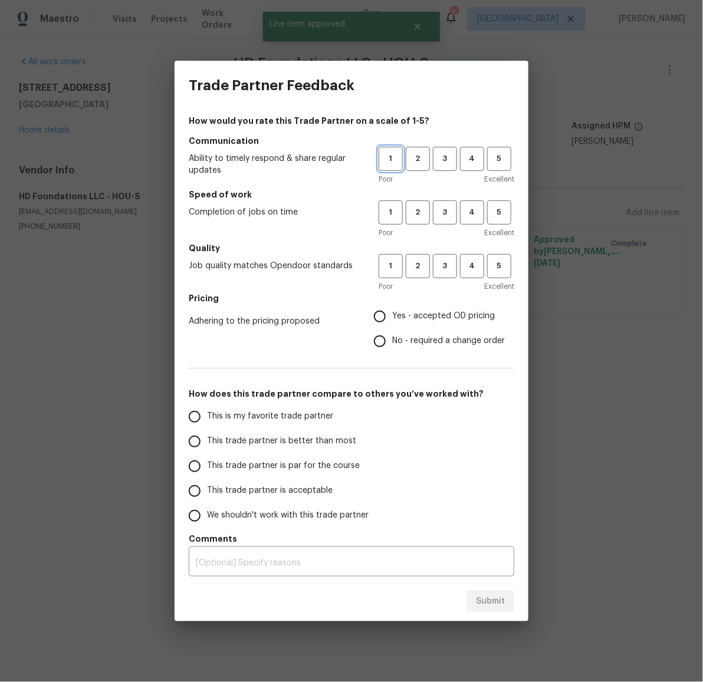
click at [390, 158] on span "1" at bounding box center [391, 159] width 22 height 14
click at [389, 207] on span "1" at bounding box center [391, 213] width 22 height 14
click at [389, 259] on span "1" at bounding box center [391, 266] width 22 height 14
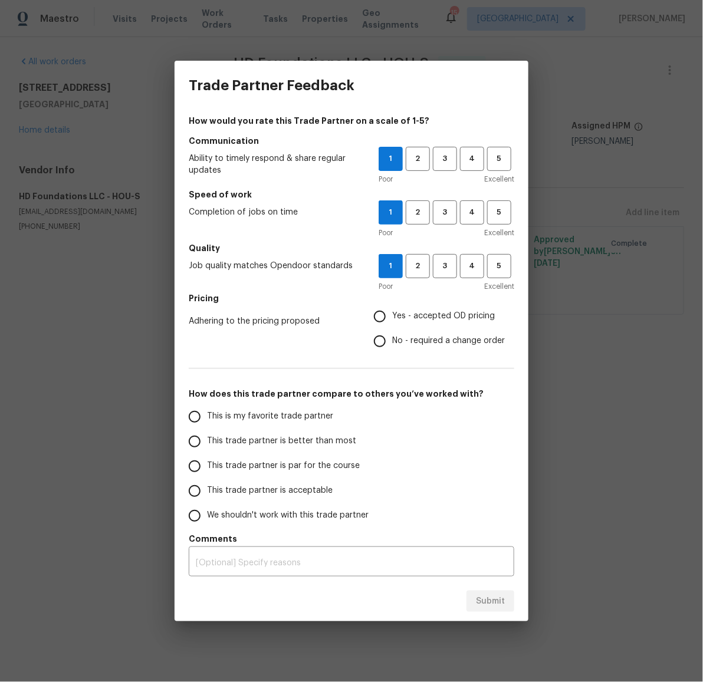
click at [398, 317] on span "Yes - accepted OD pricing" at bounding box center [443, 316] width 103 height 12
click at [392, 317] on input "Yes - accepted OD pricing" at bounding box center [379, 316] width 25 height 25
radio input "true"
click at [261, 515] on span "We shouldn't work with this trade partner" at bounding box center [288, 515] width 162 height 12
click at [207, 515] on input "We shouldn't work with this trade partner" at bounding box center [194, 516] width 25 height 25
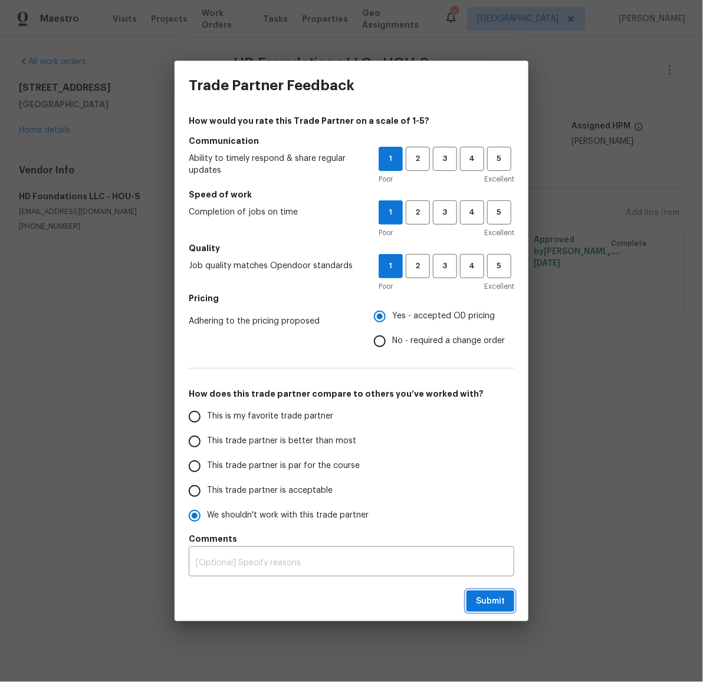
click at [492, 601] on span "Submit" at bounding box center [490, 601] width 29 height 15
radio input "true"
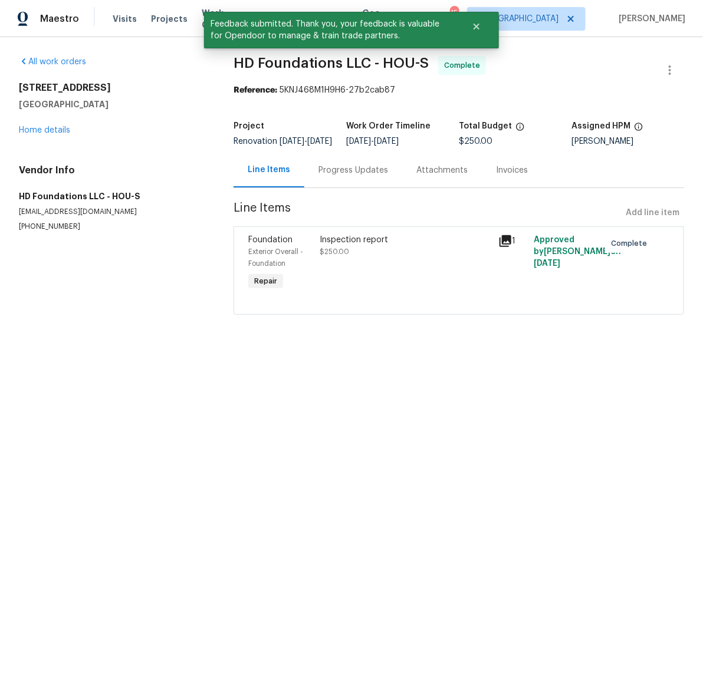
click at [42, 125] on div "14542 Circlewood Way Houston, TX 77062 Home details" at bounding box center [112, 109] width 186 height 54
click at [51, 125] on div "14542 Circlewood Way Houston, TX 77062 Home details" at bounding box center [112, 109] width 186 height 54
click at [48, 134] on link "Home details" at bounding box center [44, 130] width 51 height 8
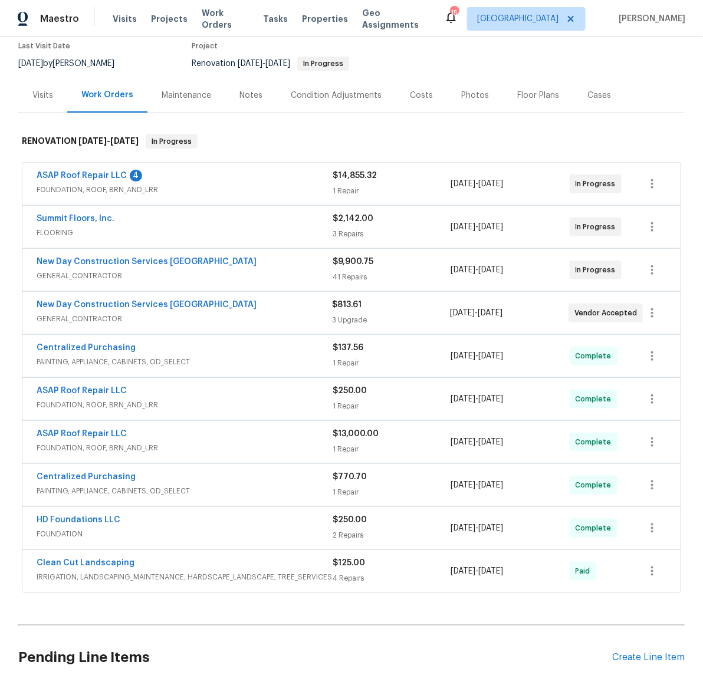
scroll to position [209, 0]
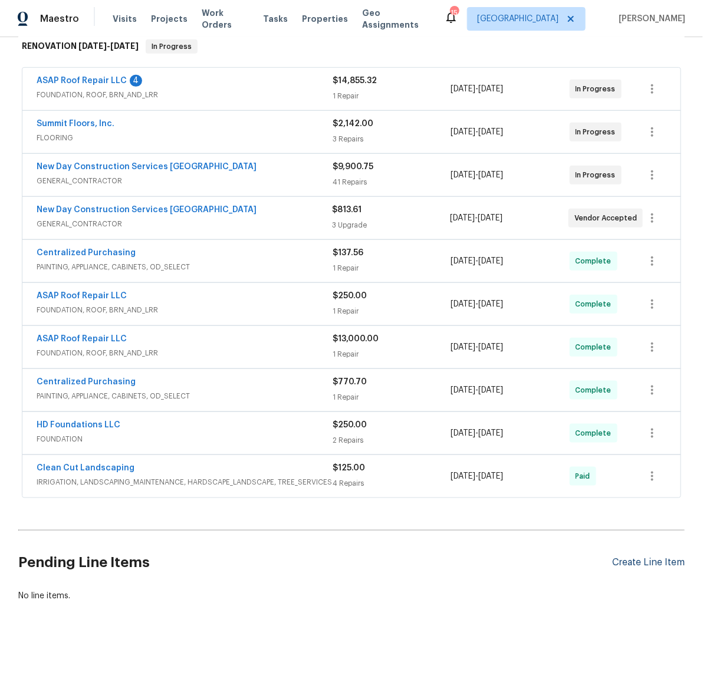
click at [645, 557] on div "Create Line Item" at bounding box center [648, 562] width 73 height 11
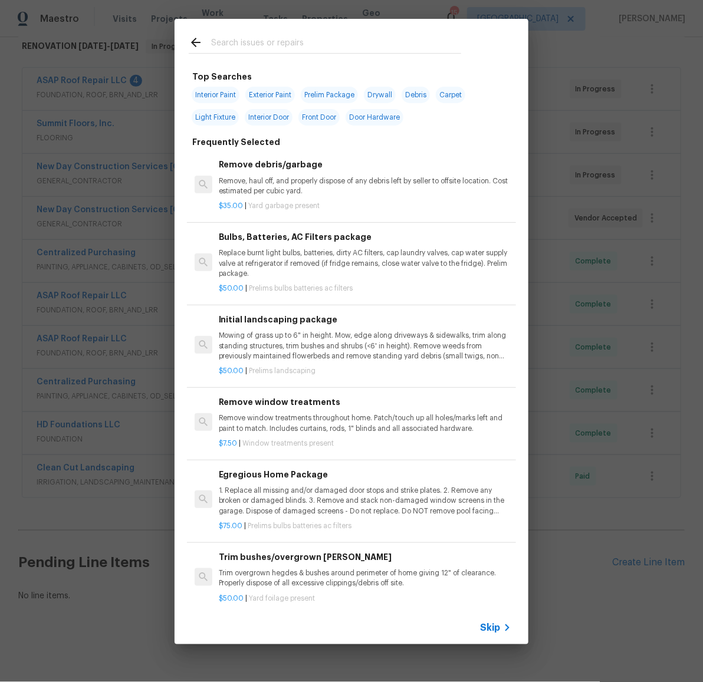
click at [240, 326] on h6 "Initial landscaping package" at bounding box center [365, 319] width 292 height 13
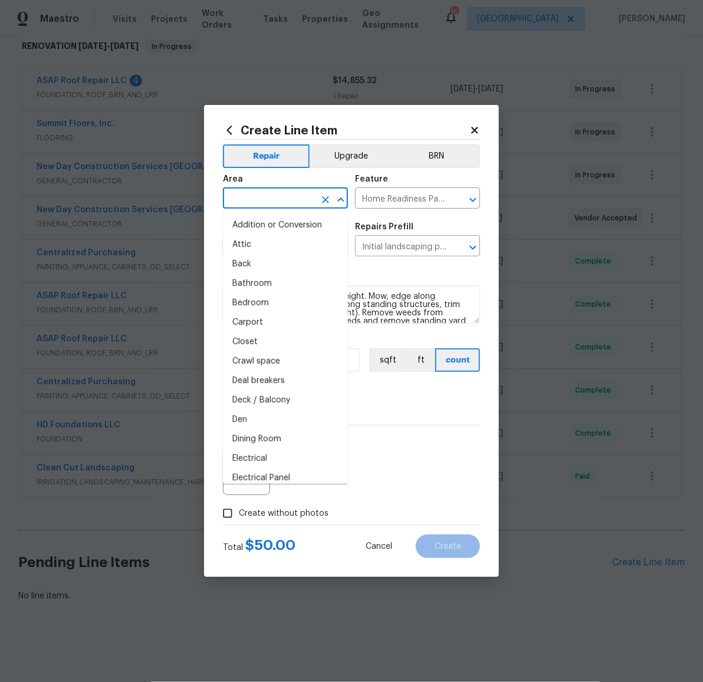
drag, startPoint x: 264, startPoint y: 200, endPoint x: 265, endPoint y: 218, distance: 17.8
click at [264, 200] on input "text" at bounding box center [269, 199] width 92 height 18
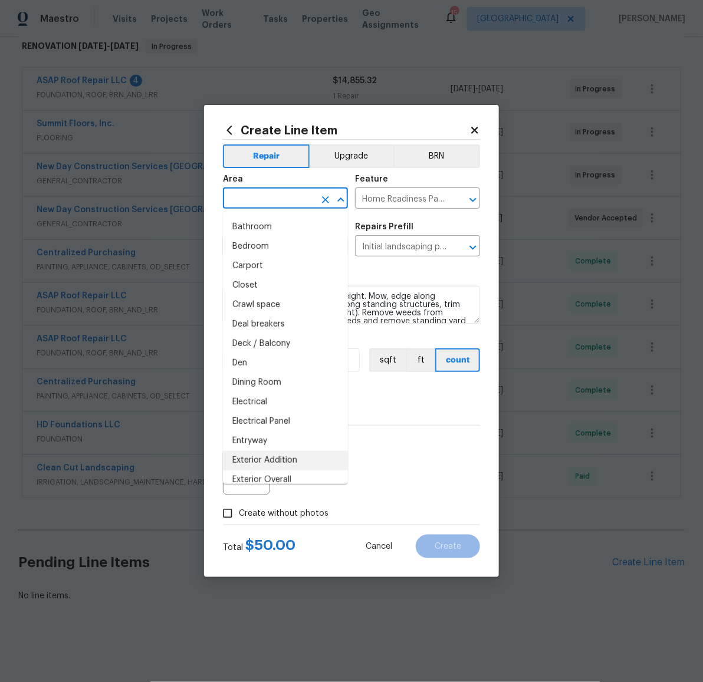
scroll to position [66, 0]
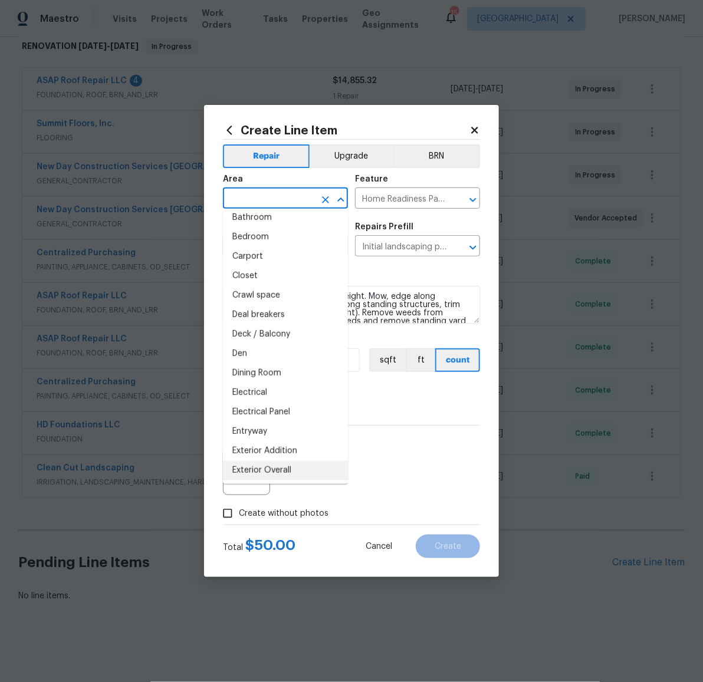
click at [275, 468] on li "Exterior Overall" at bounding box center [285, 470] width 125 height 19
type input "Exterior Overall"
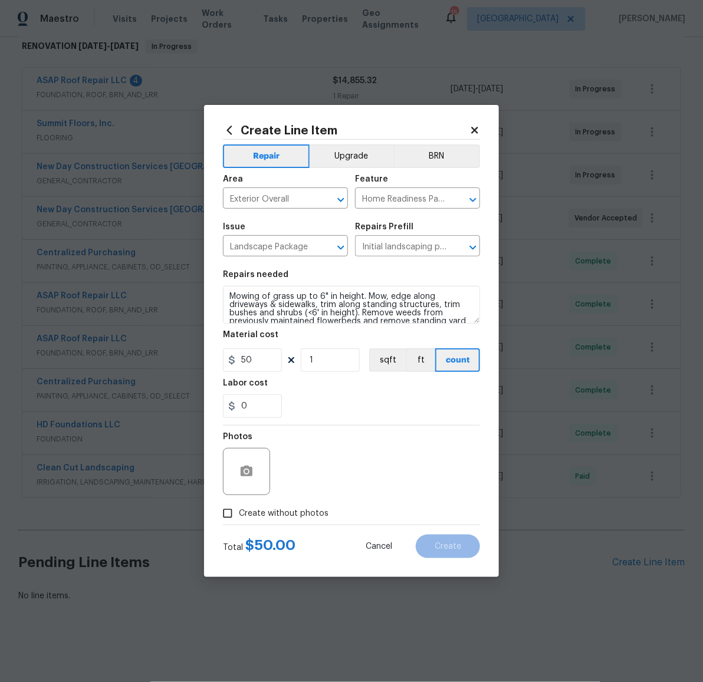
click at [288, 516] on span "Create without photos" at bounding box center [284, 514] width 90 height 12
click at [239, 516] on input "Create without photos" at bounding box center [227, 513] width 22 height 22
checkbox input "true"
click at [342, 473] on textarea at bounding box center [379, 471] width 200 height 47
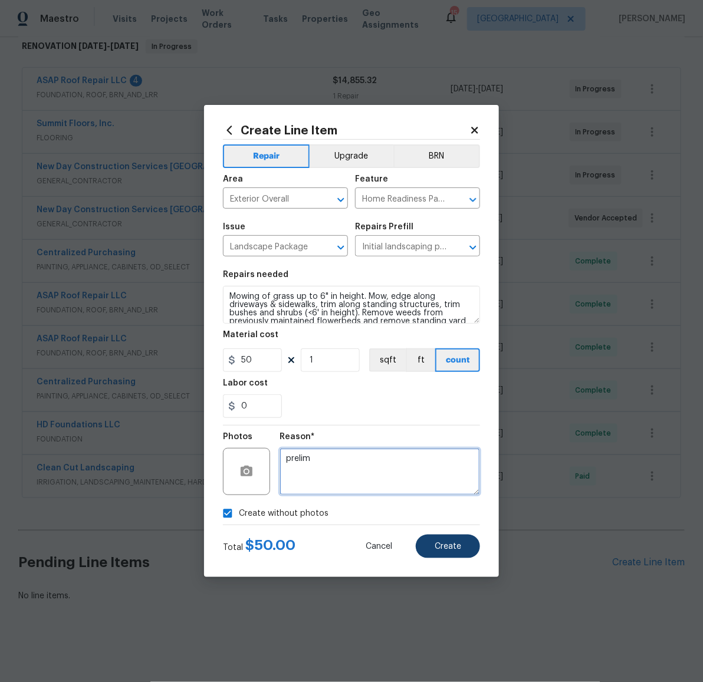
type textarea "prelim"
click at [456, 545] on span "Create" at bounding box center [448, 546] width 27 height 9
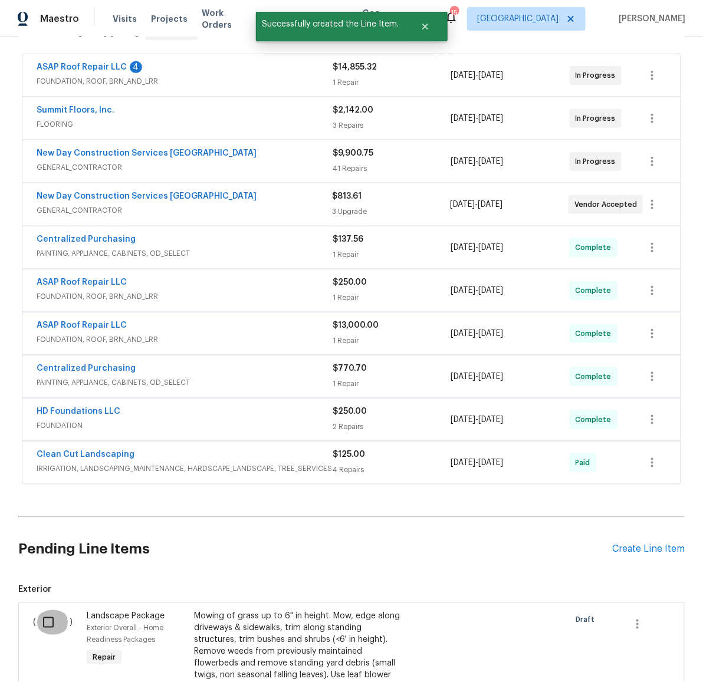
click at [44, 621] on input "checkbox" at bounding box center [53, 622] width 34 height 25
checkbox input "true"
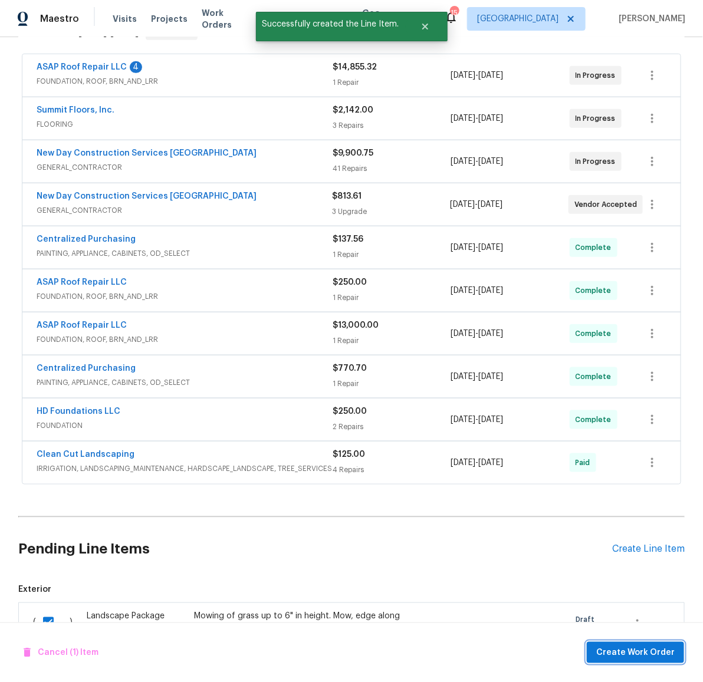
click at [643, 655] on span "Create Work Order" at bounding box center [635, 653] width 78 height 15
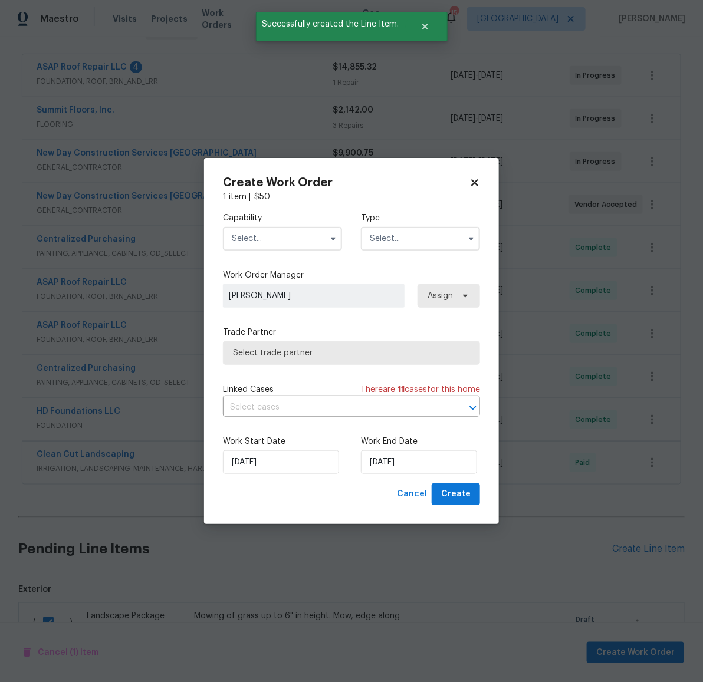
click at [264, 243] on input "text" at bounding box center [282, 239] width 119 height 24
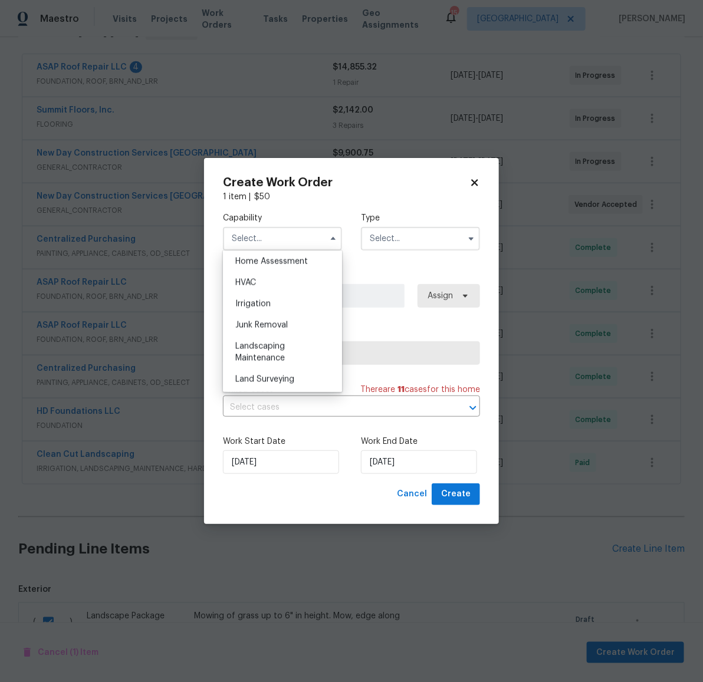
scroll to position [742, 0]
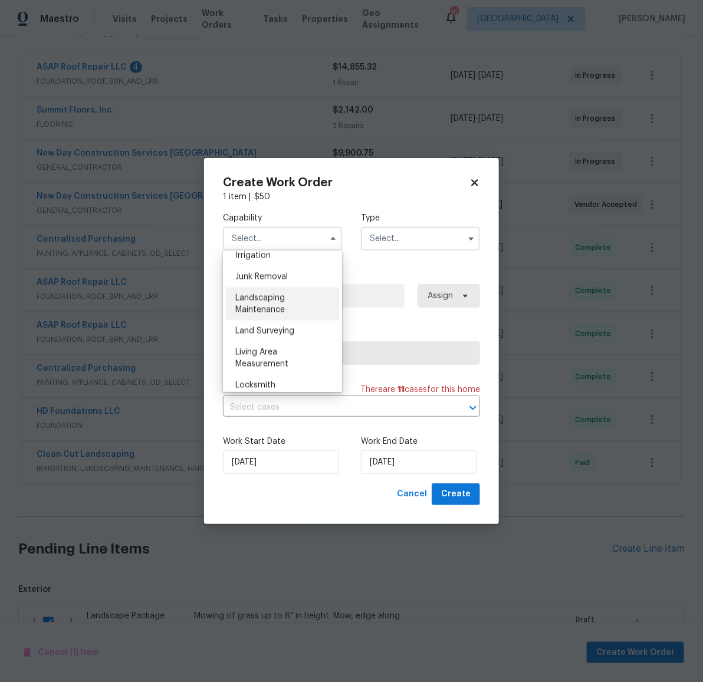
click at [271, 314] on span "Landscaping Maintenance" at bounding box center [260, 304] width 50 height 20
type input "Landscaping Maintenance"
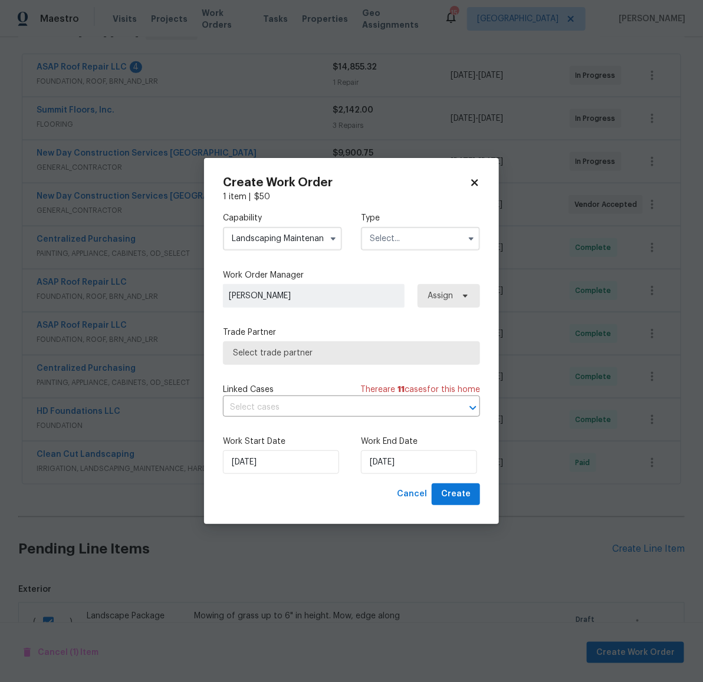
click at [407, 234] on input "text" at bounding box center [420, 239] width 119 height 24
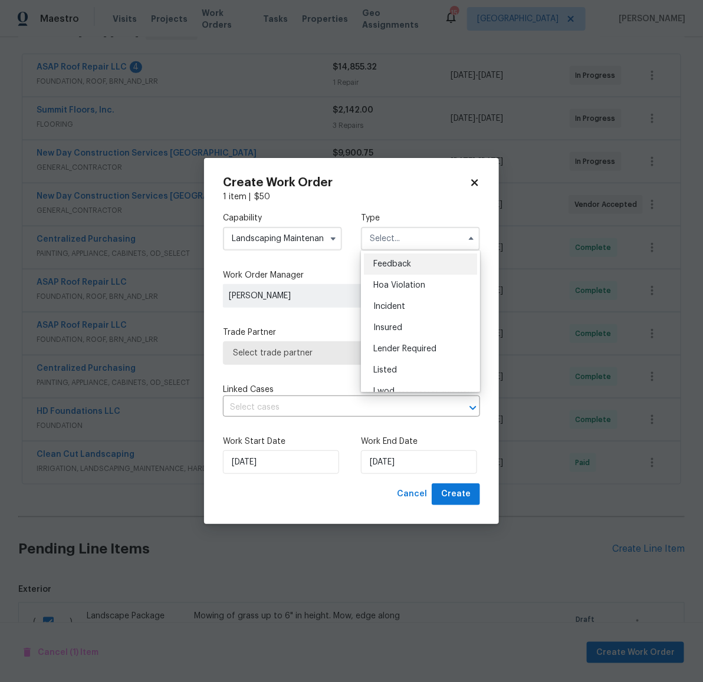
scroll to position [140, 0]
click at [409, 315] on span "Renovation" at bounding box center [395, 315] width 44 height 8
type input "Renovation"
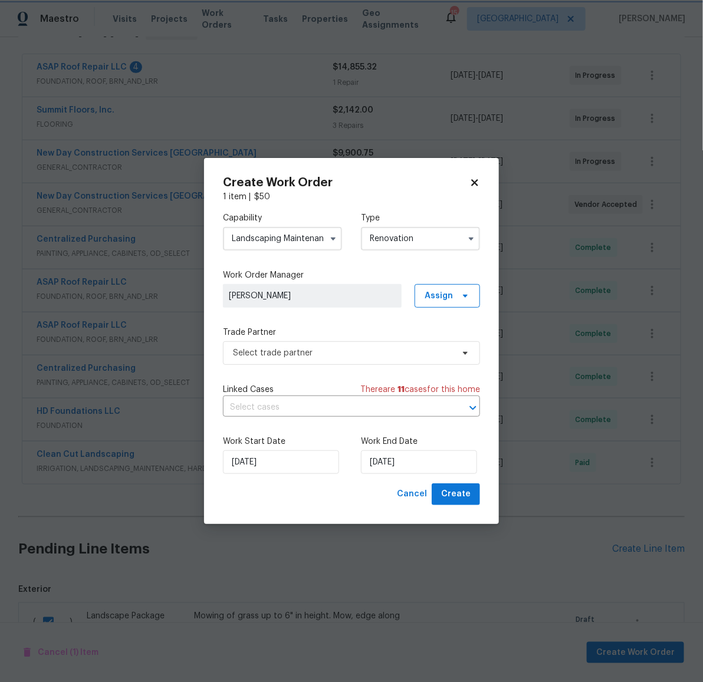
scroll to position [0, 0]
click at [318, 354] on span "Select trade partner" at bounding box center [343, 353] width 220 height 12
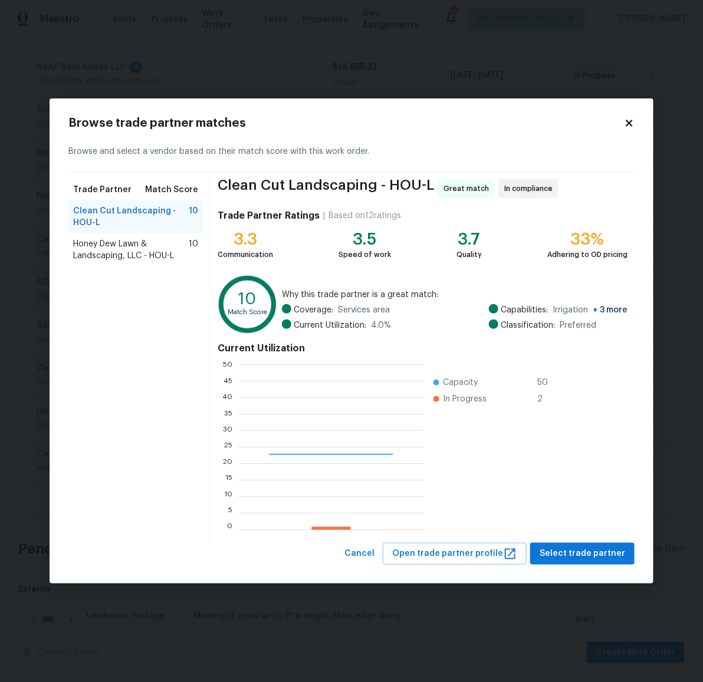
scroll to position [154, 174]
click at [75, 237] on div "Honey Dew Lawn & Landscaping, LLC - HOU-L 10" at bounding box center [135, 249] width 134 height 33
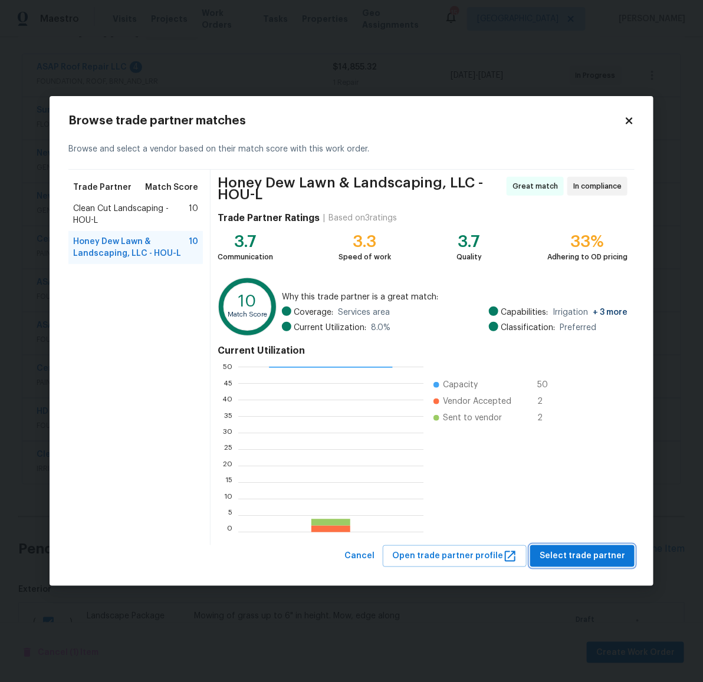
click at [576, 557] on span "Select trade partner" at bounding box center [581, 556] width 85 height 15
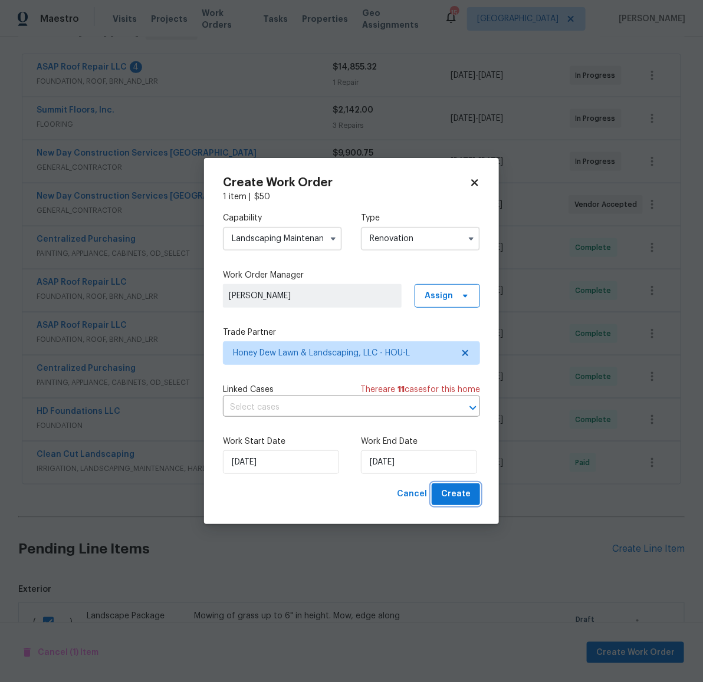
click at [461, 491] on span "Create" at bounding box center [455, 494] width 29 height 15
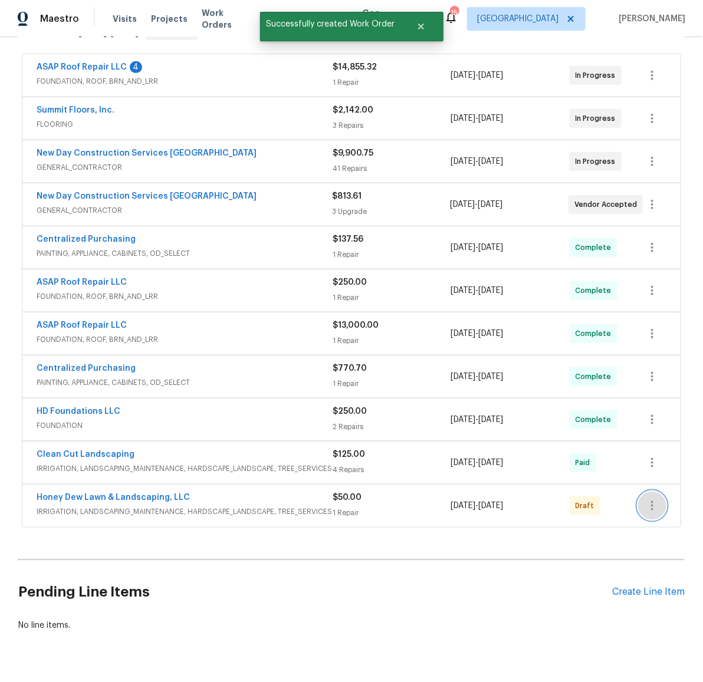
click at [649, 508] on icon "button" at bounding box center [652, 506] width 14 height 14
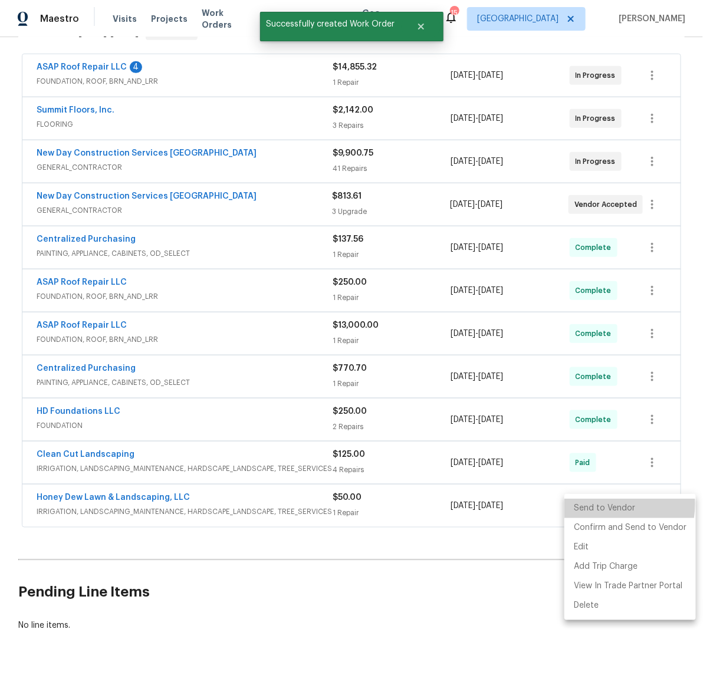
click at [597, 504] on li "Send to Vendor" at bounding box center [629, 508] width 131 height 19
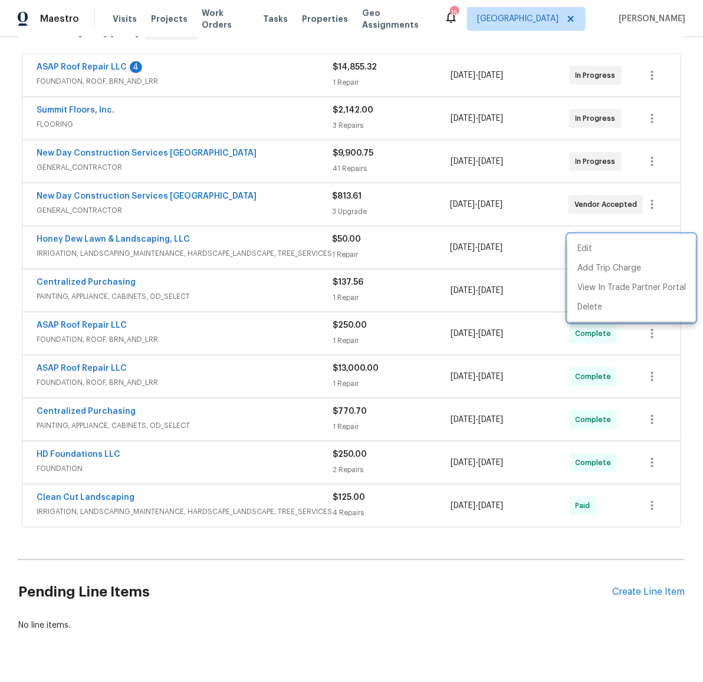
click at [62, 66] on div at bounding box center [351, 341] width 703 height 682
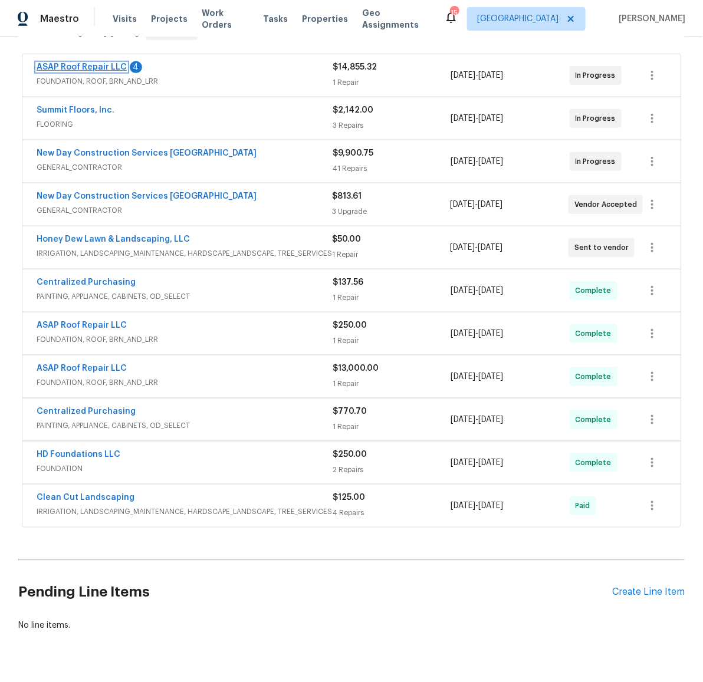
click at [66, 65] on link "ASAP Roof Repair LLC" at bounding box center [82, 67] width 90 height 8
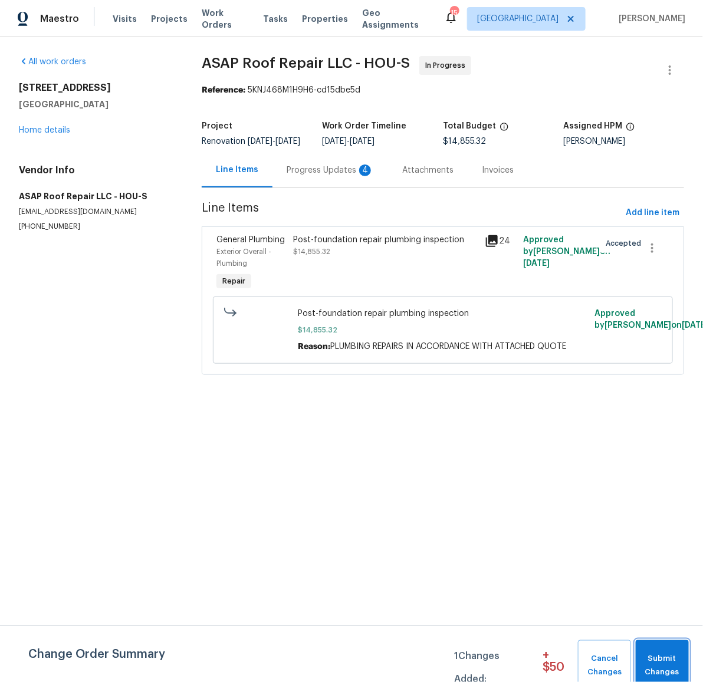
click at [659, 658] on span "Submit Changes" at bounding box center [661, 665] width 41 height 27
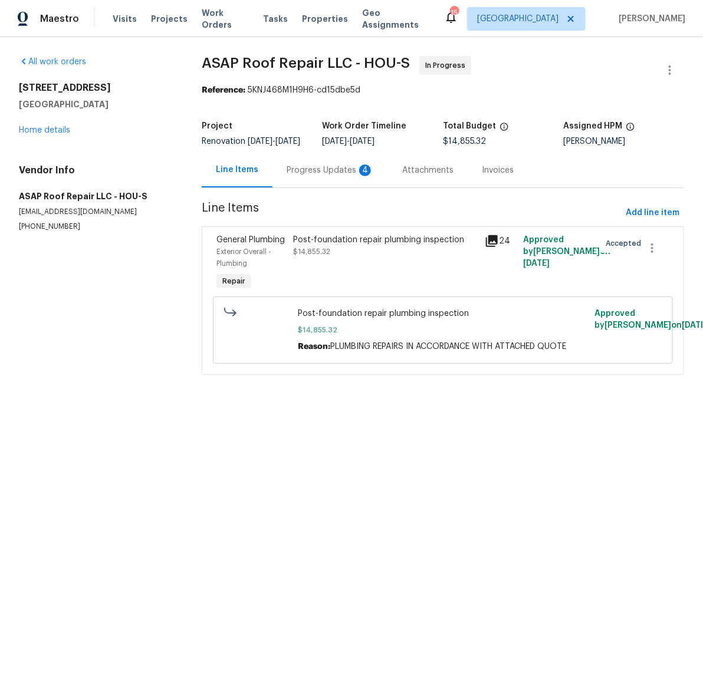
click at [321, 176] on div "Progress Updates 4" at bounding box center [330, 170] width 87 height 12
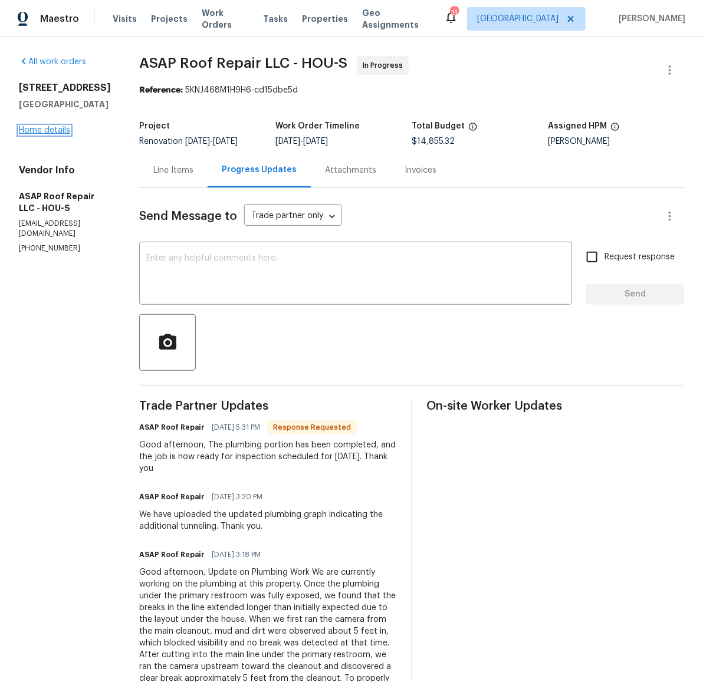
click at [48, 134] on link "Home details" at bounding box center [44, 130] width 51 height 8
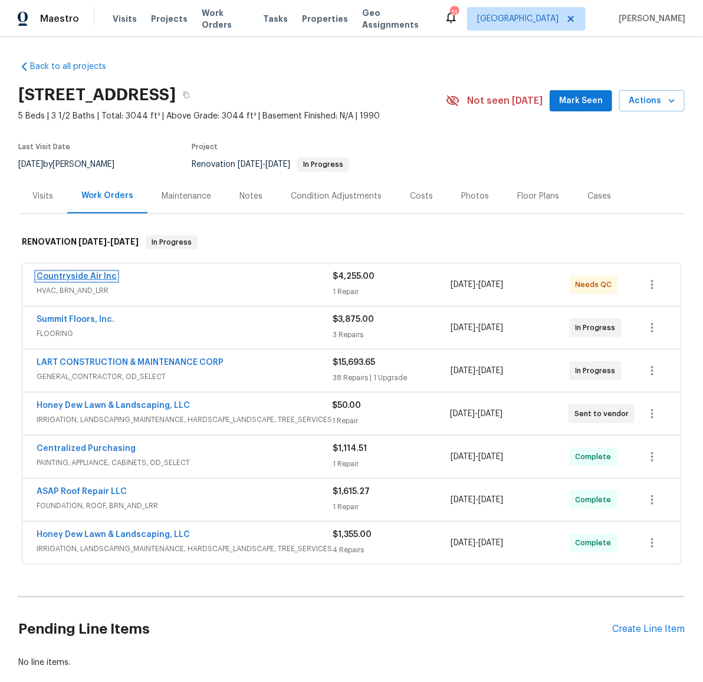
click at [62, 274] on link "Countryside Air Inc" at bounding box center [77, 276] width 80 height 8
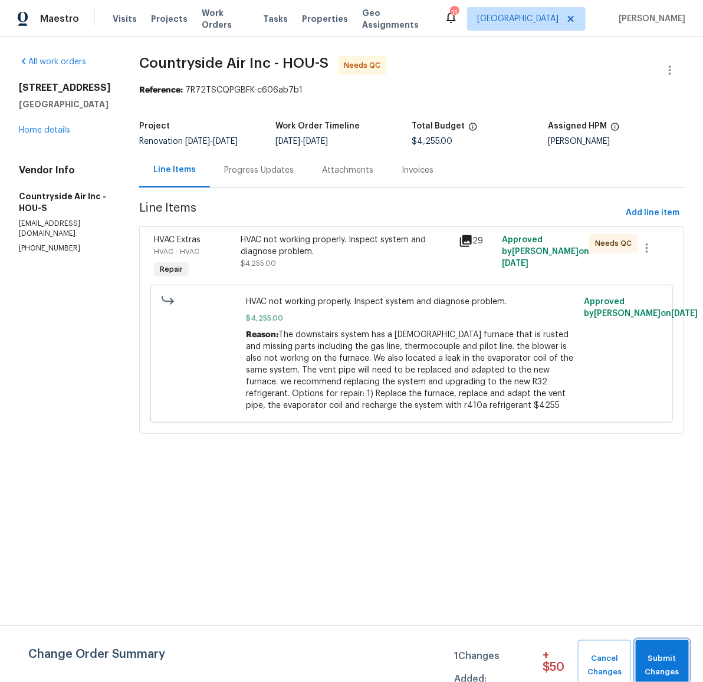
click at [664, 650] on button "Submit Changes" at bounding box center [662, 665] width 53 height 51
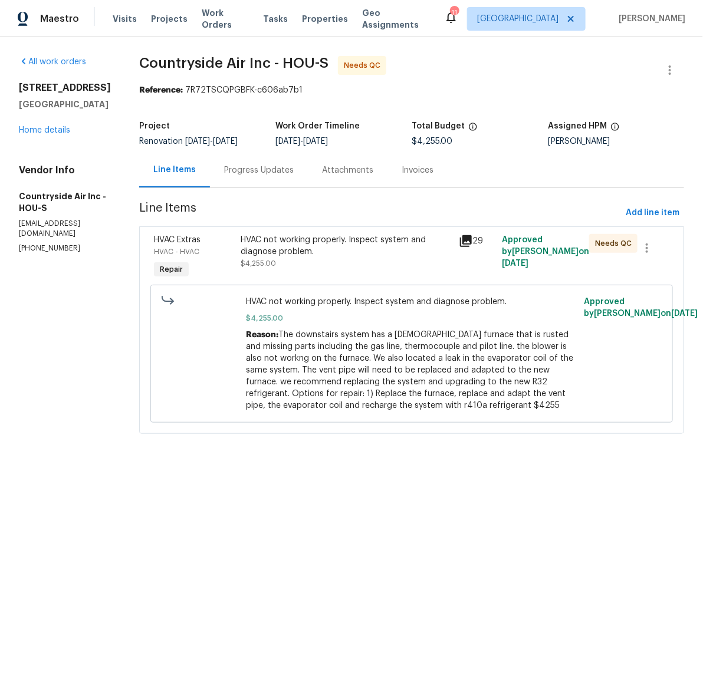
click at [318, 248] on div "HVAC not working properly. Inspect system and diagnose problem." at bounding box center [346, 246] width 210 height 24
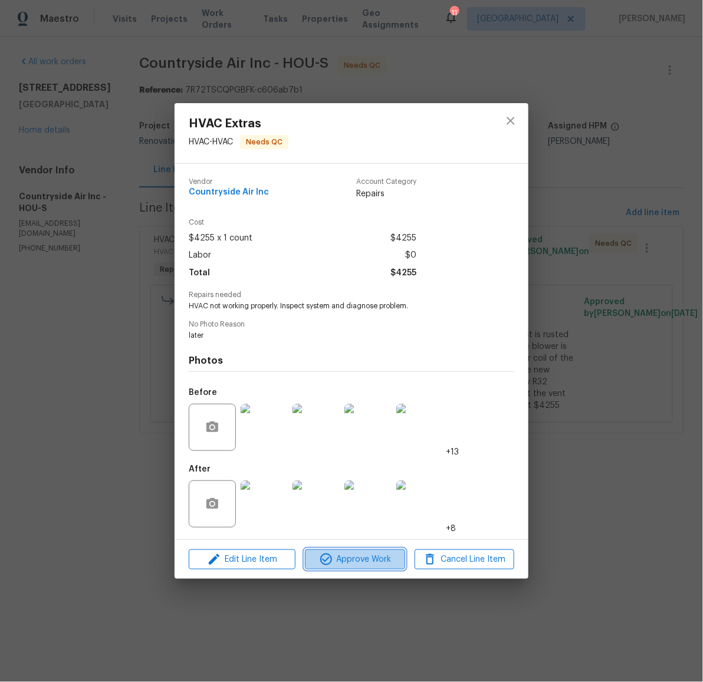
click at [358, 557] on span "Approve Work" at bounding box center [354, 559] width 93 height 15
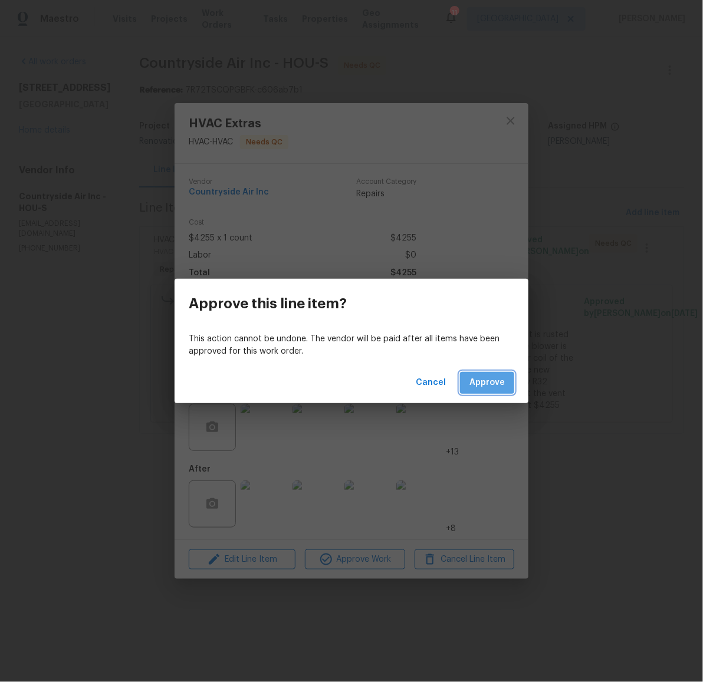
click at [498, 388] on span "Approve" at bounding box center [486, 383] width 35 height 15
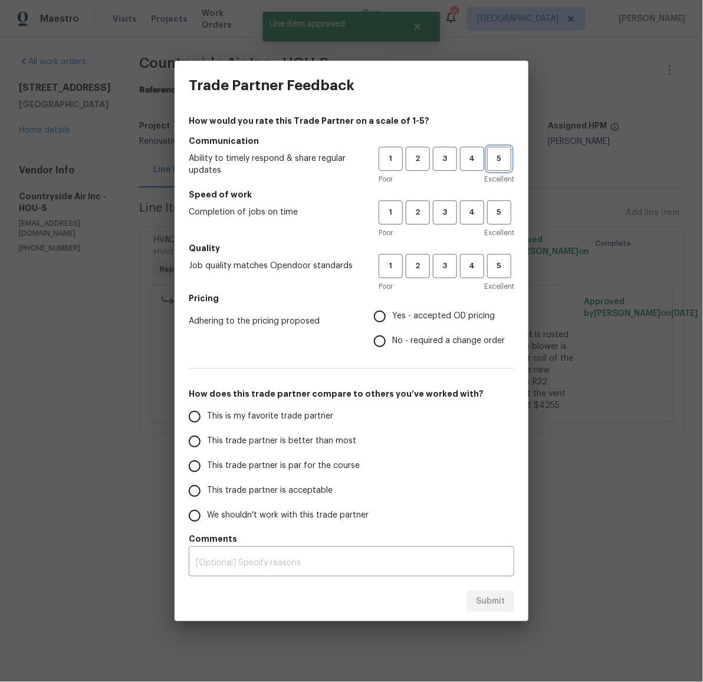
click at [504, 160] on span "5" at bounding box center [499, 159] width 22 height 14
click at [501, 214] on span "5" at bounding box center [499, 213] width 22 height 14
click at [496, 262] on span "5" at bounding box center [499, 266] width 22 height 14
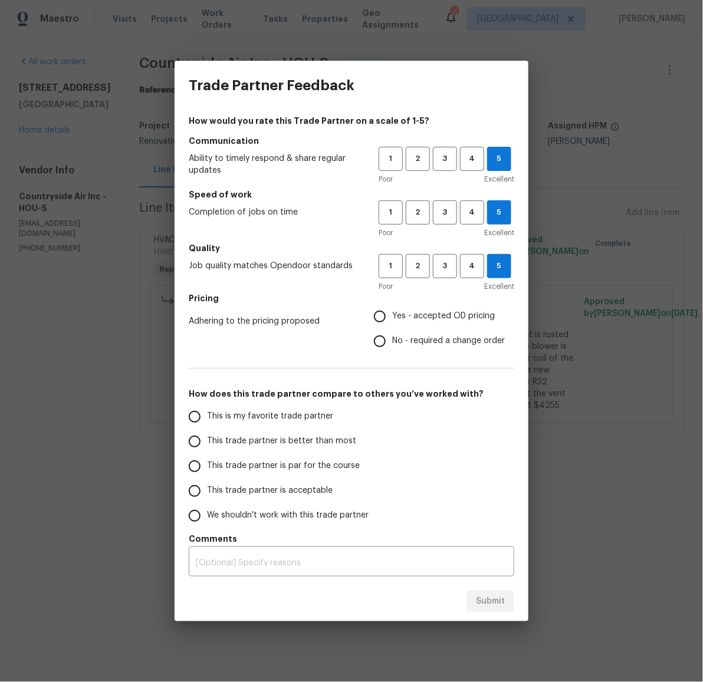
click at [444, 336] on span "No - required a change order" at bounding box center [448, 341] width 113 height 12
click at [392, 336] on input "No - required a change order" at bounding box center [379, 341] width 25 height 25
radio input "true"
click at [307, 435] on span "This trade partner is better than most" at bounding box center [281, 441] width 149 height 12
click at [207, 435] on input "This trade partner is better than most" at bounding box center [194, 441] width 25 height 25
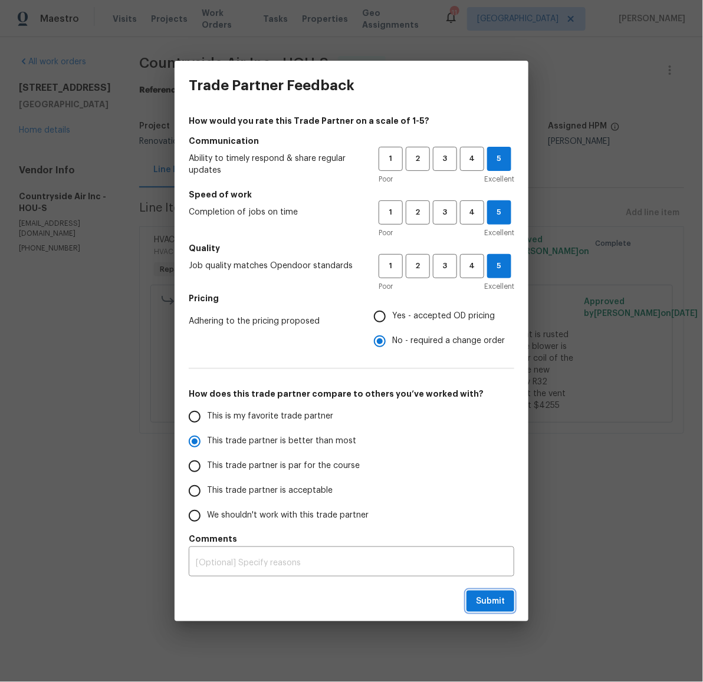
click at [485, 597] on span "Submit" at bounding box center [490, 601] width 29 height 15
radio input "true"
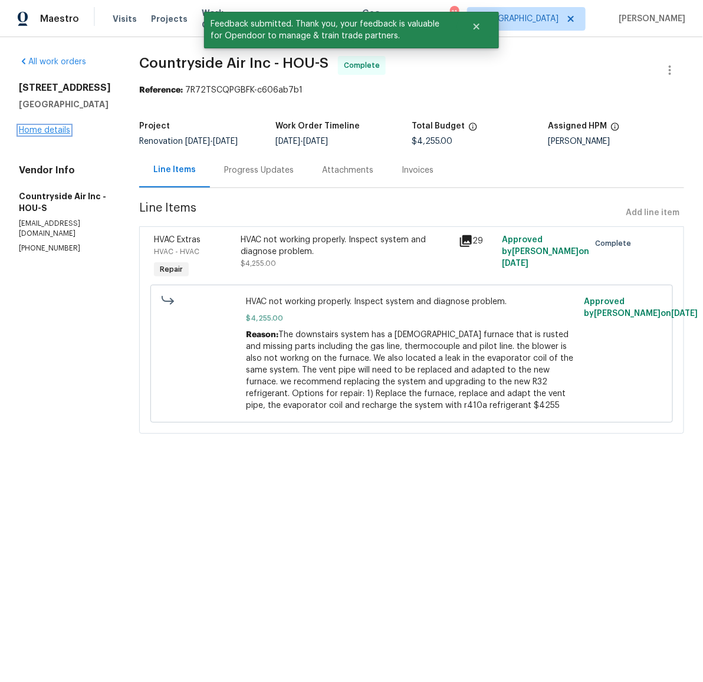
click at [59, 133] on link "Home details" at bounding box center [44, 130] width 51 height 8
